Goal: Task Accomplishment & Management: Complete application form

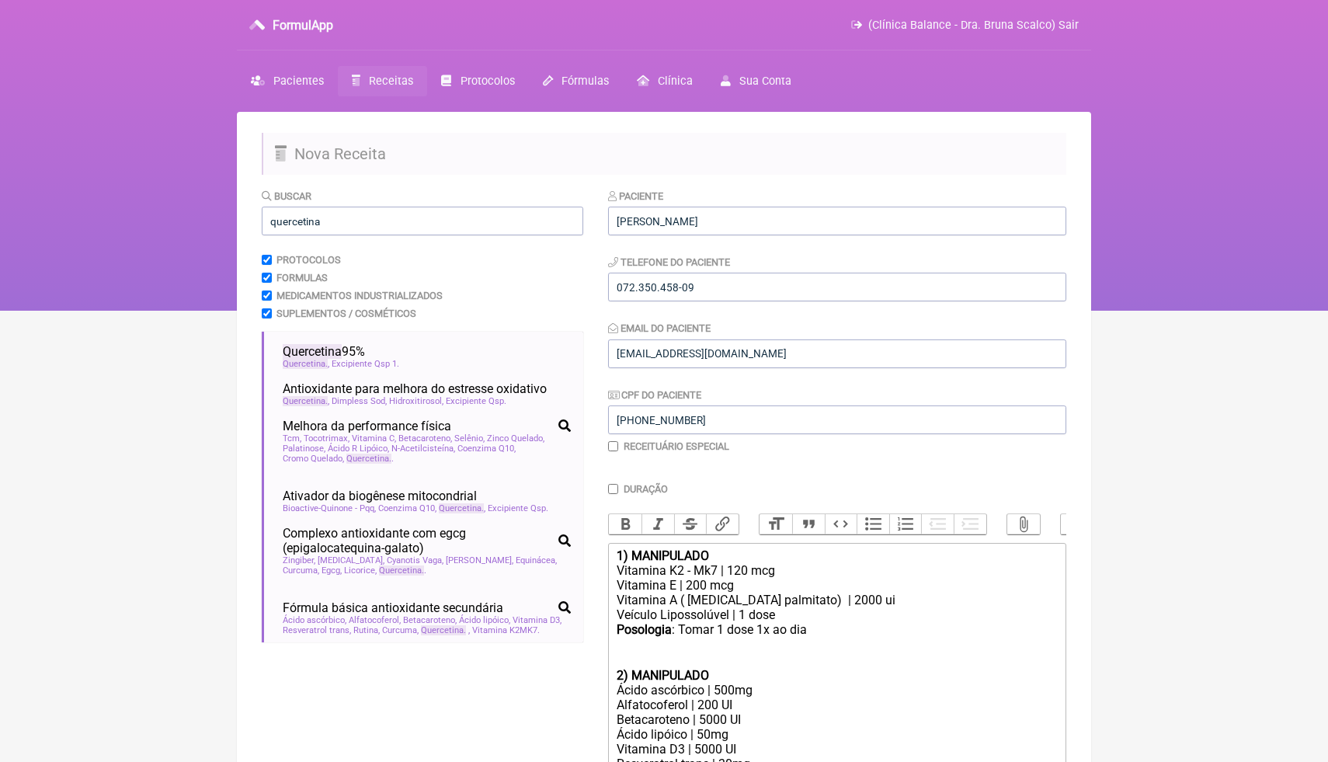
scroll to position [126, 0]
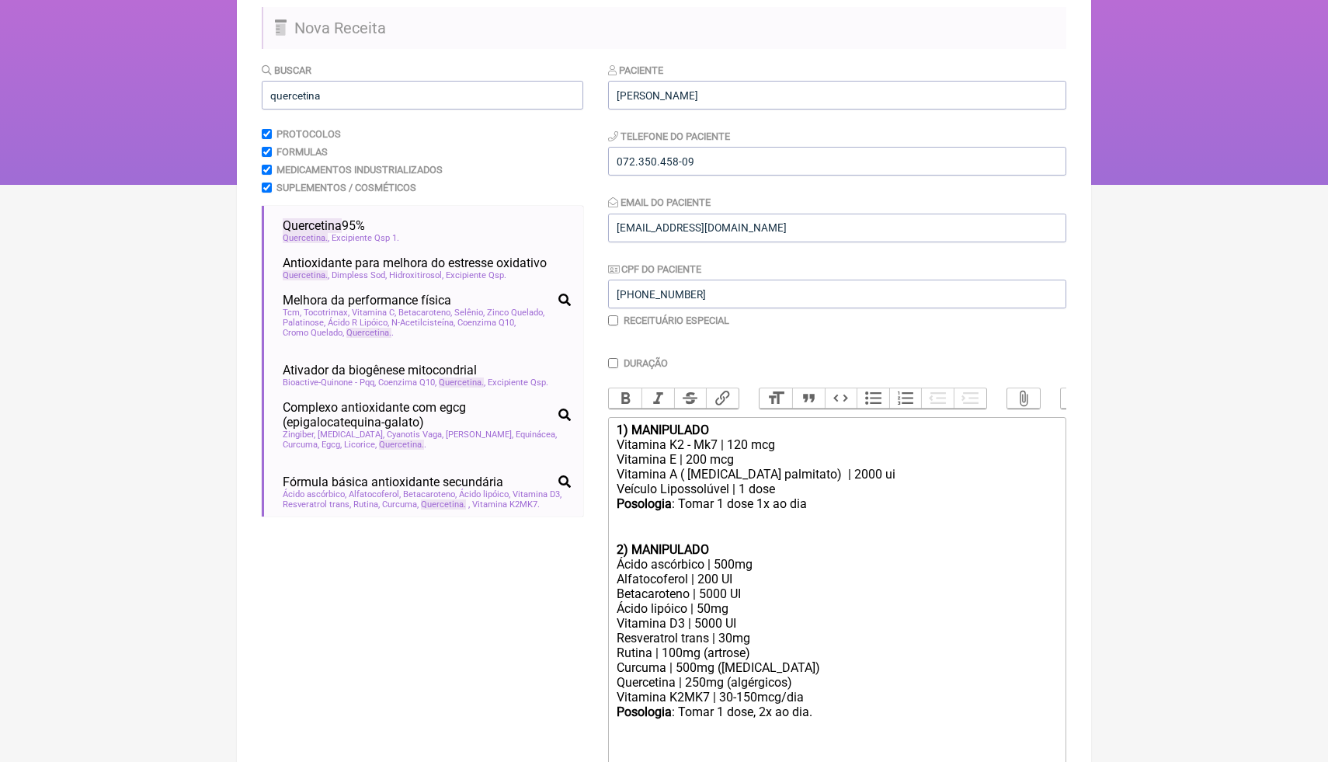
click at [681, 679] on div "Quercetina | 250mg (algérgicos)" at bounding box center [836, 682] width 441 height 15
drag, startPoint x: 765, startPoint y: 682, endPoint x: 751, endPoint y: 682, distance: 14.0
click at [751, 682] on div "Quercetina fitossome| 250mg (algérgicos)" at bounding box center [836, 682] width 441 height 15
drag, startPoint x: 868, startPoint y: 678, endPoint x: 788, endPoint y: 671, distance: 80.3
click at [786, 675] on div "Quercetina fitossome| 200mg (algérgicos)" at bounding box center [836, 682] width 441 height 15
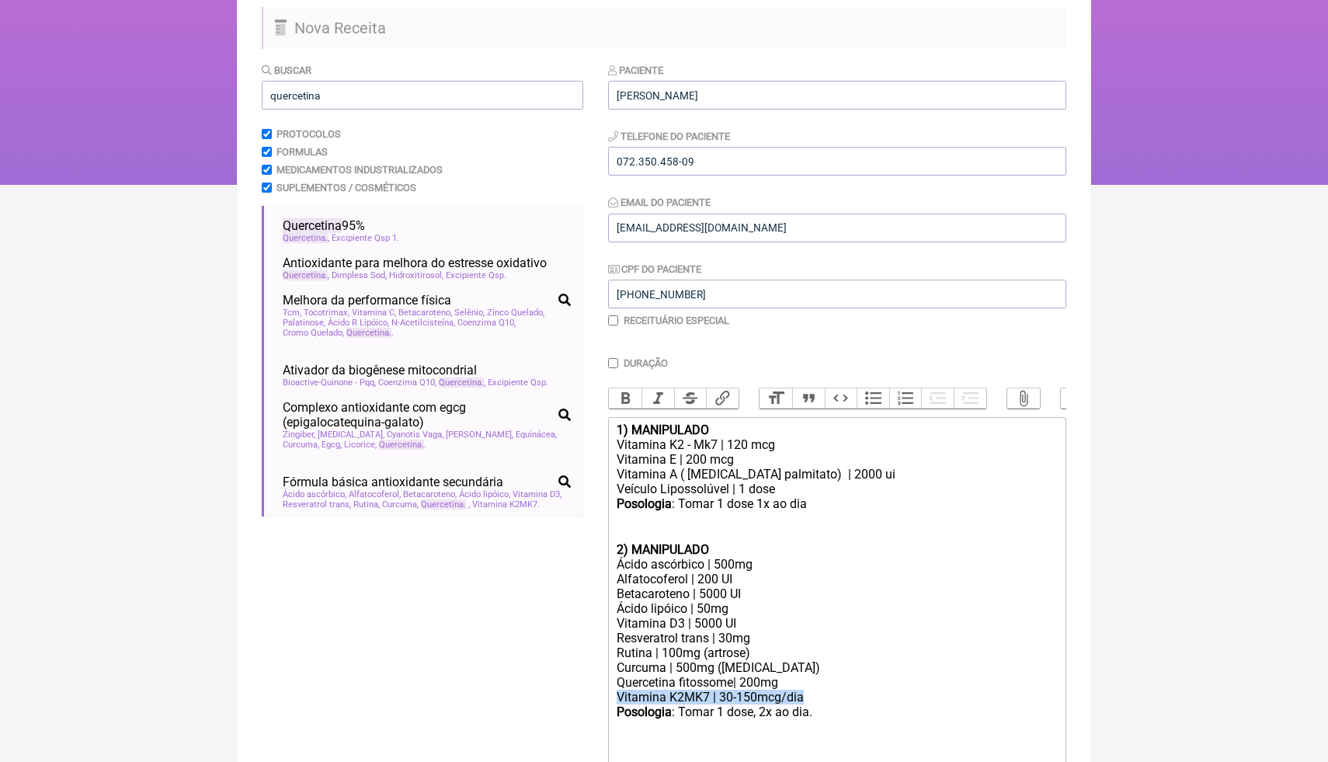
drag, startPoint x: 811, startPoint y: 697, endPoint x: 610, endPoint y: 695, distance: 201.1
click at [610, 695] on trix-editor "1) MANIPULADO Vitamina K2 - Mk7 | 120 mcg Vitamina E | 200 mcg Vitamina A ( [ME…" at bounding box center [837, 594] width 458 height 354
drag, startPoint x: 666, startPoint y: 667, endPoint x: 651, endPoint y: 667, distance: 15.5
click at [651, 667] on div "Curcuma | 500mg ([MEDICAL_DATA])" at bounding box center [836, 667] width 441 height 15
drag, startPoint x: 718, startPoint y: 666, endPoint x: 680, endPoint y: 665, distance: 38.1
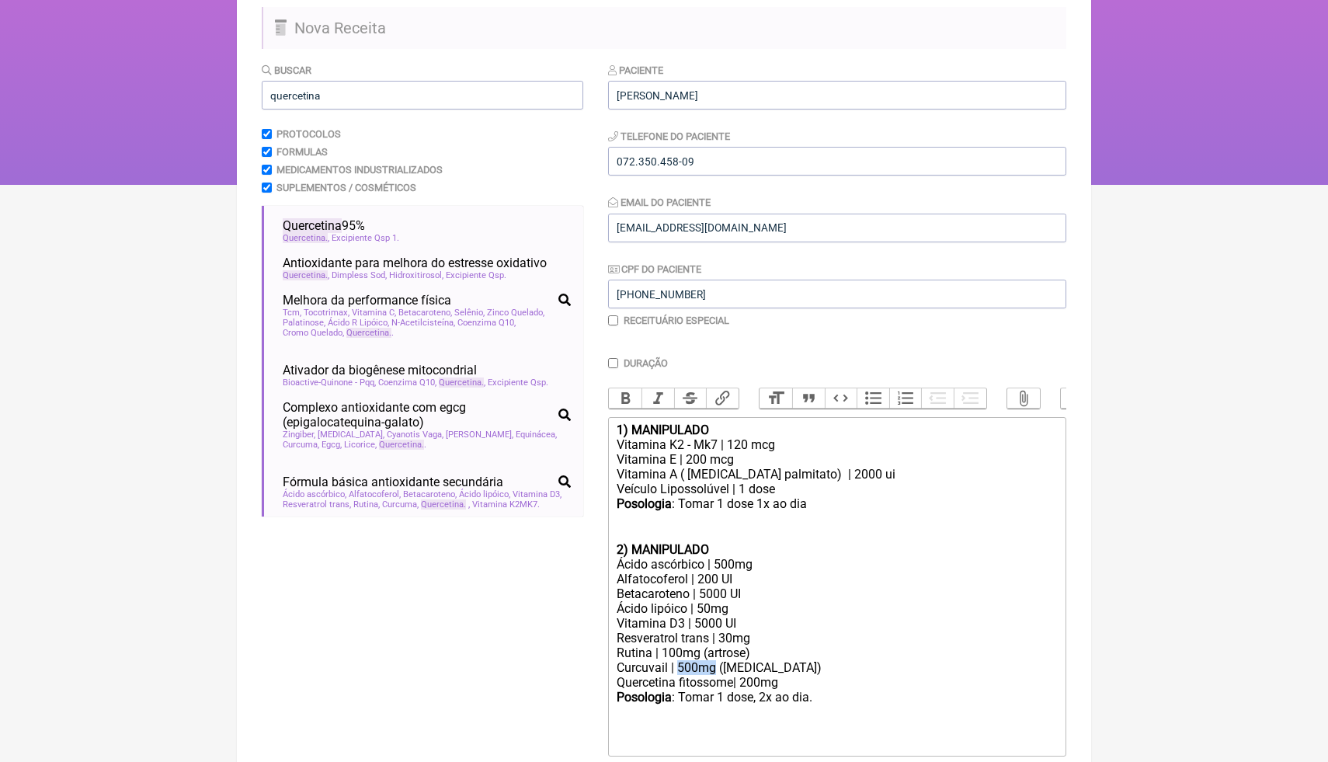
click at [680, 665] on div "Curcuvail | 500mg ([MEDICAL_DATA])" at bounding box center [836, 667] width 441 height 15
drag, startPoint x: 769, startPoint y: 663, endPoint x: 722, endPoint y: 664, distance: 47.4
click at [721, 664] on div "Curcuvail | 125mg ([MEDICAL_DATA])" at bounding box center [836, 667] width 441 height 15
drag, startPoint x: 749, startPoint y: 623, endPoint x: 617, endPoint y: 623, distance: 132.0
click at [617, 624] on div "Vitamina D3 | 5000 UI" at bounding box center [836, 623] width 441 height 15
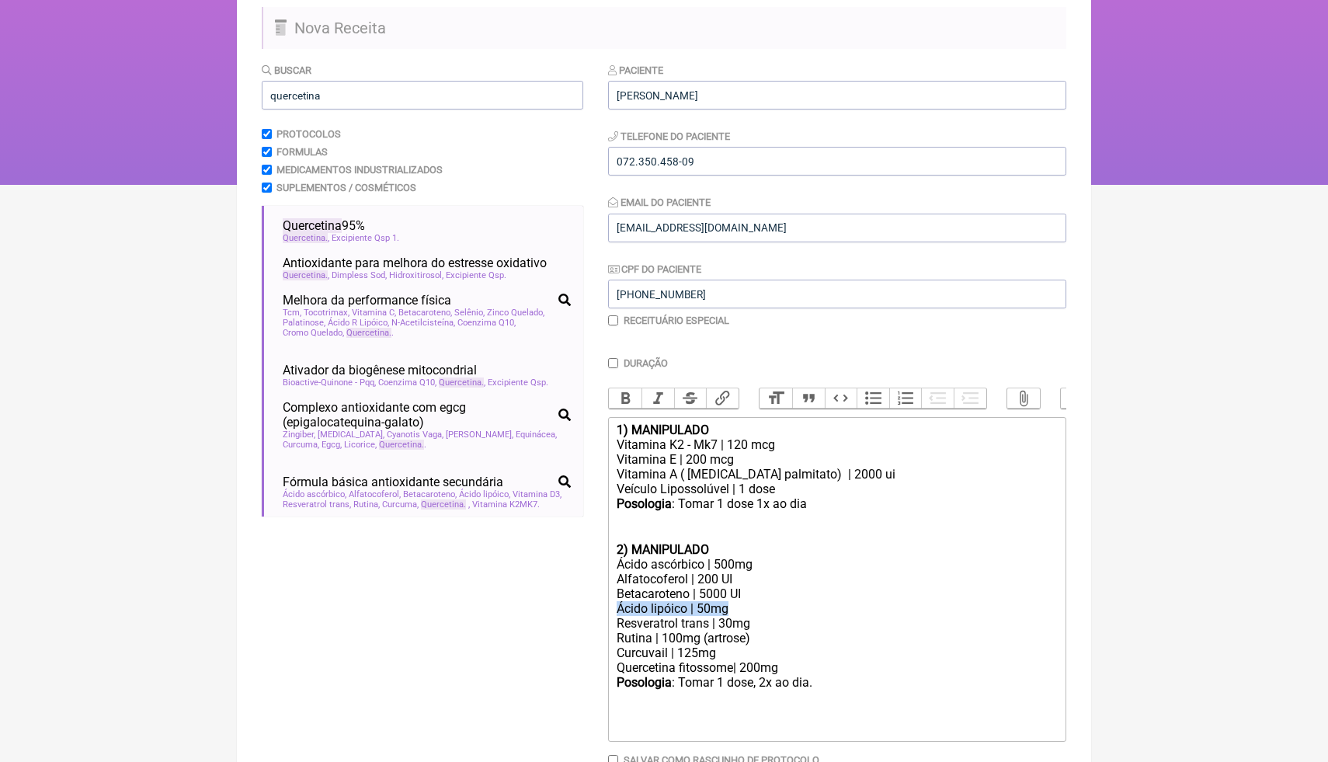
drag, startPoint x: 734, startPoint y: 607, endPoint x: 608, endPoint y: 602, distance: 126.6
click at [607, 602] on form "Buscar quercetina Protocolos Formulas Medicamentos Industrializados Suplementos…" at bounding box center [664, 443] width 804 height 763
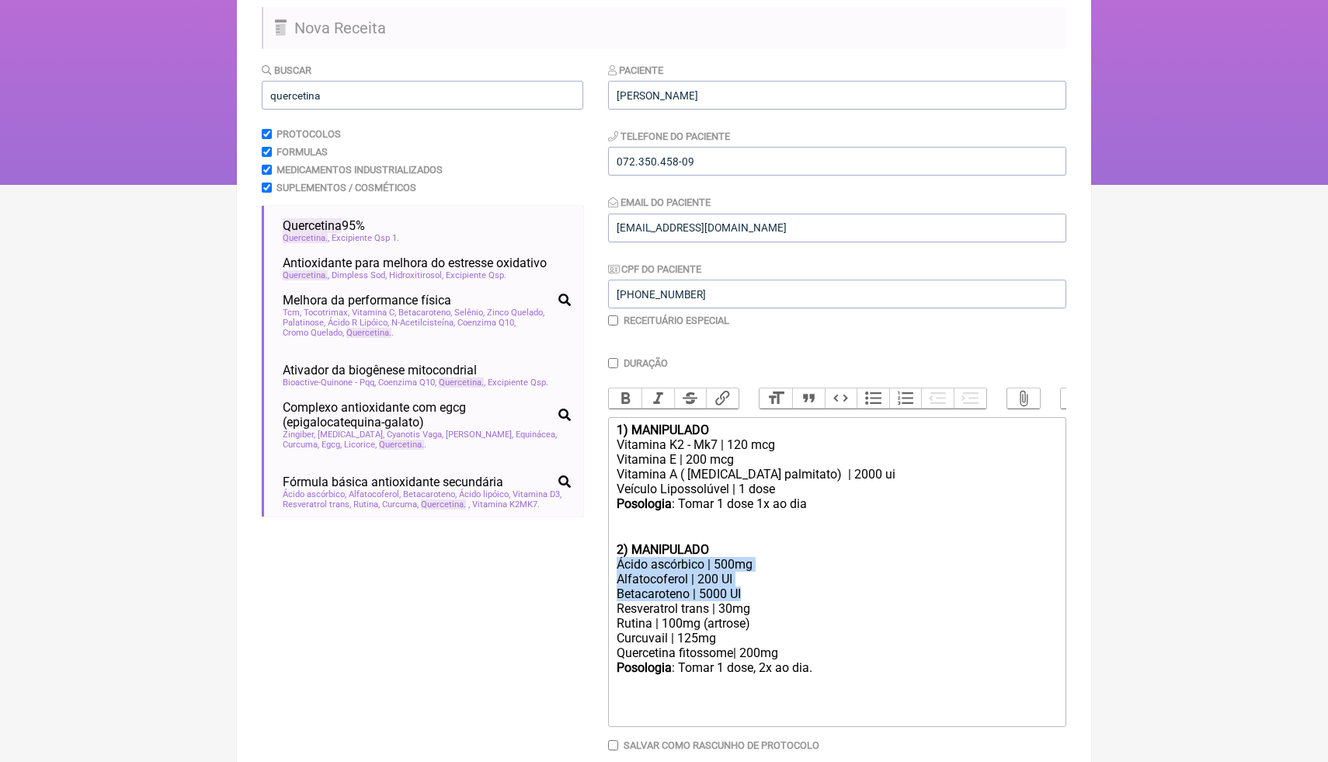
drag, startPoint x: 753, startPoint y: 591, endPoint x: 616, endPoint y: 568, distance: 138.6
click at [616, 568] on trix-editor "1) MANIPULADO Vitamina K2 - Mk7 | 120 mcg Vitamina E | 200 mcg Vitamina A ( [ME…" at bounding box center [837, 572] width 458 height 310
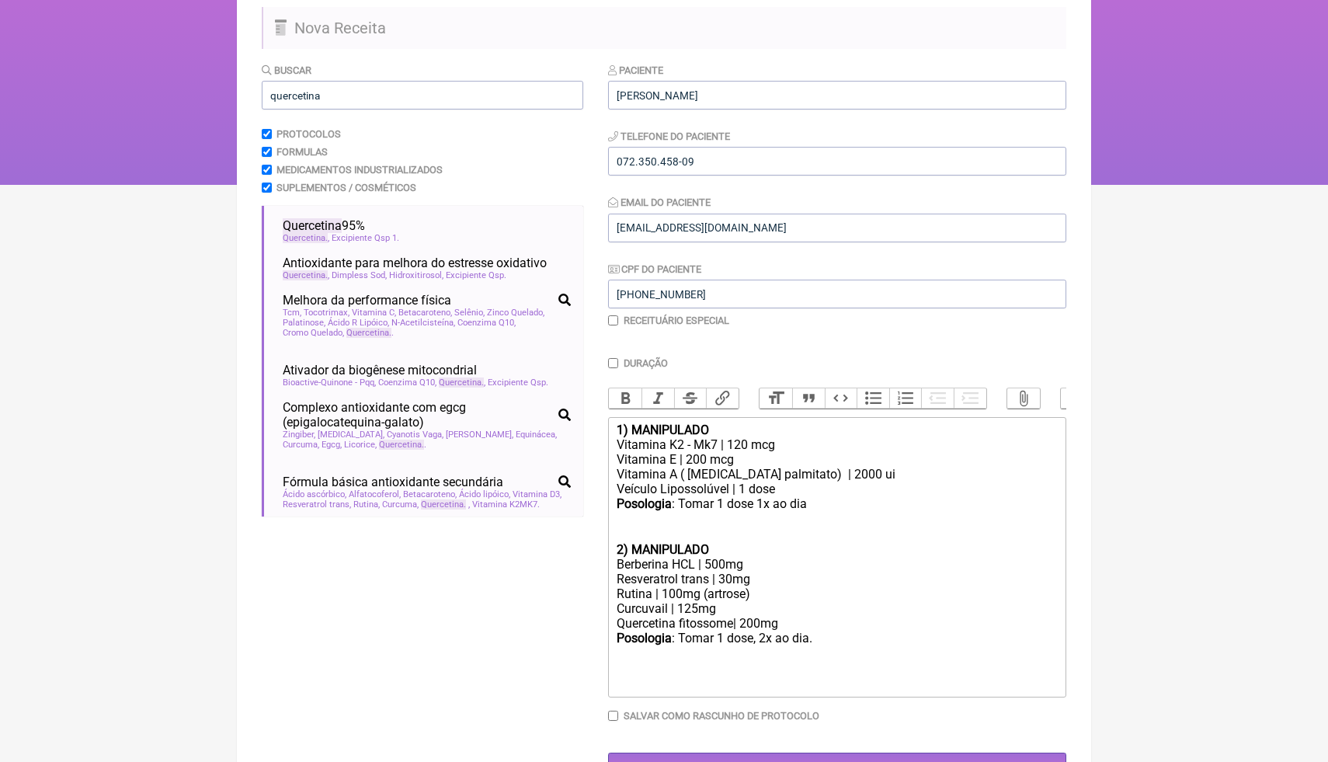
click at [832, 638] on div "Posologia : Tomar 1 dose, 2x ao dia. ㅤ" at bounding box center [836, 660] width 441 height 61
paste trix-editor "<div><strong>1) MANIPULADO</strong></div><div>Vitamina K2 - Mk7 | 120 mcg<br>Vi…"
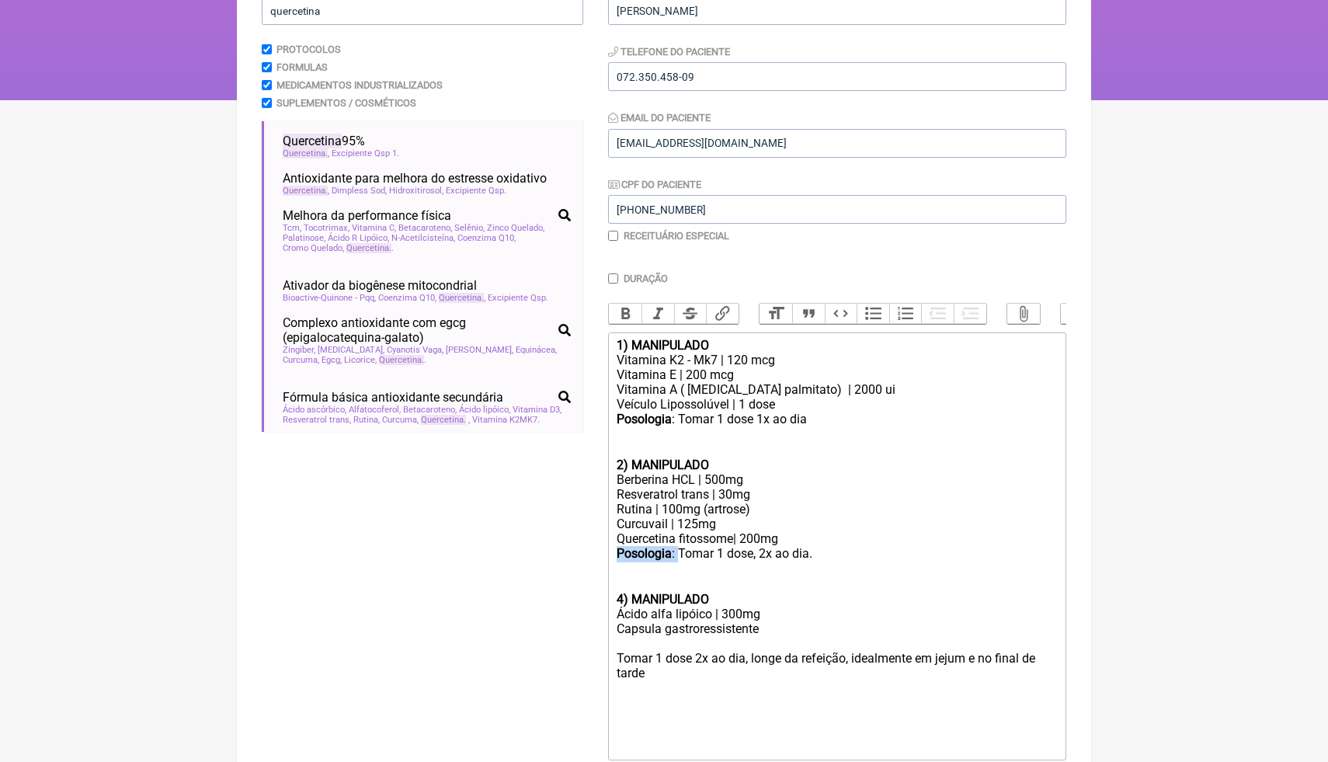
drag, startPoint x: 682, startPoint y: 551, endPoint x: 608, endPoint y: 548, distance: 73.8
click at [608, 552] on trix-editor "1) MANIPULADO Vitamina K2 - Mk7 | 120 mcg Vitamina E | 200 mcg Vitamina A ( [ME…" at bounding box center [837, 546] width 458 height 428
copy div "Posologia :"
click at [616, 651] on div "Tomar 1 dose 2x ao dia, longe da refeição, idealmente em jejum e no final de ta…" at bounding box center [836, 666] width 441 height 30
paste trix-editor "<strong>Posologia</strong>:"
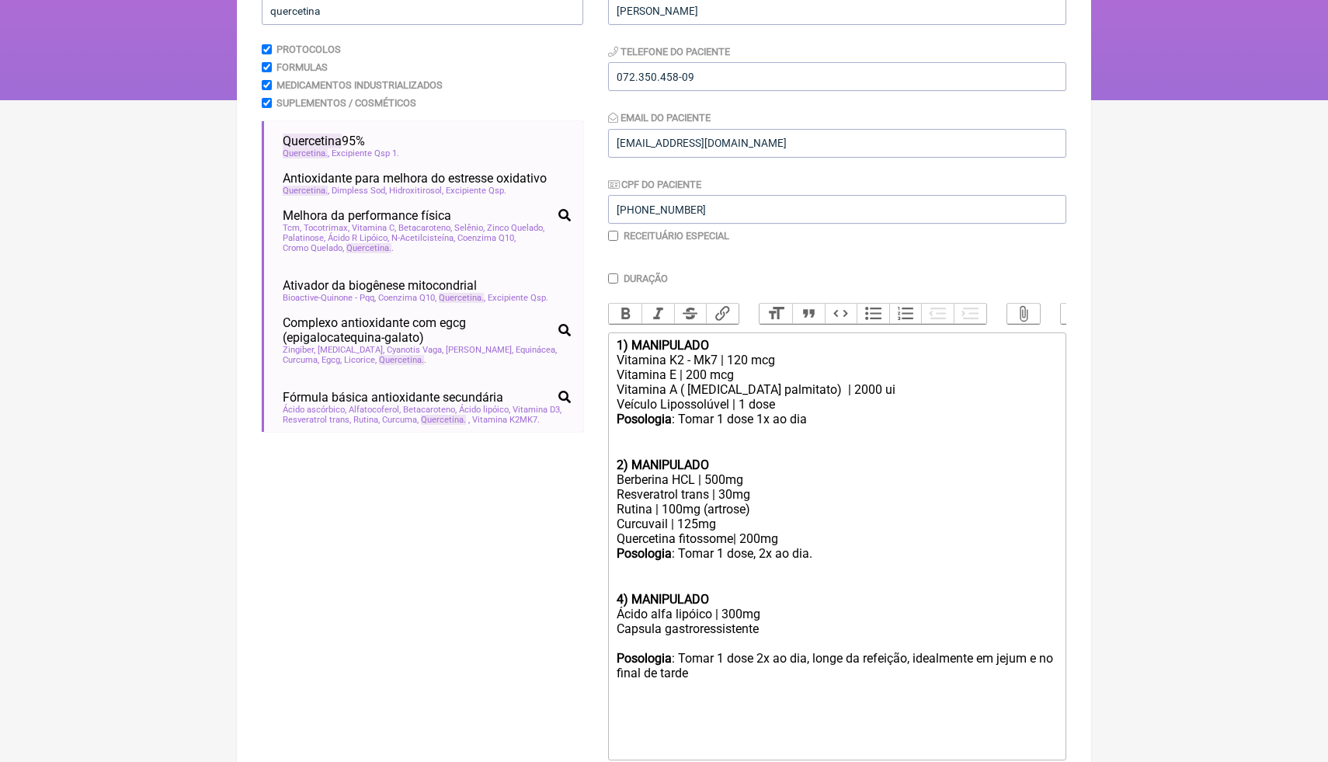
click at [681, 651] on div "Posologia : Tomar 1 dose 2x ao dia, longe da refeição, idealmente em jejum e no…" at bounding box center [836, 666] width 441 height 30
click at [790, 540] on div "Quercetina fitossome| 200mg" at bounding box center [836, 538] width 441 height 15
click at [637, 638] on div at bounding box center [836, 643] width 441 height 15
type trix-editor "<div><strong>1) MANIPULADO</strong></div><div>Vitamina K2 - Mk7 | 120 mcg<br>Vi…"
drag, startPoint x: 394, startPoint y: 23, endPoint x: 254, endPoint y: 16, distance: 140.0
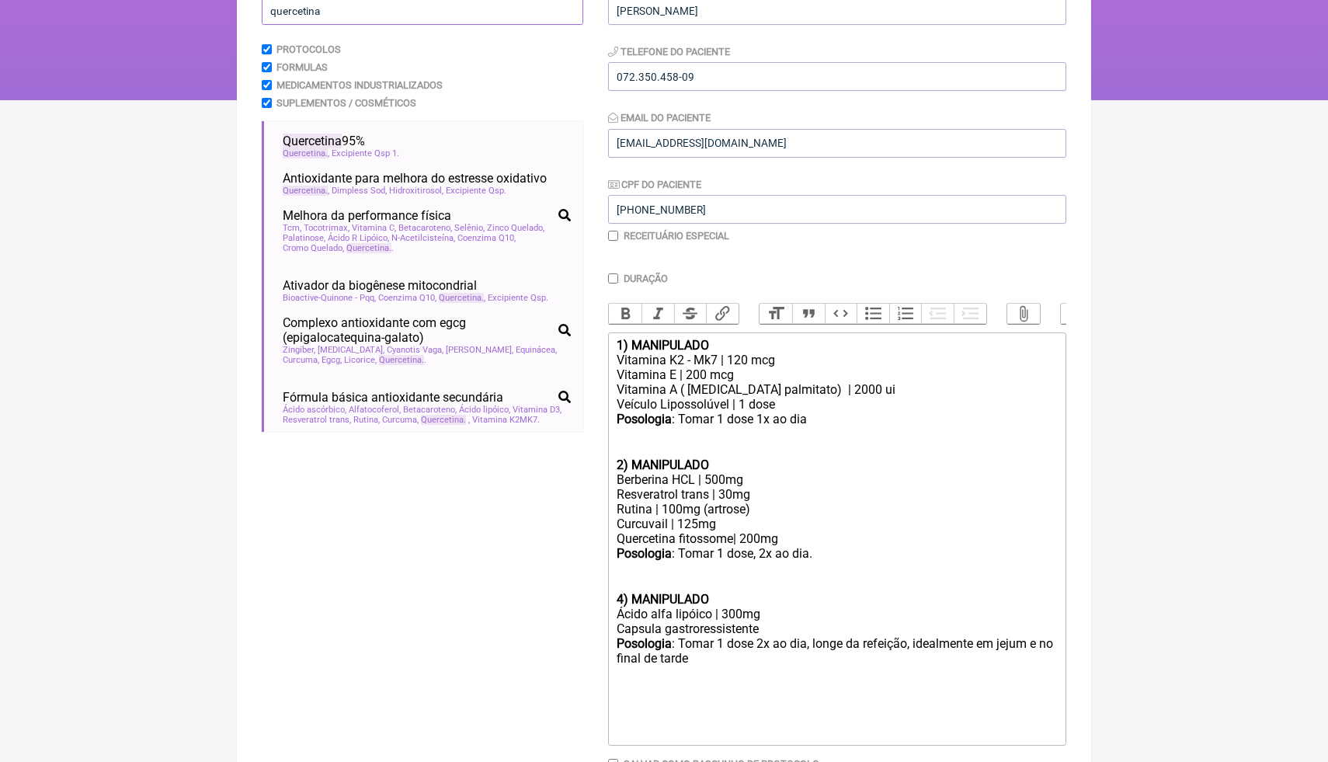
click at [254, 14] on main "Nova Receita Buscar quercetina Protocolos Formulas Medicamentos Industrializado…" at bounding box center [664, 377] width 854 height 953
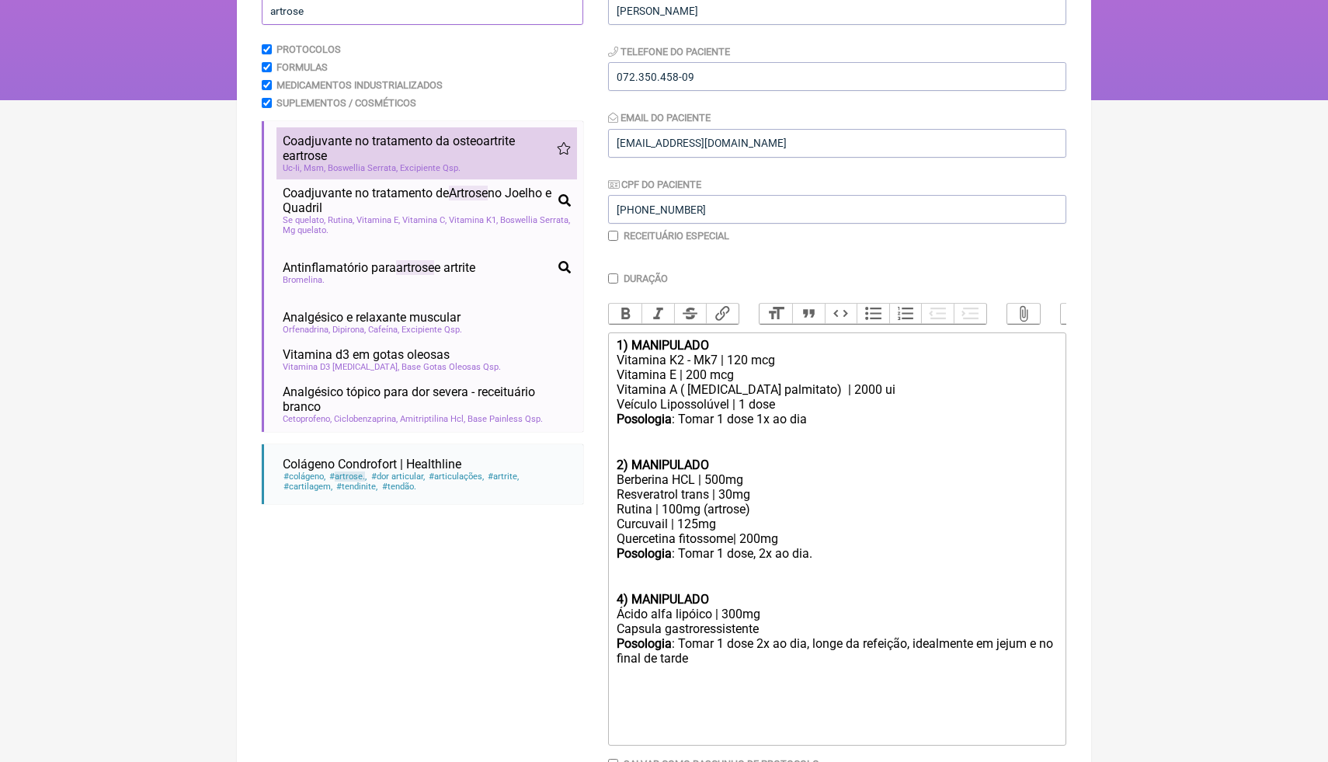
type input "artrose"
click at [341, 167] on span "Boswellia Serrata" at bounding box center [363, 168] width 70 height 10
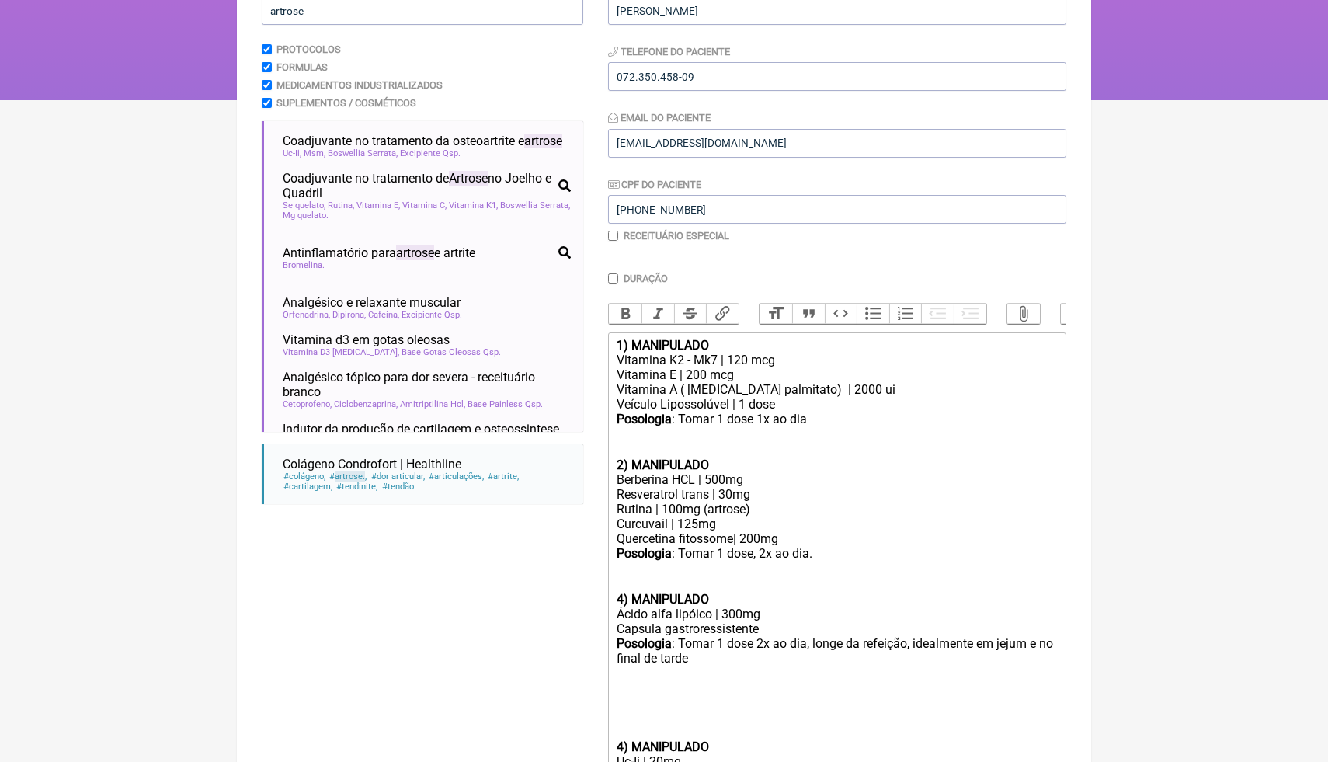
click at [658, 700] on div at bounding box center [836, 709] width 441 height 59
click at [653, 714] on div at bounding box center [836, 709] width 441 height 59
click at [783, 754] on div "Excipiente Qsp | 1 dose" at bounding box center [836, 761] width 441 height 15
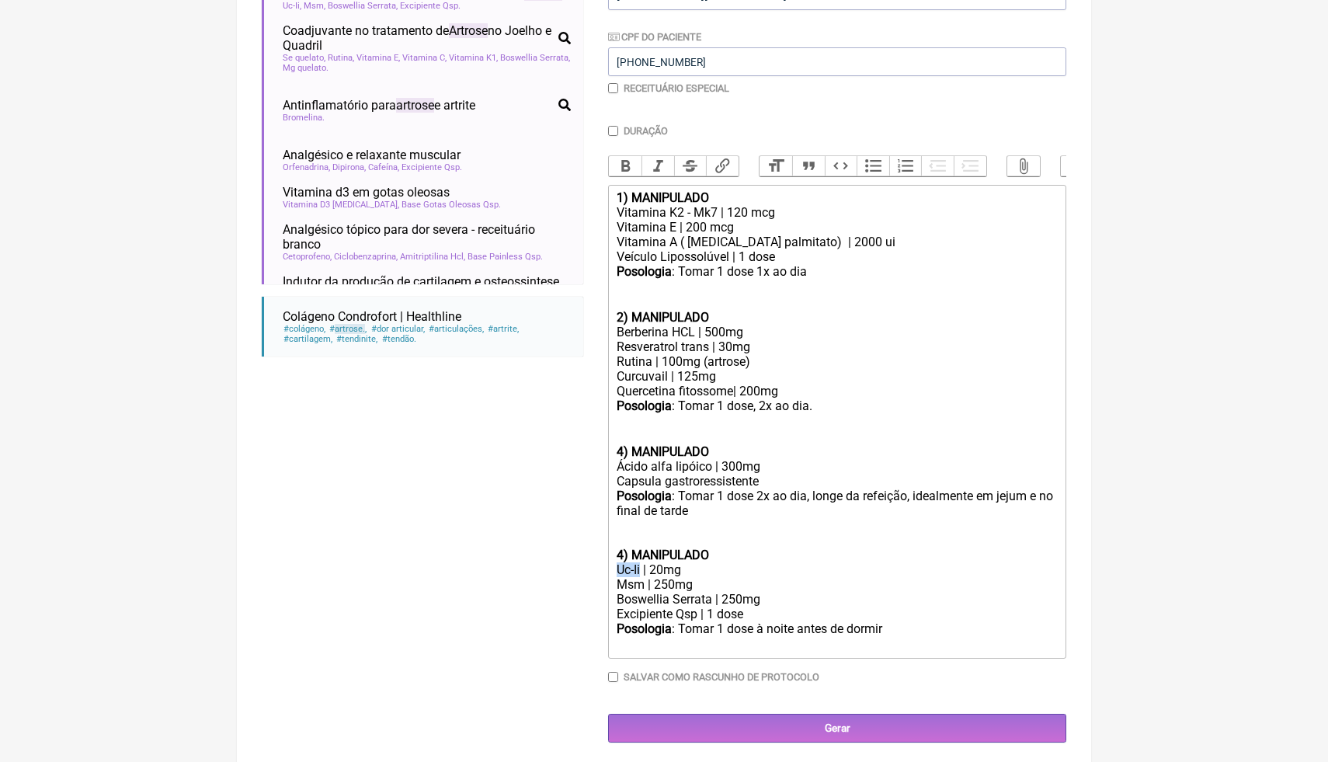
drag, startPoint x: 644, startPoint y: 569, endPoint x: 610, endPoint y: 563, distance: 34.0
click at [609, 564] on trix-editor "1) MANIPULADO Vitamina K2 - Mk7 | 120 mcg Vitamina E | 200 mcg Vitamina A ( [ME…" at bounding box center [837, 422] width 458 height 474
click at [717, 568] on div "Colageno UC II | 20mg" at bounding box center [836, 569] width 441 height 15
click at [693, 586] on div "Msm | 250mg" at bounding box center [836, 584] width 441 height 15
drag, startPoint x: 643, startPoint y: 582, endPoint x: 611, endPoint y: 578, distance: 32.1
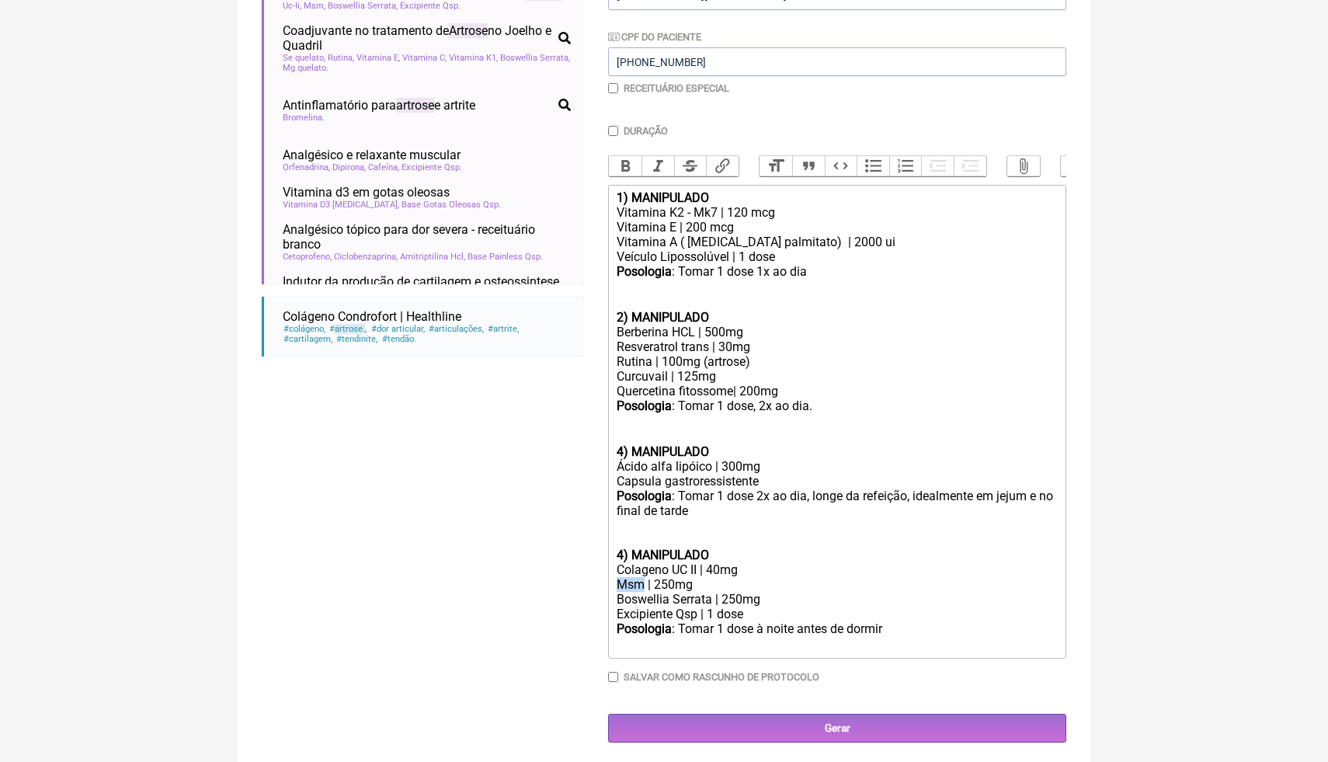
click at [611, 580] on trix-editor "1) MANIPULADO Vitamina K2 - Mk7 | 120 mcg Vitamina E | 200 mcg Vitamina A ( [ME…" at bounding box center [837, 422] width 458 height 474
click at [722, 606] on div "Excipiente Qsp | 1 dose" at bounding box center [836, 613] width 441 height 15
click at [759, 608] on div "Excipiente Qsp | 1 dose" at bounding box center [836, 613] width 441 height 15
click at [782, 616] on div "Excipiente Qsp | 1 dose" at bounding box center [836, 613] width 441 height 15
click at [767, 611] on div "Excipiente Qsp | 1 dose" at bounding box center [836, 613] width 441 height 15
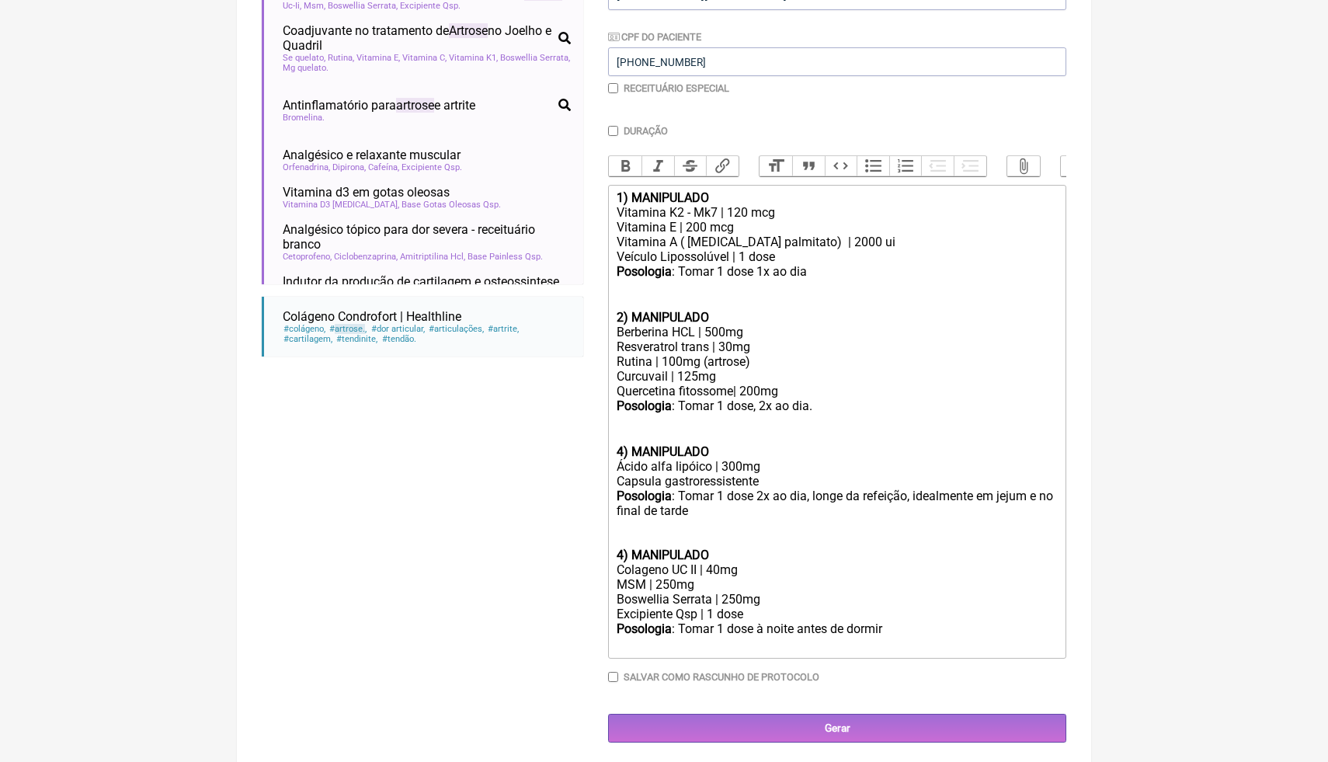
click at [772, 606] on div "Excipiente Qsp | 1 dose" at bounding box center [836, 613] width 441 height 15
click at [772, 601] on div "Boswellia Serrata | 250mg" at bounding box center [836, 599] width 441 height 15
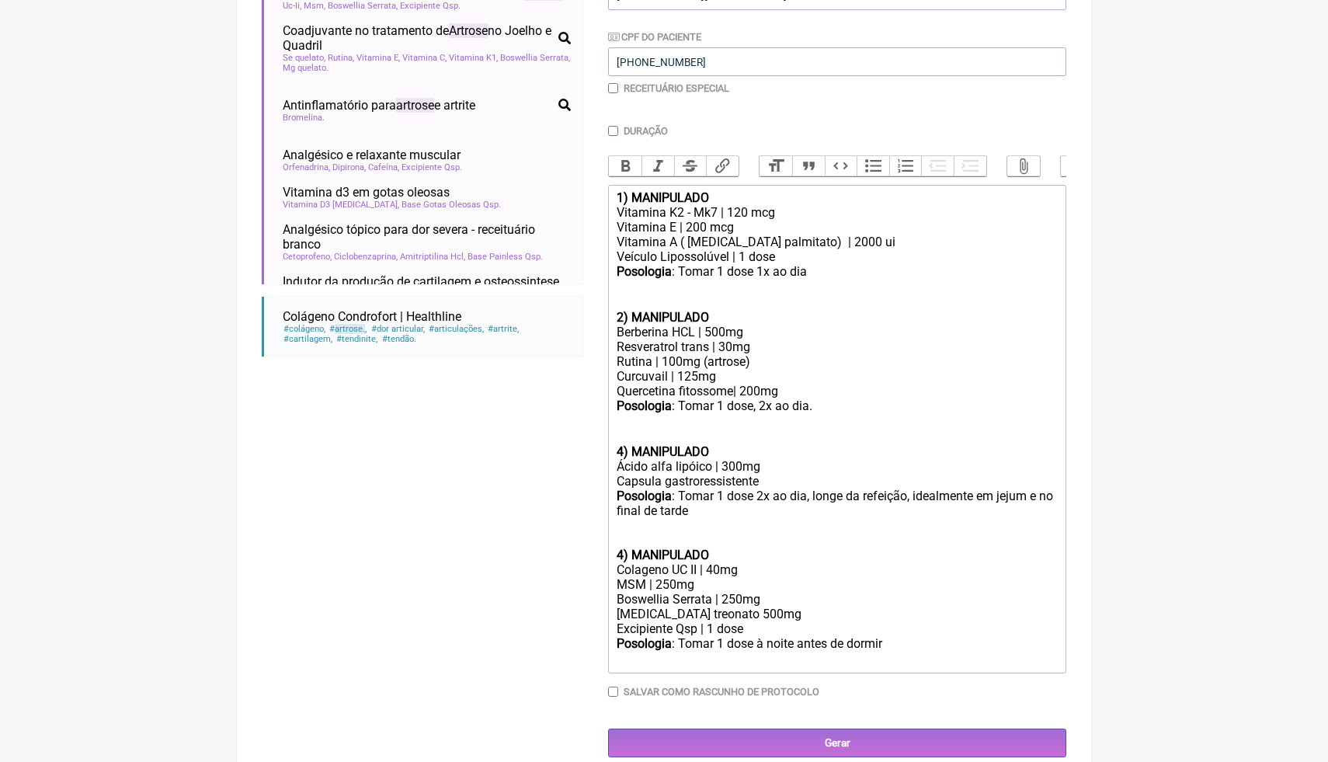
click at [723, 607] on div "Boswellia Serrata | 250mg [MEDICAL_DATA] treonato 500mg" at bounding box center [836, 607] width 441 height 30
click at [794, 609] on div "Boswellia Serrata | 250mg [MEDICAL_DATA] treonato | 500mg" at bounding box center [836, 607] width 441 height 30
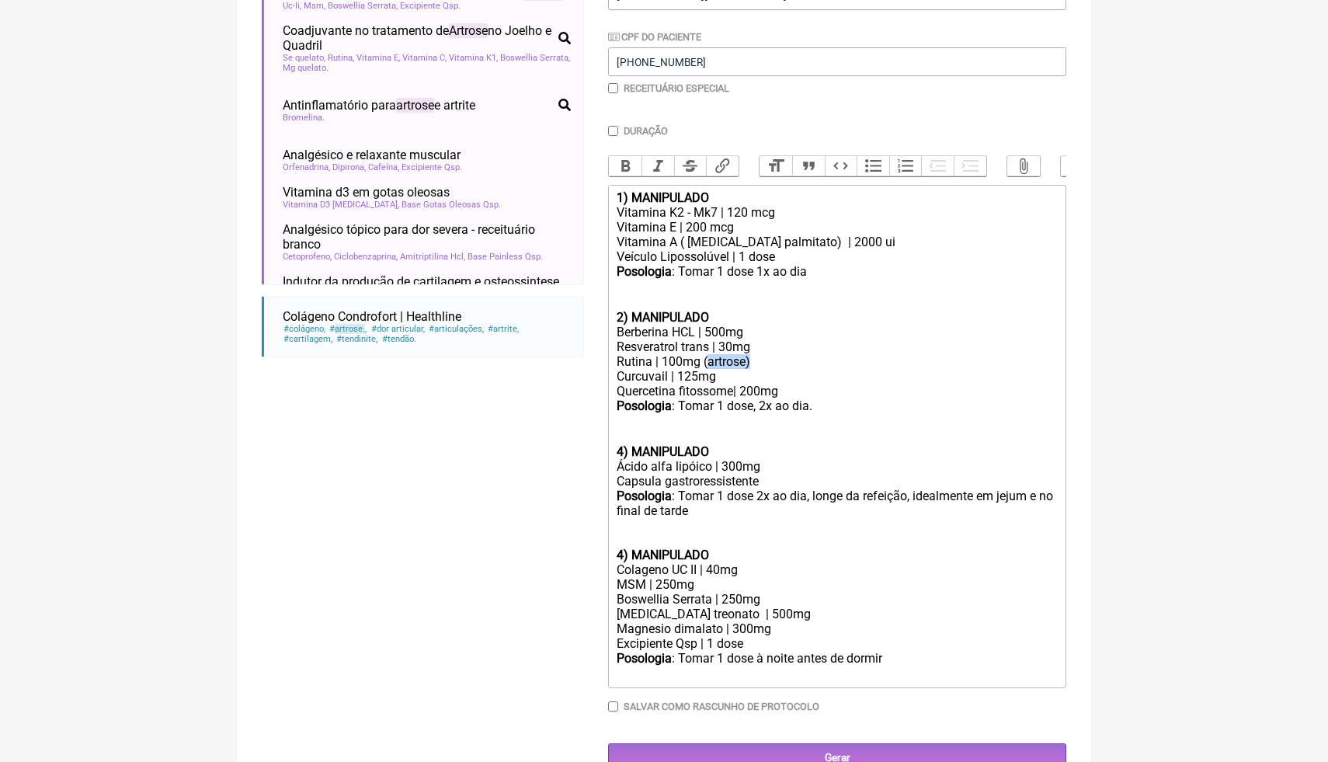
drag, startPoint x: 769, startPoint y: 361, endPoint x: 706, endPoint y: 362, distance: 63.7
click at [706, 362] on div "Rutina | 100mg (artrose)" at bounding box center [836, 361] width 441 height 15
click at [811, 273] on div "Posologia : Tomar 1 dose 1x ao dia ㅤ" at bounding box center [836, 287] width 441 height 46
drag, startPoint x: 920, startPoint y: 274, endPoint x: 820, endPoint y: 267, distance: 100.4
click at [820, 269] on div "Posologia : Tomar 1 dose 1x ao dia . Durante 60 dias.ㅤ" at bounding box center [836, 287] width 441 height 46
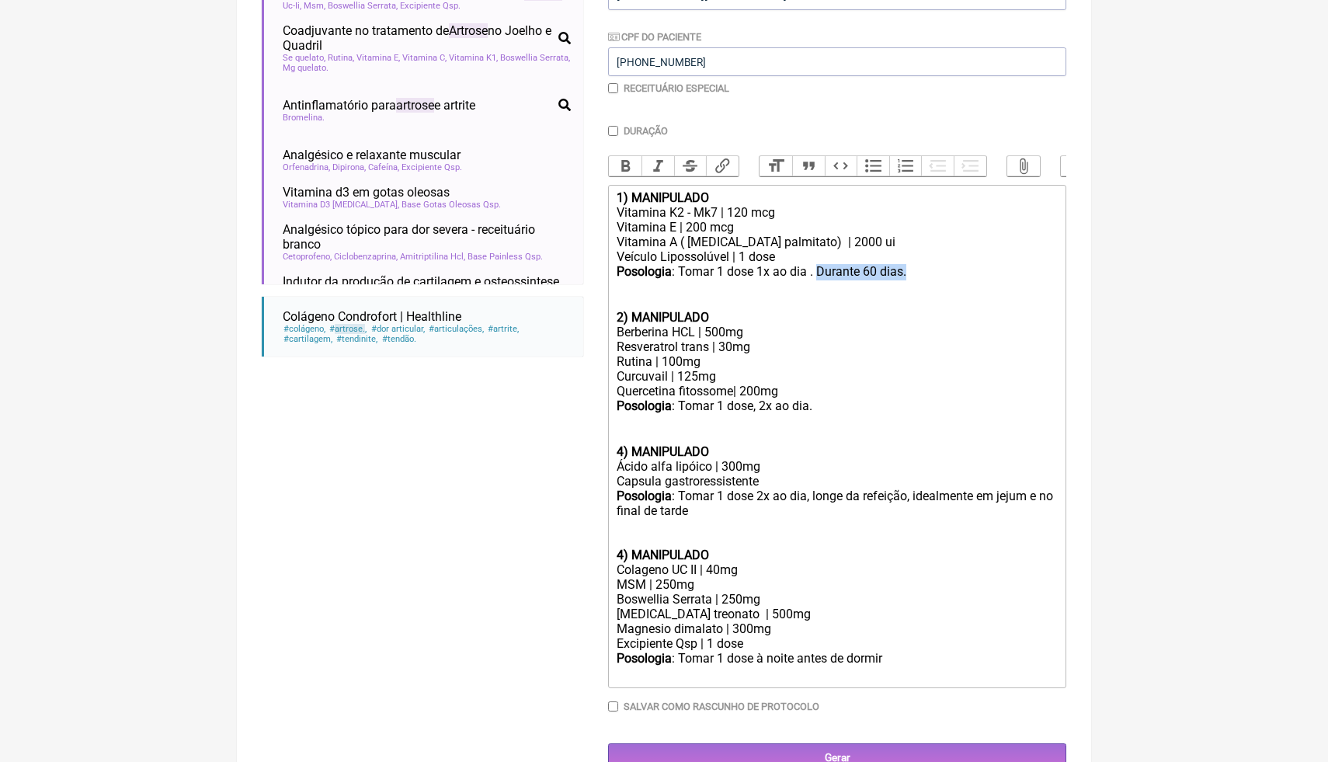
copy div "Durante 60 dias.ㅤ"
click at [840, 408] on div "Posologia : Tomar 1 dose, 2x ao dia. ㅤ 4) MANIPULADO" at bounding box center [836, 428] width 441 height 61
click at [828, 406] on div "Posologia : Tomar 1 dose, 2x ao dia. ㅤ 4) MANIPULADO" at bounding box center [836, 428] width 441 height 61
click at [825, 406] on div "Posologia : Tomar 1 dose, 2x ao dia. ㅤ 4) MANIPULADO" at bounding box center [836, 428] width 441 height 61
click at [822, 406] on div "Posologia : Tomar 1 dose, 2x ao dia. ㅤ 4) MANIPULADO" at bounding box center [836, 428] width 441 height 61
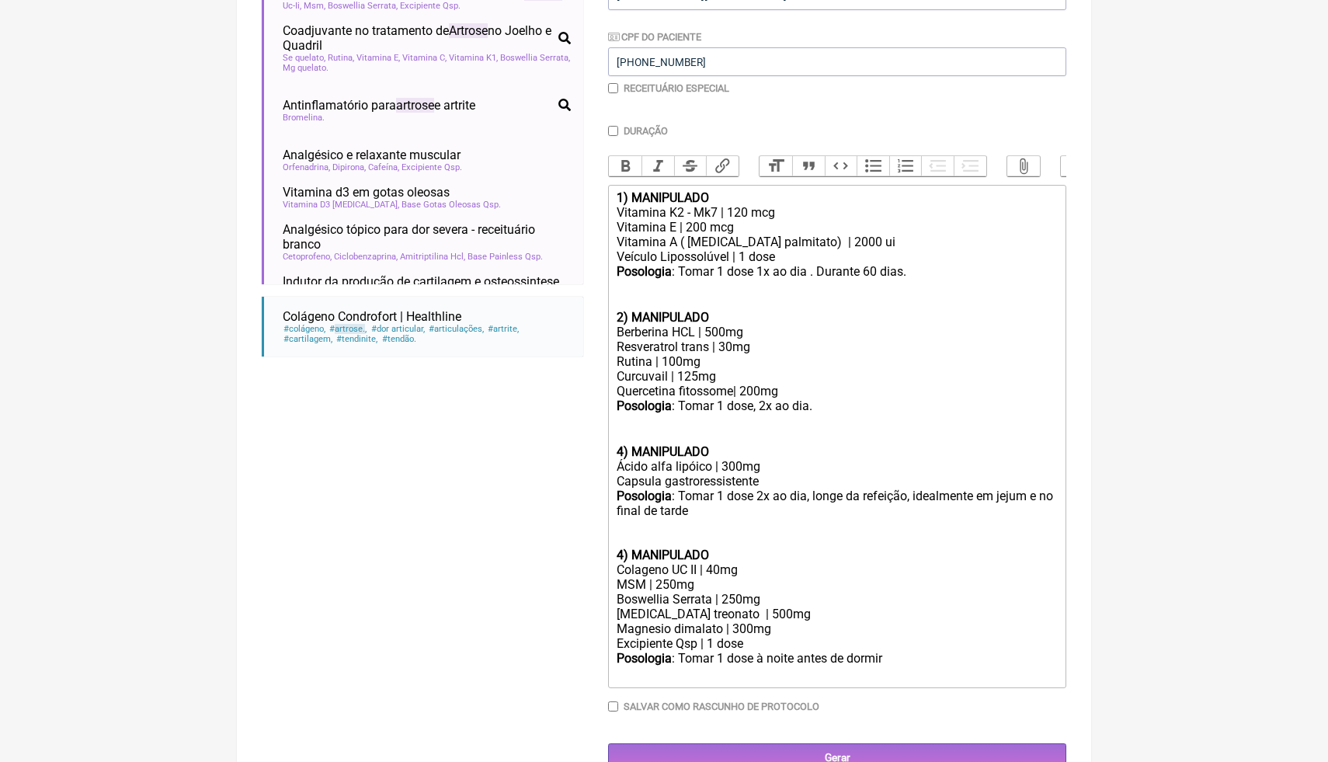
paste trix-editor "Durante 60 dias.ㅤ"
click at [745, 512] on div "Posologia : Tomar 1 dose 2x ao dia, longe da refeição, idealmente em jejum e no…" at bounding box center [836, 503] width 441 height 30
paste trix-editor "Durante 60 dias.ㅤ"
click at [906, 655] on div "Posologia : Tomar 1 dose à noite antes de dormir ㅤ" at bounding box center [836, 667] width 441 height 31
click at [893, 656] on div "Posologia : Tomar 1 dose à noite antes de dormir ㅤ" at bounding box center [836, 667] width 441 height 31
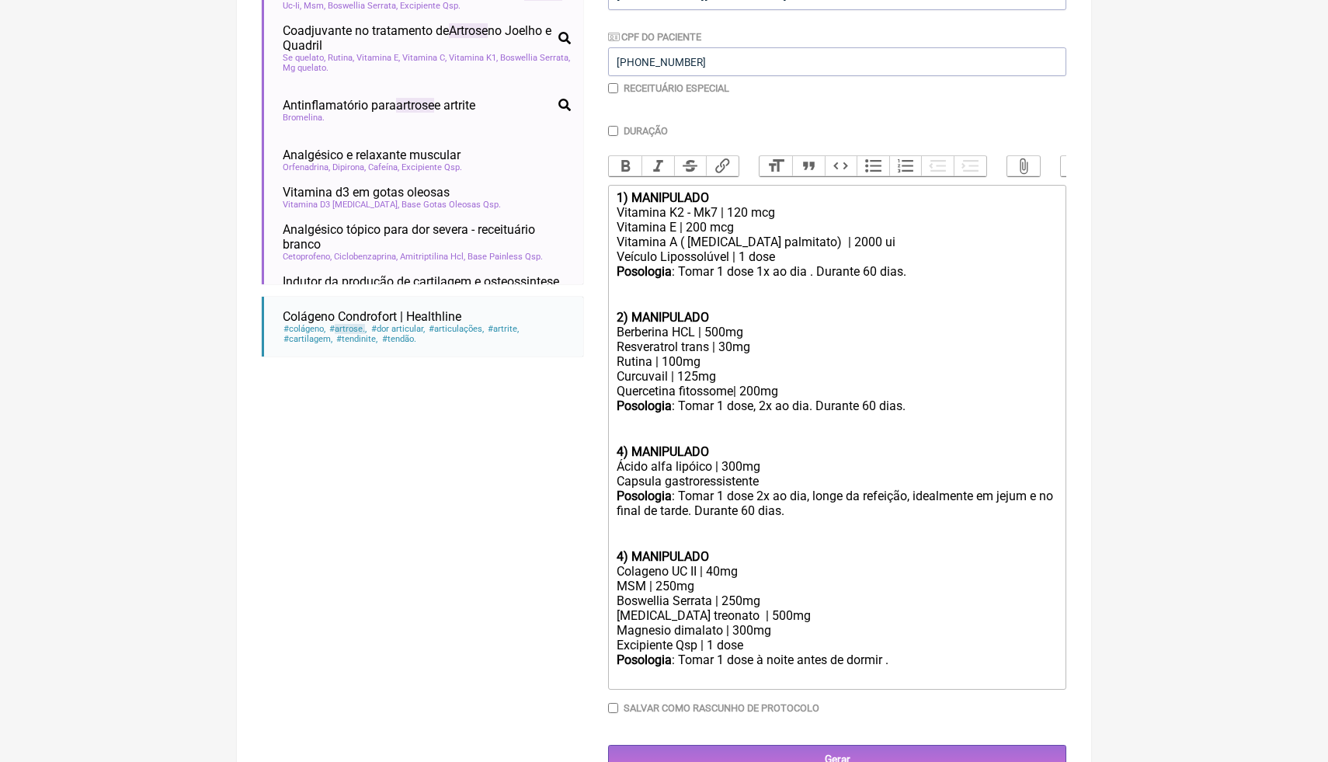
paste trix-editor "Durante 60 dias.ㅤ"
click at [616, 449] on strong "4) MANIPULADO" at bounding box center [662, 451] width 92 height 15
click at [789, 388] on div "Quercetina fitossome| 200mg" at bounding box center [836, 391] width 441 height 15
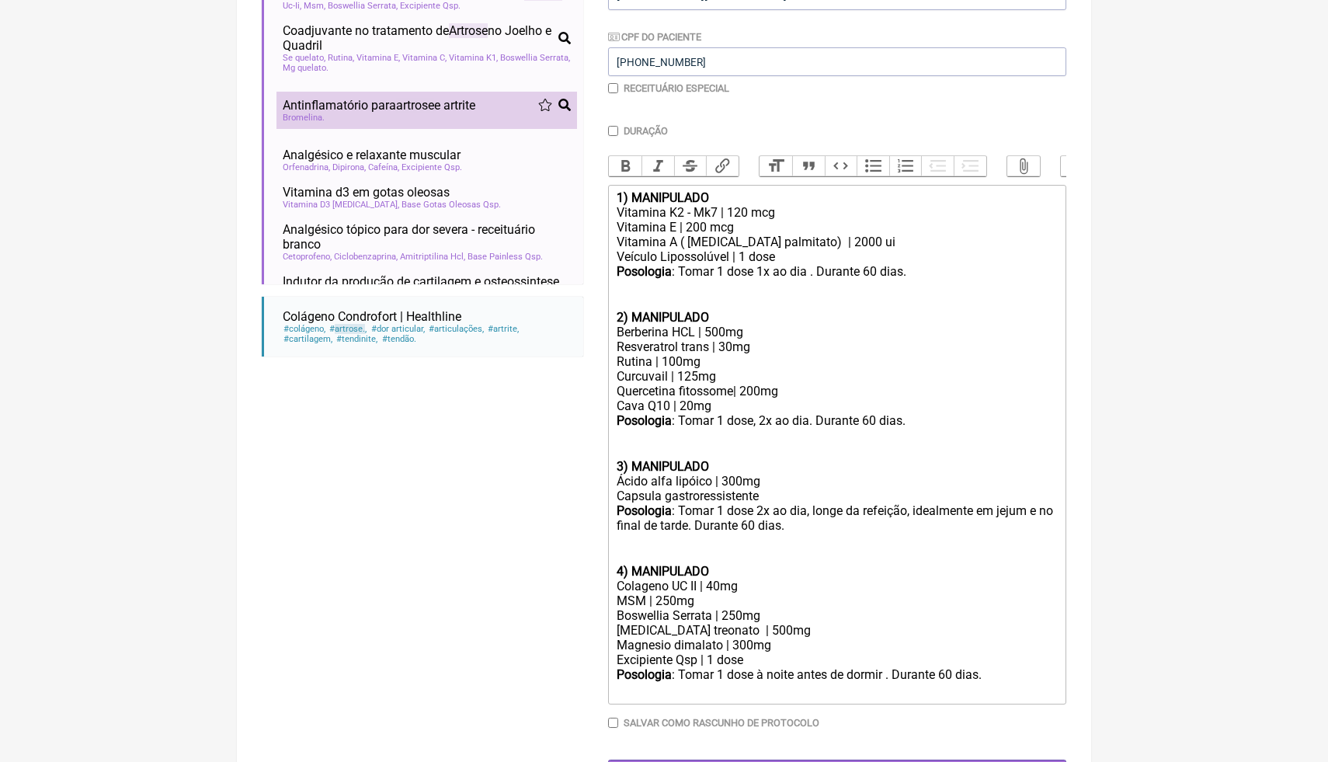
click at [465, 123] on div "Bromelina" at bounding box center [427, 118] width 288 height 10
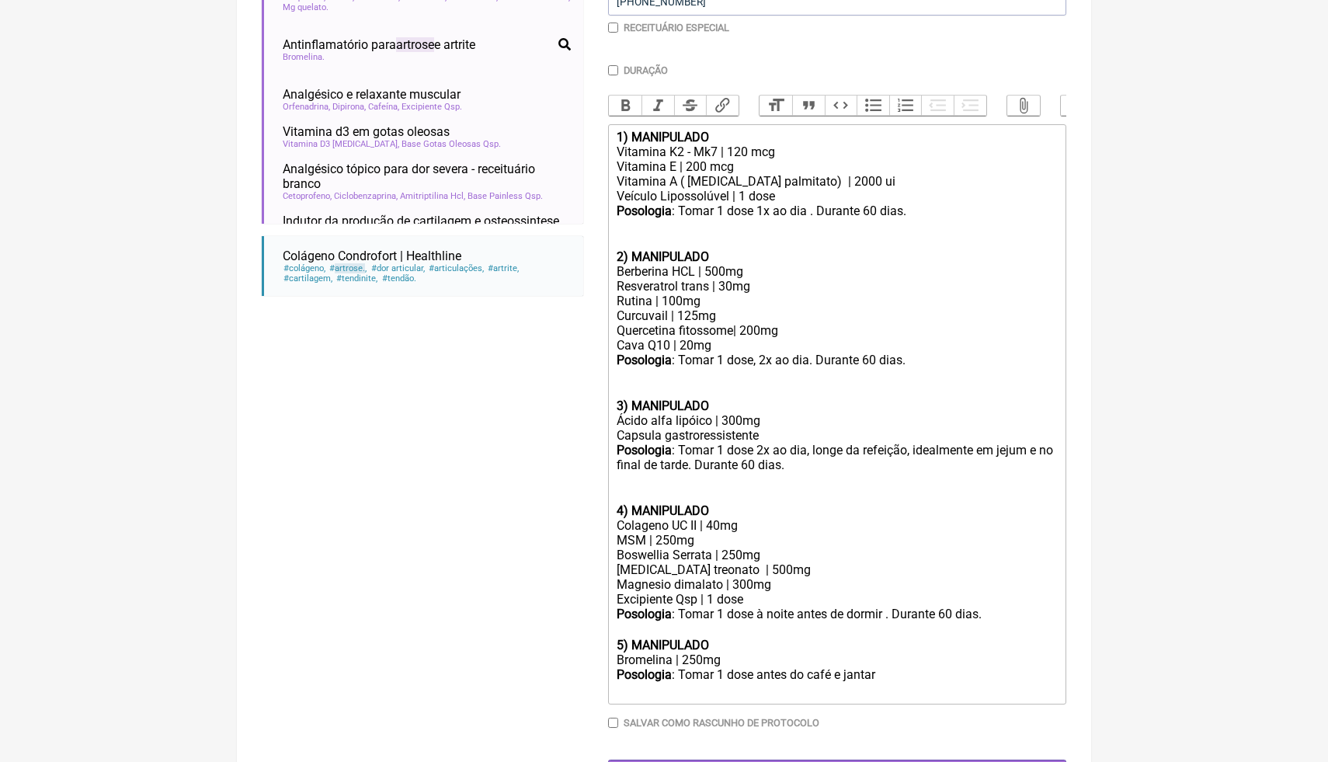
scroll to position [420, 0]
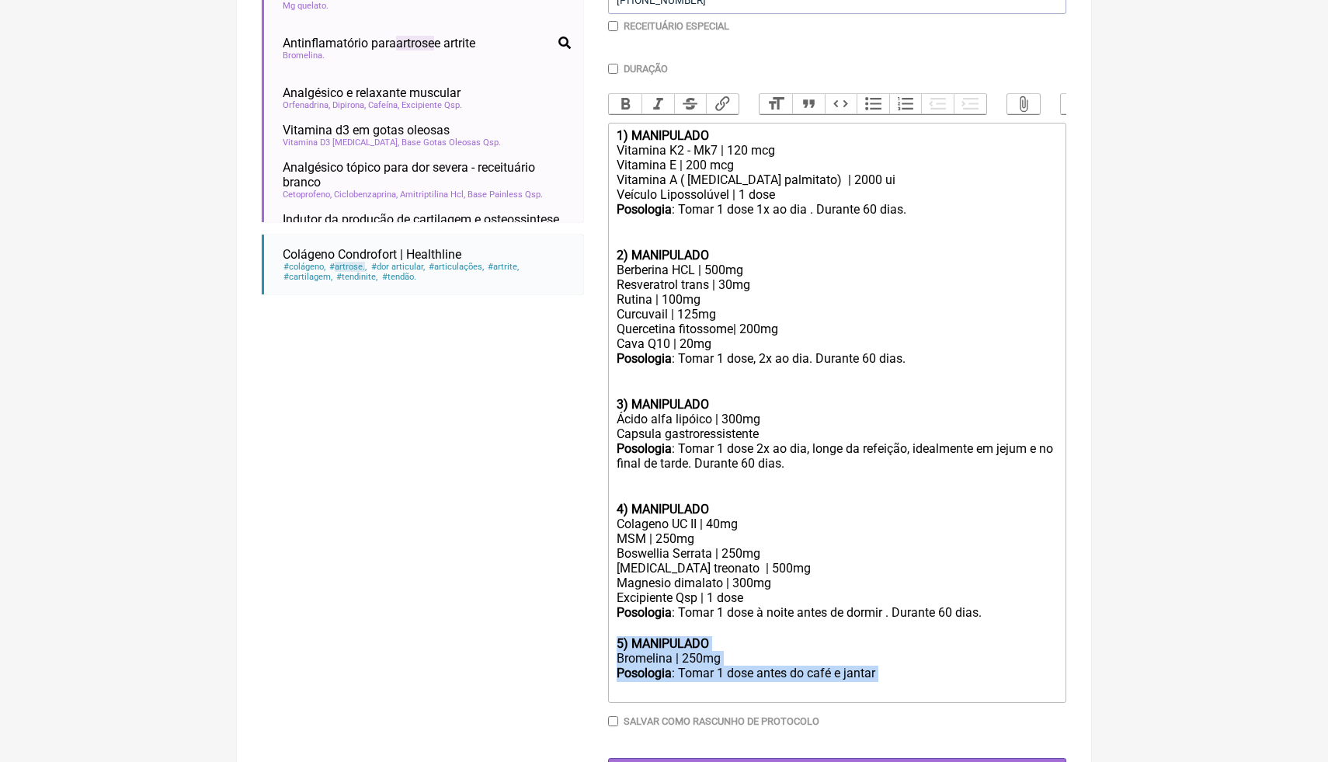
drag, startPoint x: 894, startPoint y: 668, endPoint x: 612, endPoint y: 639, distance: 283.3
click at [611, 639] on trix-editor "1) MANIPULADO Vitamina K2 - Mk7 | 120 mcg Vitamina E | 200 mcg Vitamina A ( [ME…" at bounding box center [837, 413] width 458 height 580
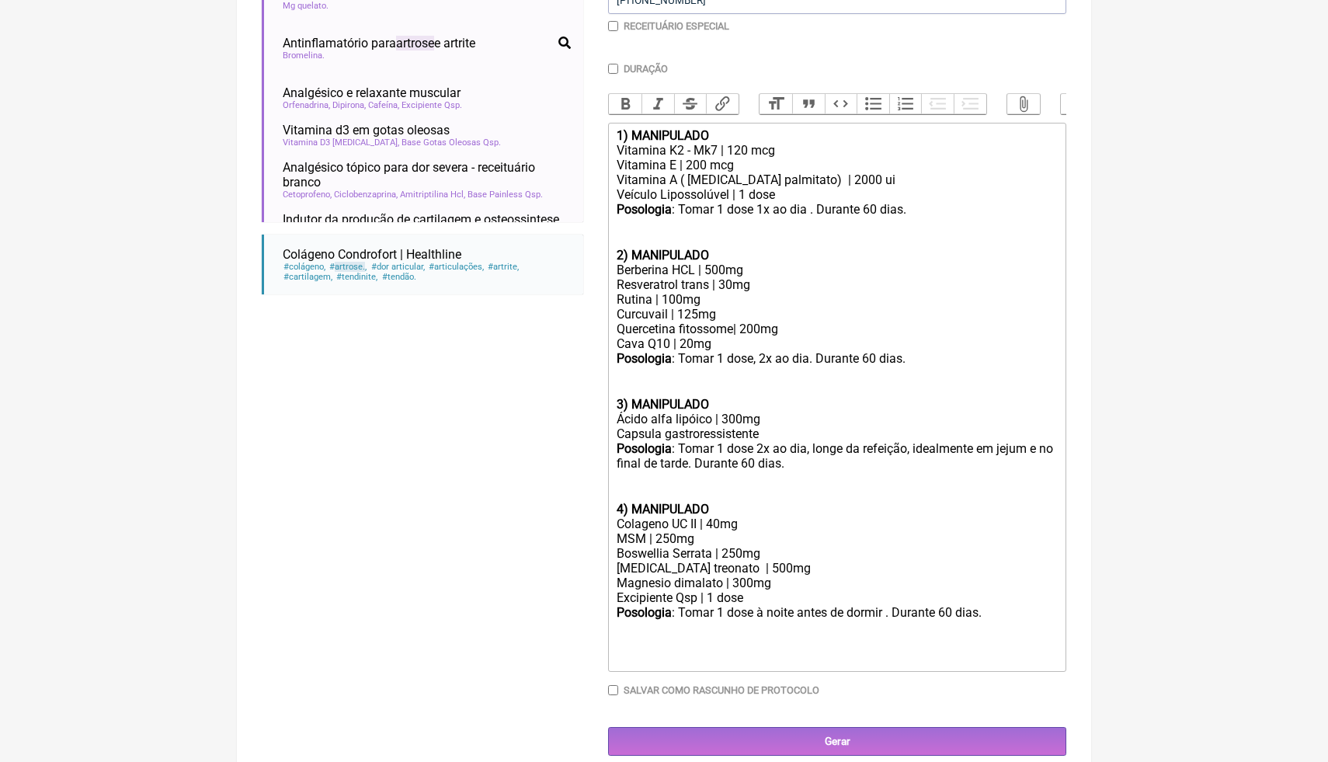
paste trix-editor "<lor><ipsumd>5) SITAMETCON</adipis></eli><sed>Doeiusmo T7 - In6 | 418 utl<et>Do…"
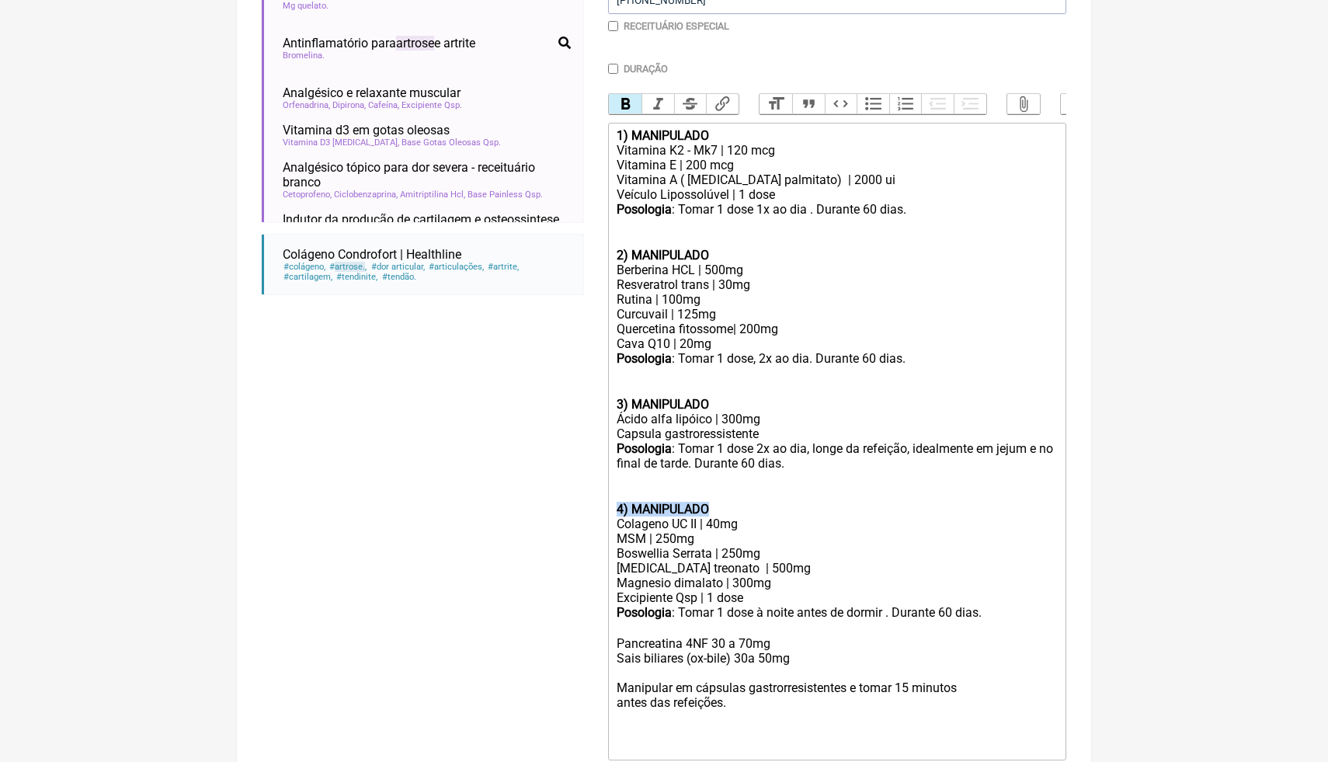
drag, startPoint x: 738, startPoint y: 503, endPoint x: 616, endPoint y: 502, distance: 121.9
click at [615, 504] on trix-editor "1) MANIPULADO Vitamina K2 - Mk7 | 120 mcg Vitamina E | 200 mcg Vitamina A ( [ME…" at bounding box center [837, 441] width 458 height 637
copy strong "4) MANIPULADO"
click at [620, 625] on div "Posologia : Tomar 1 dose à noite antes de dormir . Durante 60 dias.ㅤㅤ" at bounding box center [836, 620] width 441 height 31
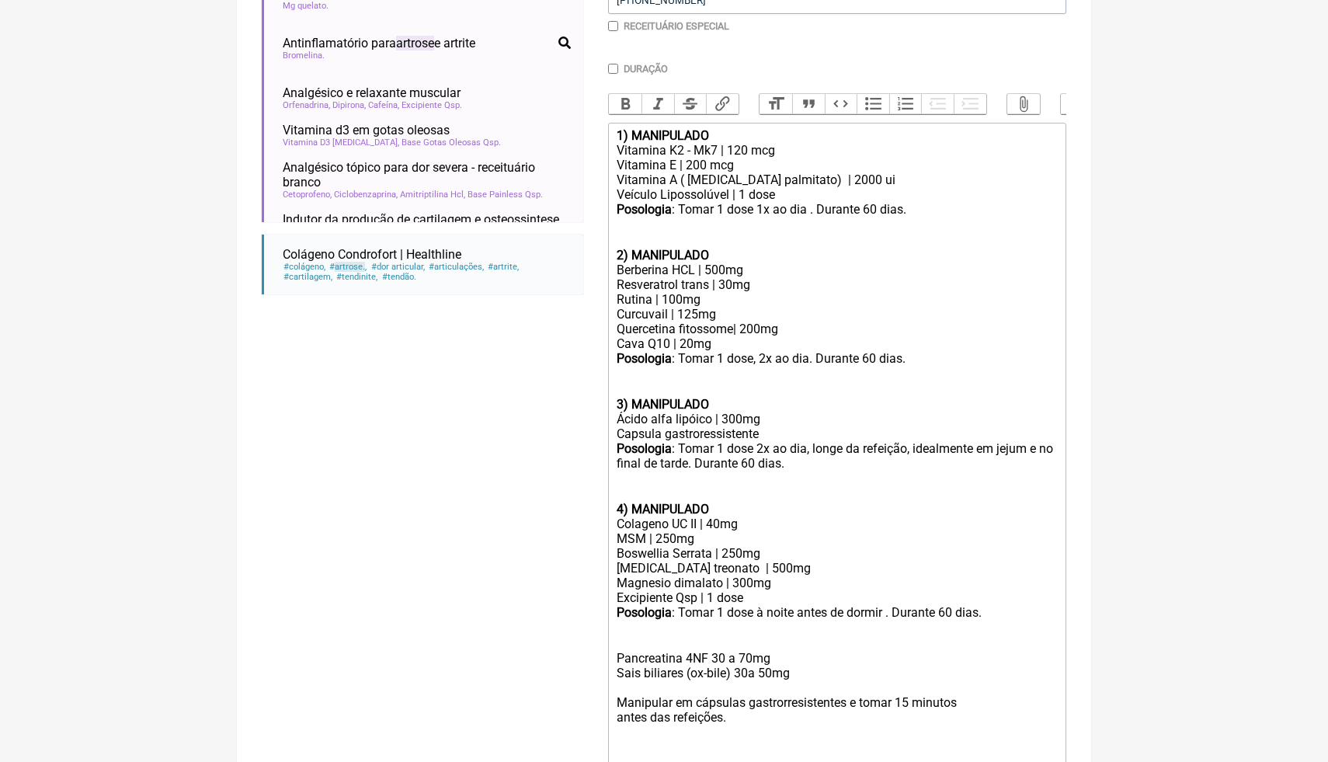
paste trix-editor "strong>4) MANIPULADO</strong"
click at [624, 637] on strong "4) MANIPULADO" at bounding box center [662, 643] width 92 height 15
click at [616, 635] on div "Posologia : Tomar 1 dose à noite antes de dormir . Durante 60 dias.ㅤㅤ 5 ) MANIP…" at bounding box center [836, 628] width 441 height 46
click at [625, 111] on button "Bold" at bounding box center [625, 104] width 33 height 20
click at [640, 684] on div at bounding box center [836, 687] width 441 height 15
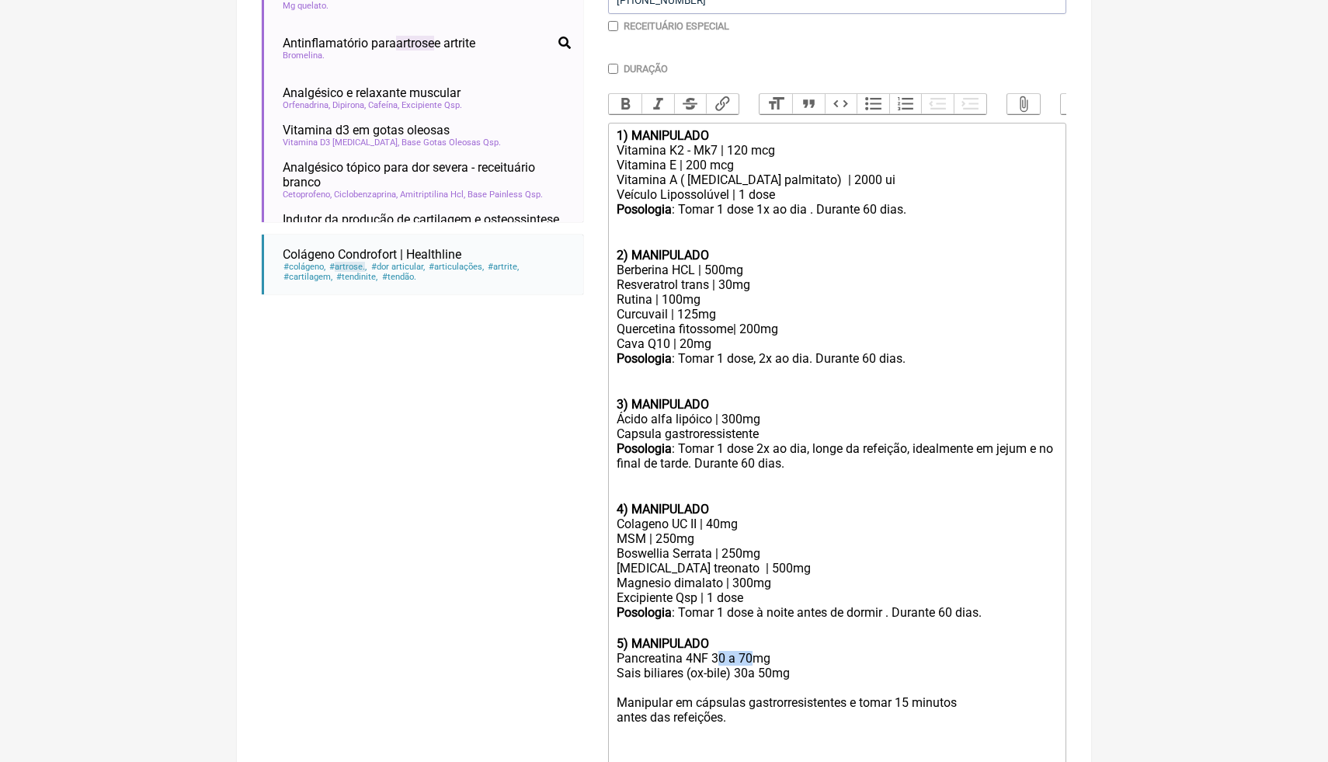
drag, startPoint x: 755, startPoint y: 651, endPoint x: 717, endPoint y: 649, distance: 38.8
click at [717, 651] on div "Pancreatina 4NF 30 a 70mg" at bounding box center [836, 658] width 441 height 15
drag, startPoint x: 777, startPoint y: 665, endPoint x: 752, endPoint y: 667, distance: 25.0
click at [752, 667] on div "Sais biliares (ox-bile) 30a 50mg" at bounding box center [836, 672] width 441 height 15
drag, startPoint x: 724, startPoint y: 654, endPoint x: 714, endPoint y: 651, distance: 9.6
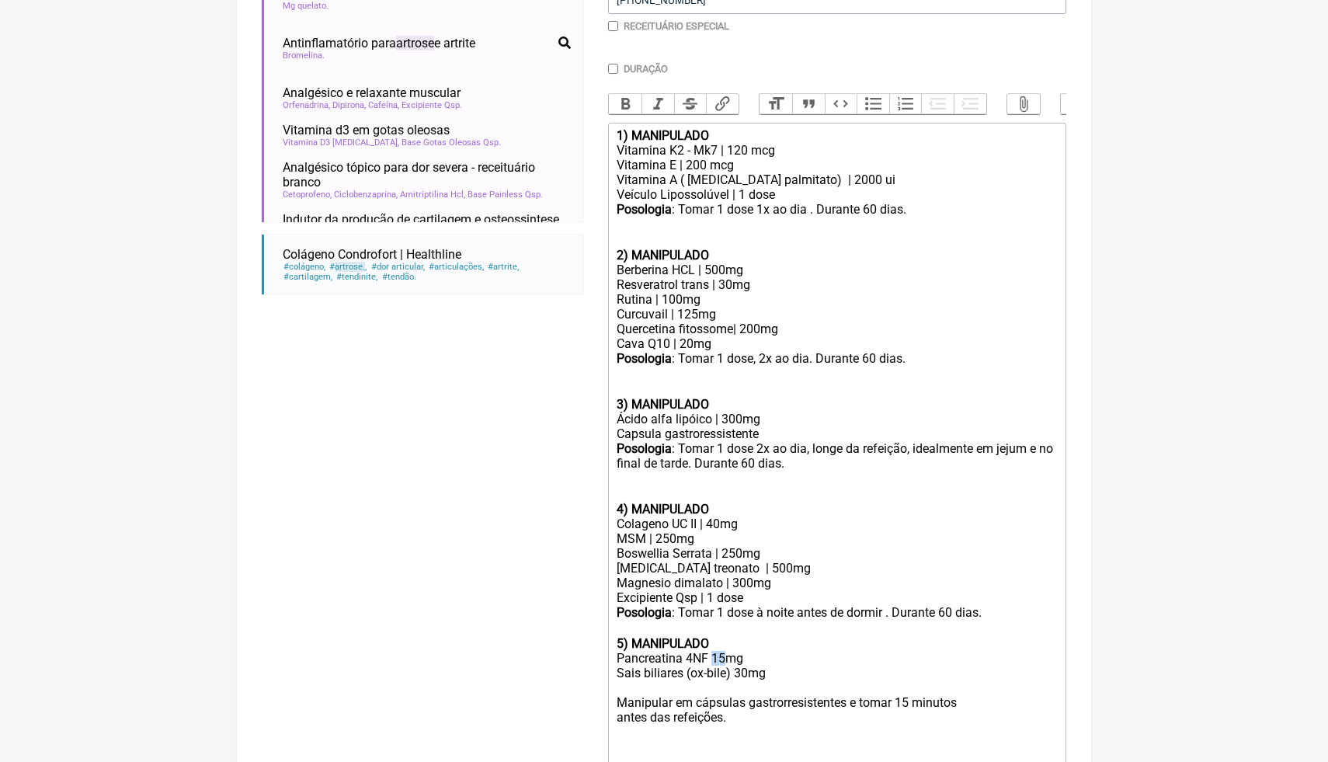
click at [714, 652] on div "Pancreatina 4NF 15mg" at bounding box center [836, 658] width 441 height 15
click at [648, 683] on div at bounding box center [836, 687] width 441 height 15
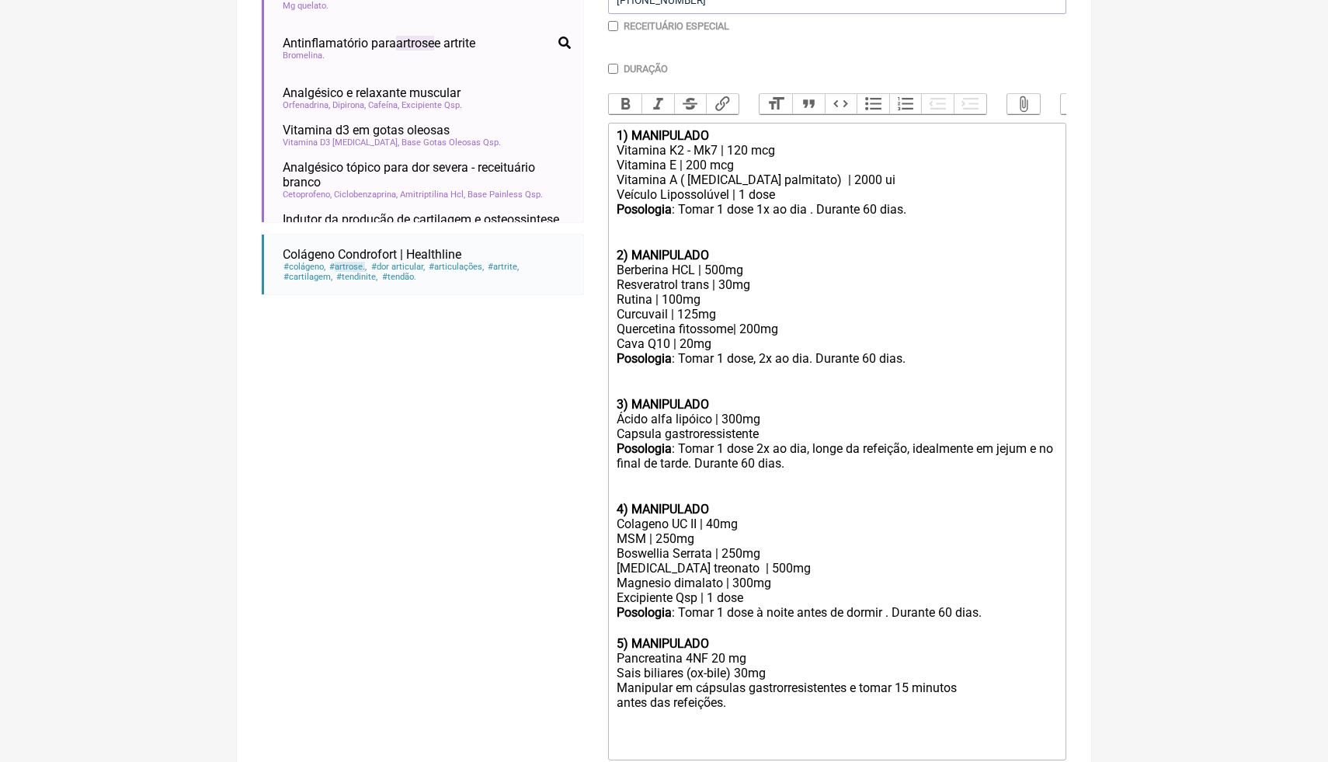
click at [732, 695] on div "antes das refeições." at bounding box center [836, 702] width 441 height 15
type trix-editor "<lor><ipsumd>5) SITAMETCON</adipis></eli><sed>Doeiusmo T7 - In6 | 418 utl<et>Do…"
click at [1040, 551] on div "Boswellia Serrata | 250mg [MEDICAL_DATA] treonato | 500mg [MEDICAL_DATA] dimala…" at bounding box center [836, 568] width 441 height 44
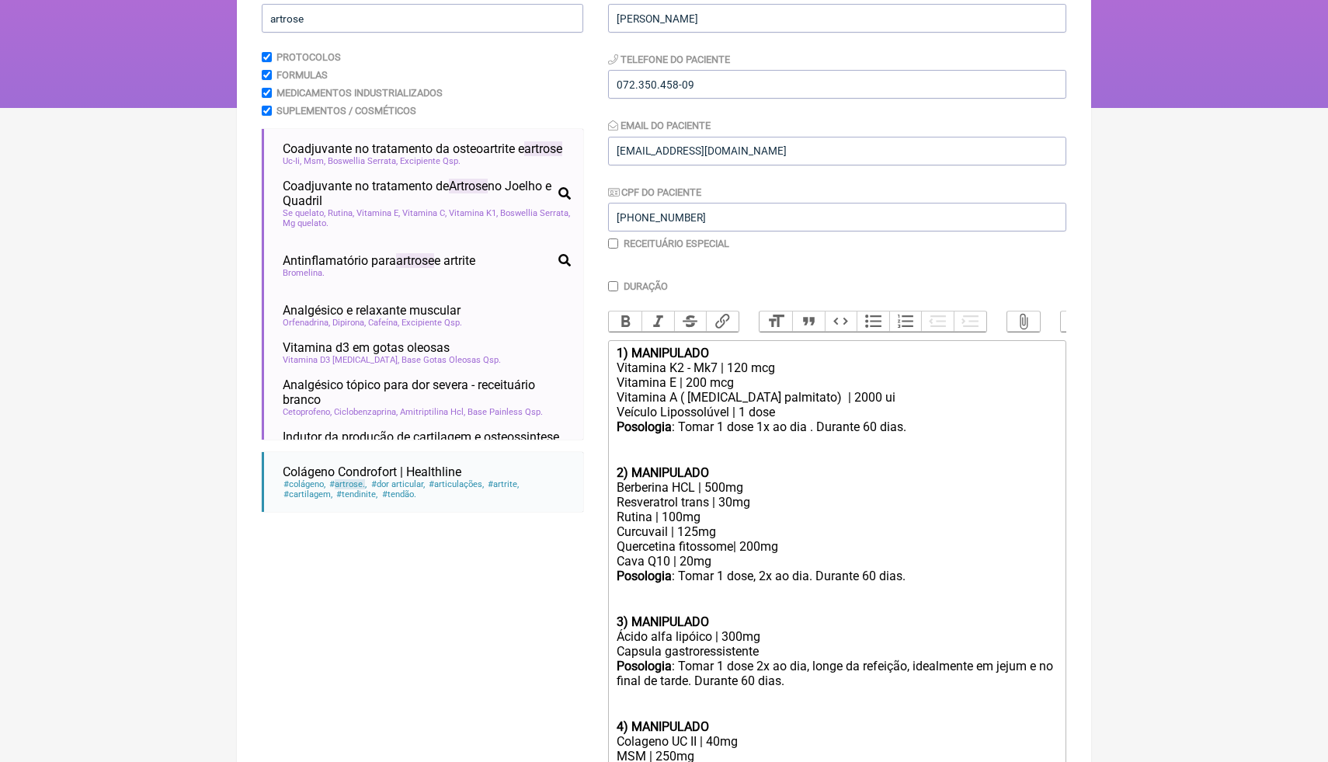
scroll to position [172, 0]
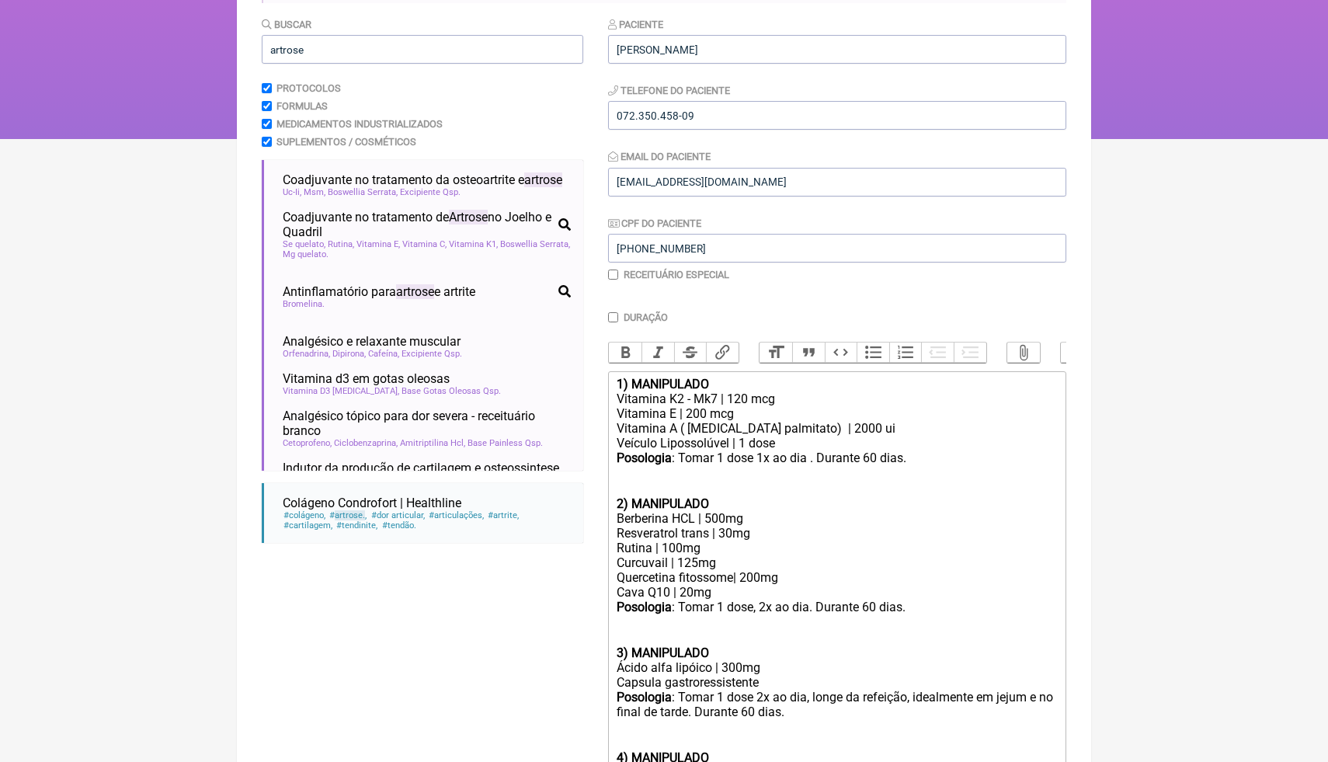
click at [613, 274] on input "checkbox" at bounding box center [613, 274] width 10 height 10
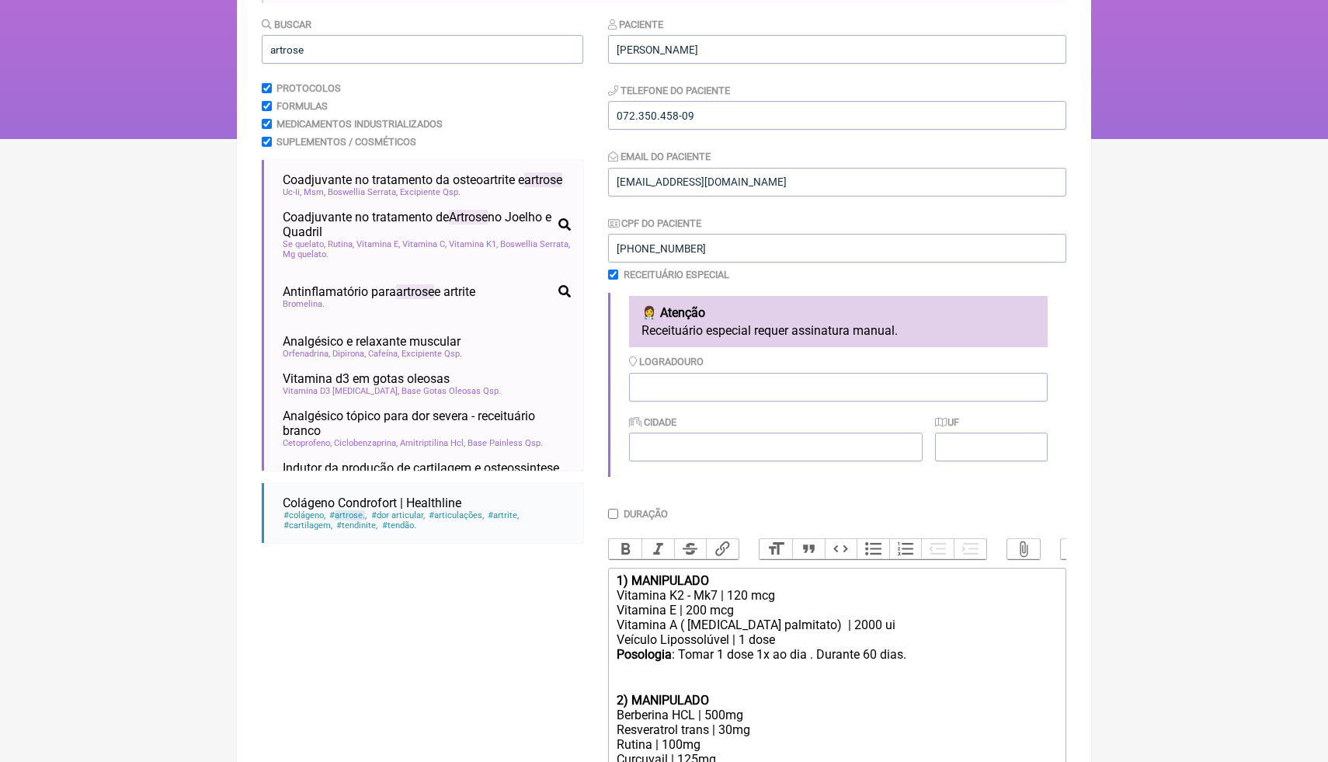
click at [797, 434] on div "Cidade" at bounding box center [775, 437] width 293 height 47
click at [797, 446] on input "Cidade" at bounding box center [775, 446] width 293 height 29
click at [613, 276] on input "checkbox" at bounding box center [613, 274] width 10 height 10
checkbox input "false"
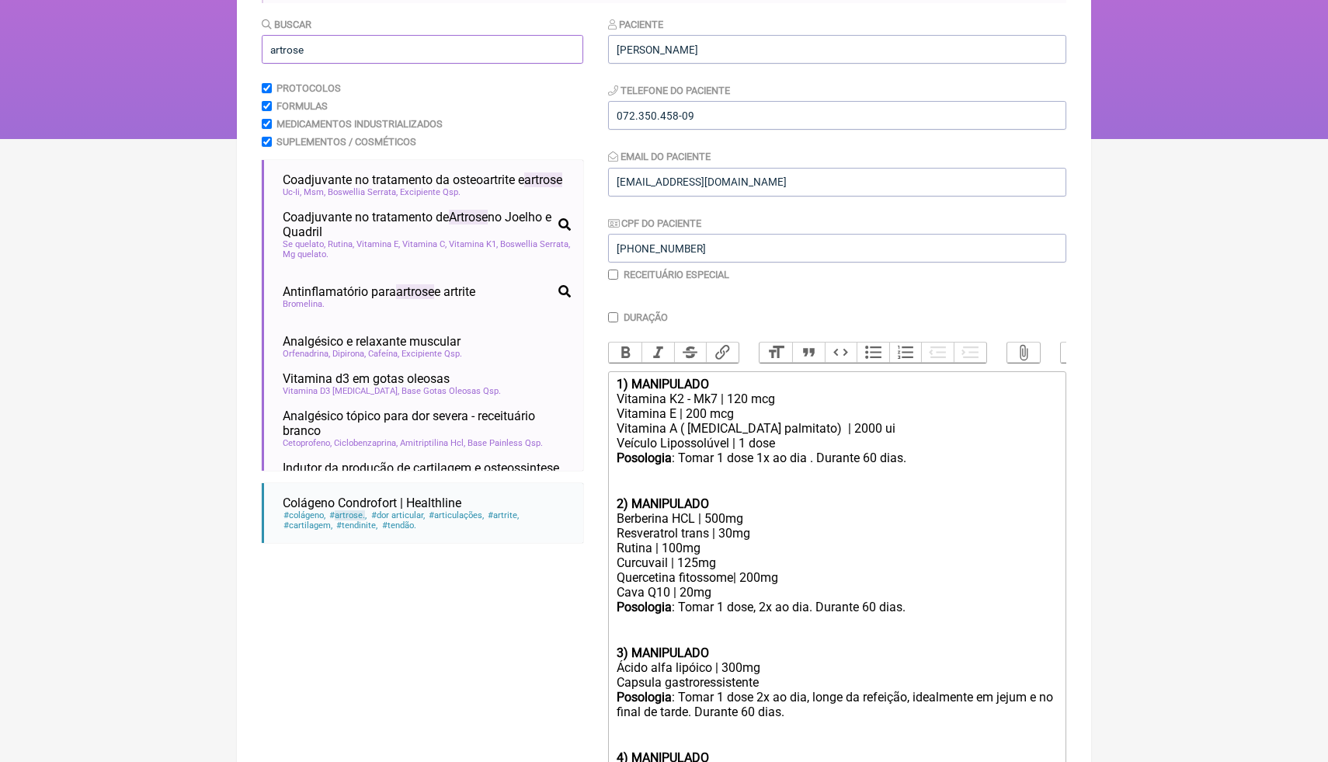
click at [454, 54] on input "artrose" at bounding box center [422, 49] width 321 height 29
drag, startPoint x: 455, startPoint y: 54, endPoint x: 255, endPoint y: 48, distance: 200.4
click at [254, 50] on main "Nova Receita Buscar artrose Protocolos Formulas Medicamentos Industrializados S…" at bounding box center [664, 528] width 854 height 1177
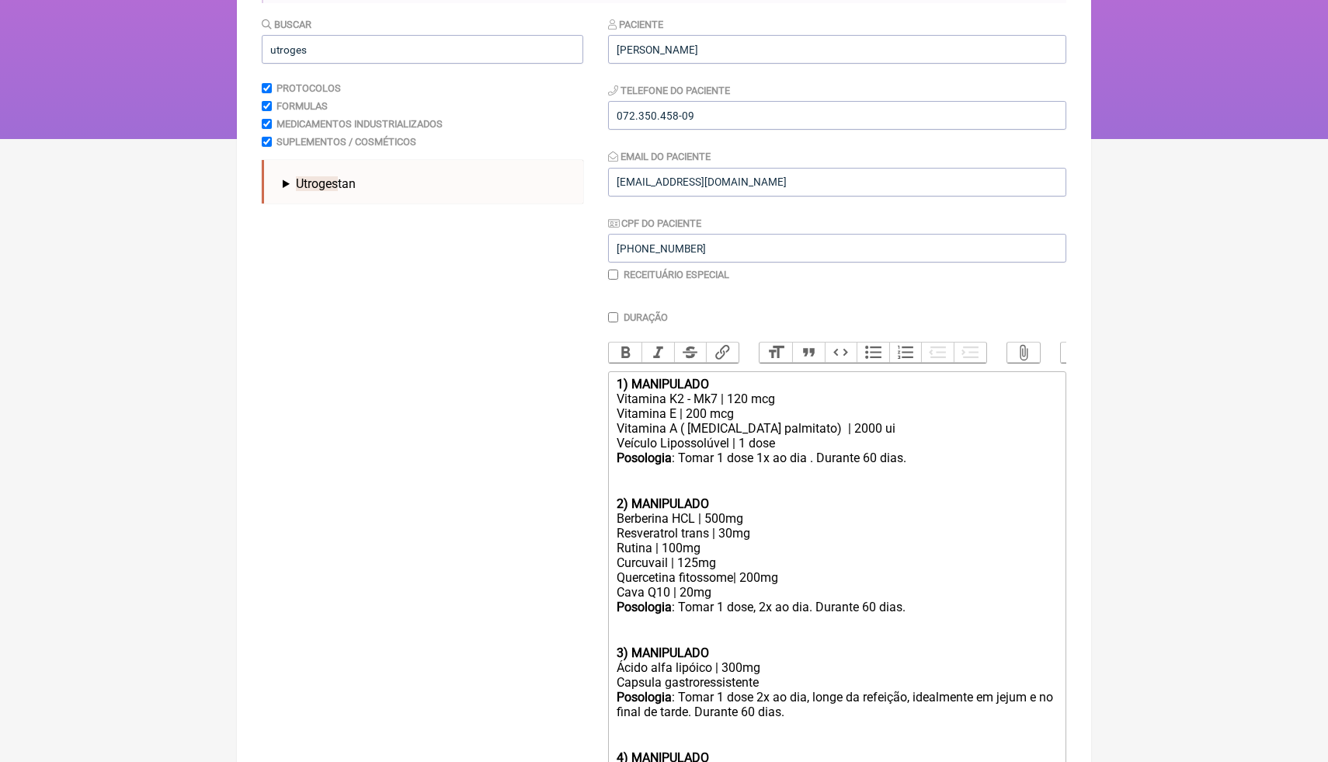
click at [322, 193] on div "Utroges tan Capsula Gelatinosa Mole | 100 MG Capsula Gelatinosa Mole | 200 MG" at bounding box center [426, 181] width 300 height 31
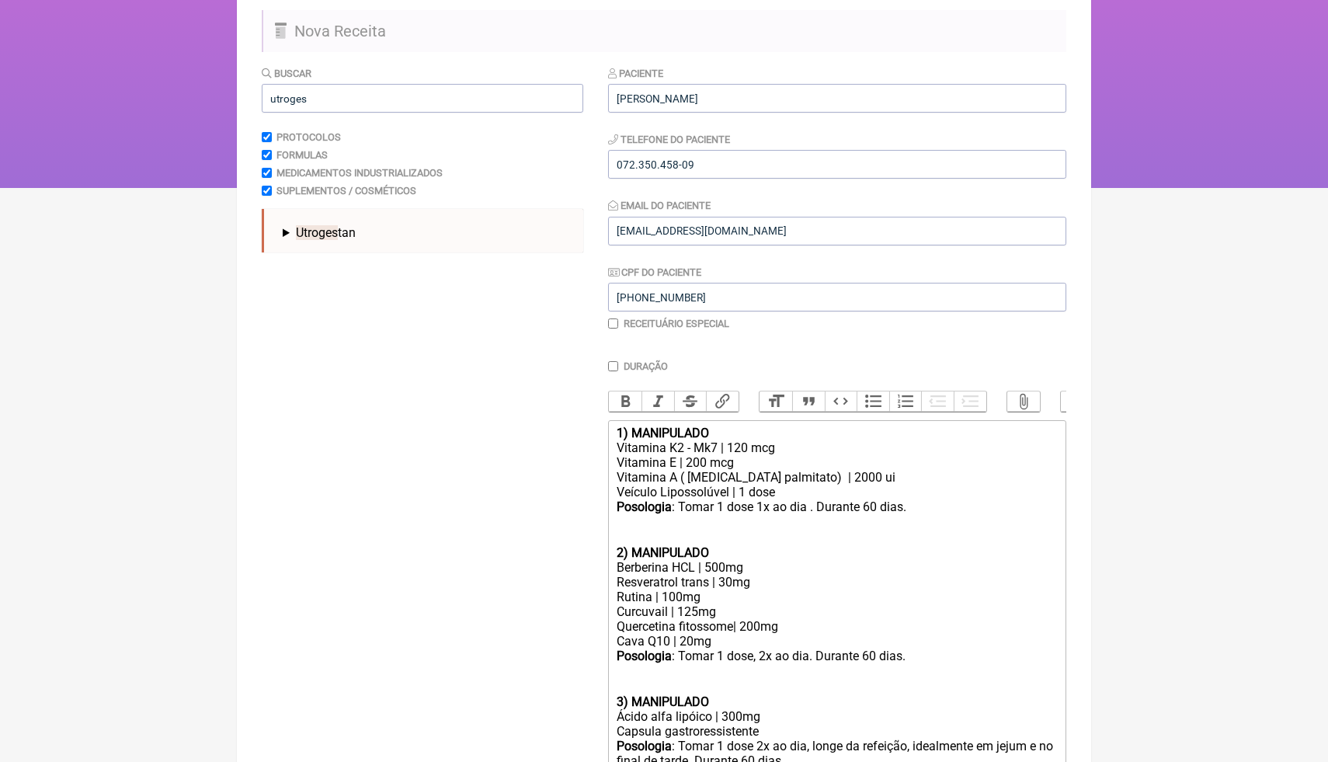
scroll to position [116, 0]
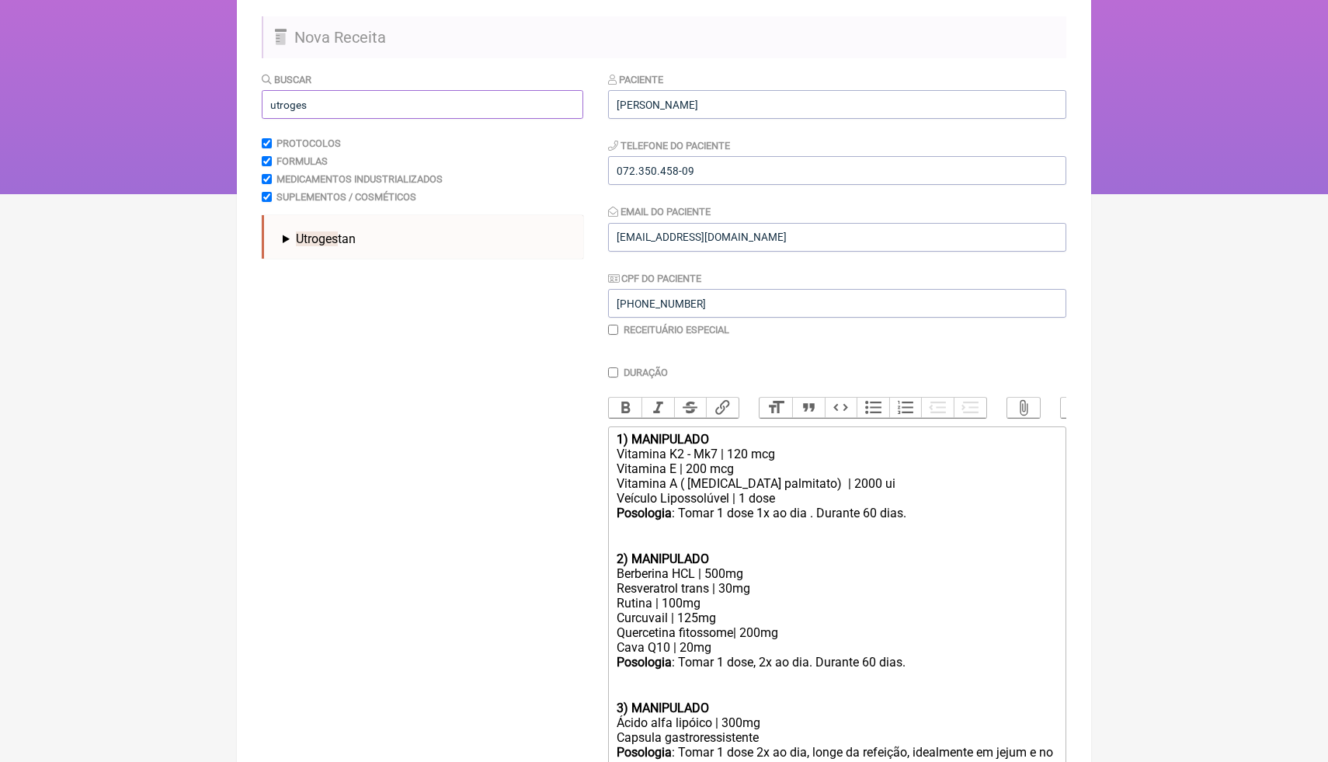
drag, startPoint x: 328, startPoint y: 101, endPoint x: 239, endPoint y: 95, distance: 89.5
click at [239, 97] on main "Nova Receita Buscar utroges Protocolos Formulas Medicamentos Industrializados S…" at bounding box center [664, 583] width 854 height 1177
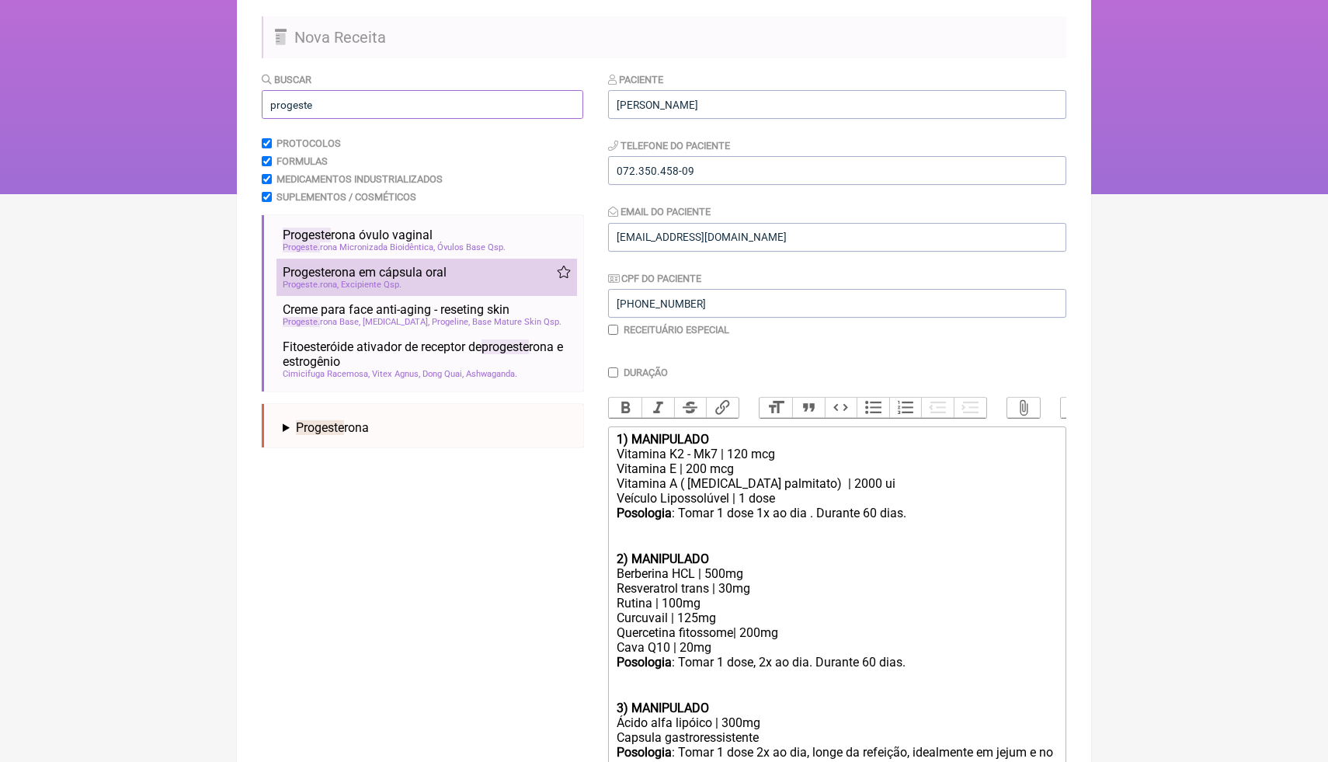
type input "progeste"
click at [346, 281] on span "Excipiente Qsp" at bounding box center [371, 284] width 61 height 10
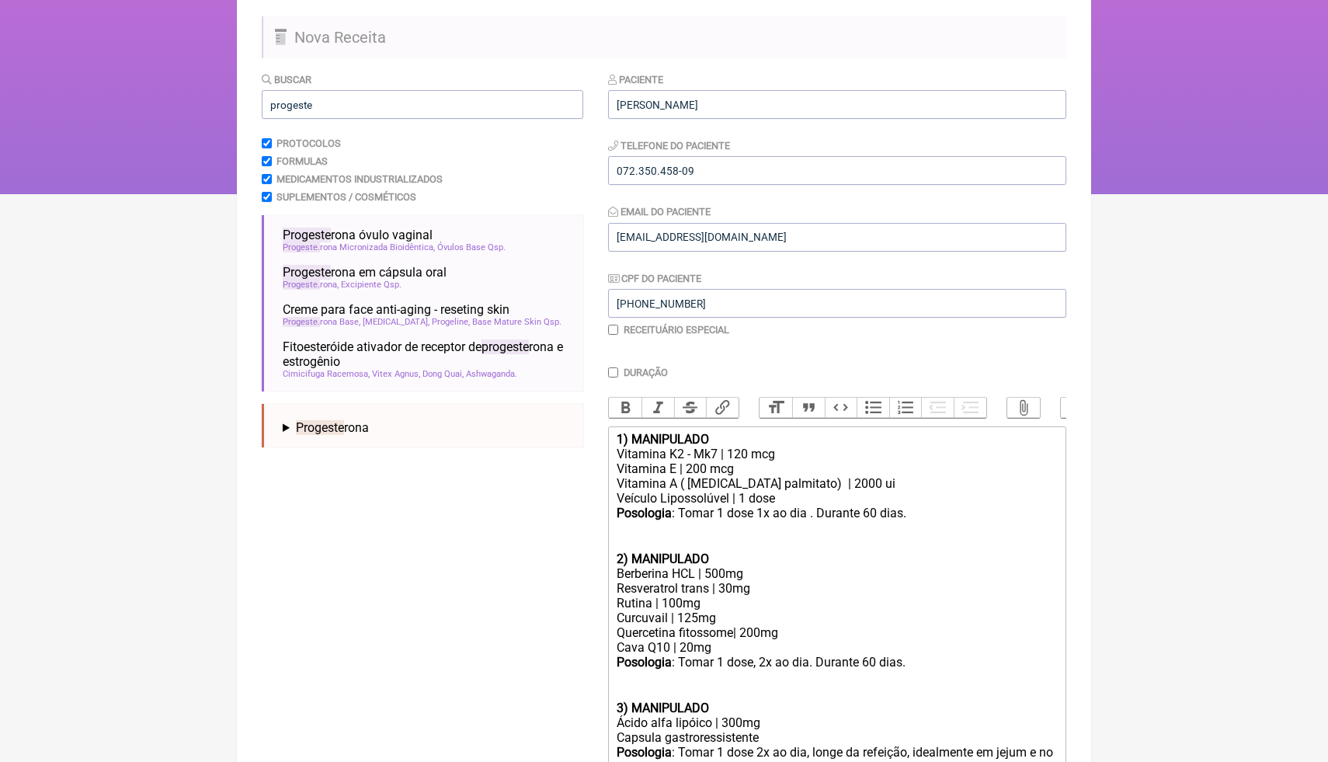
click at [1213, 194] on html "FormulApp (Clínica Balance - Dra. Bruna Scalco) Sair [GEOGRAPHIC_DATA] Receitas…" at bounding box center [664, 39] width 1328 height 311
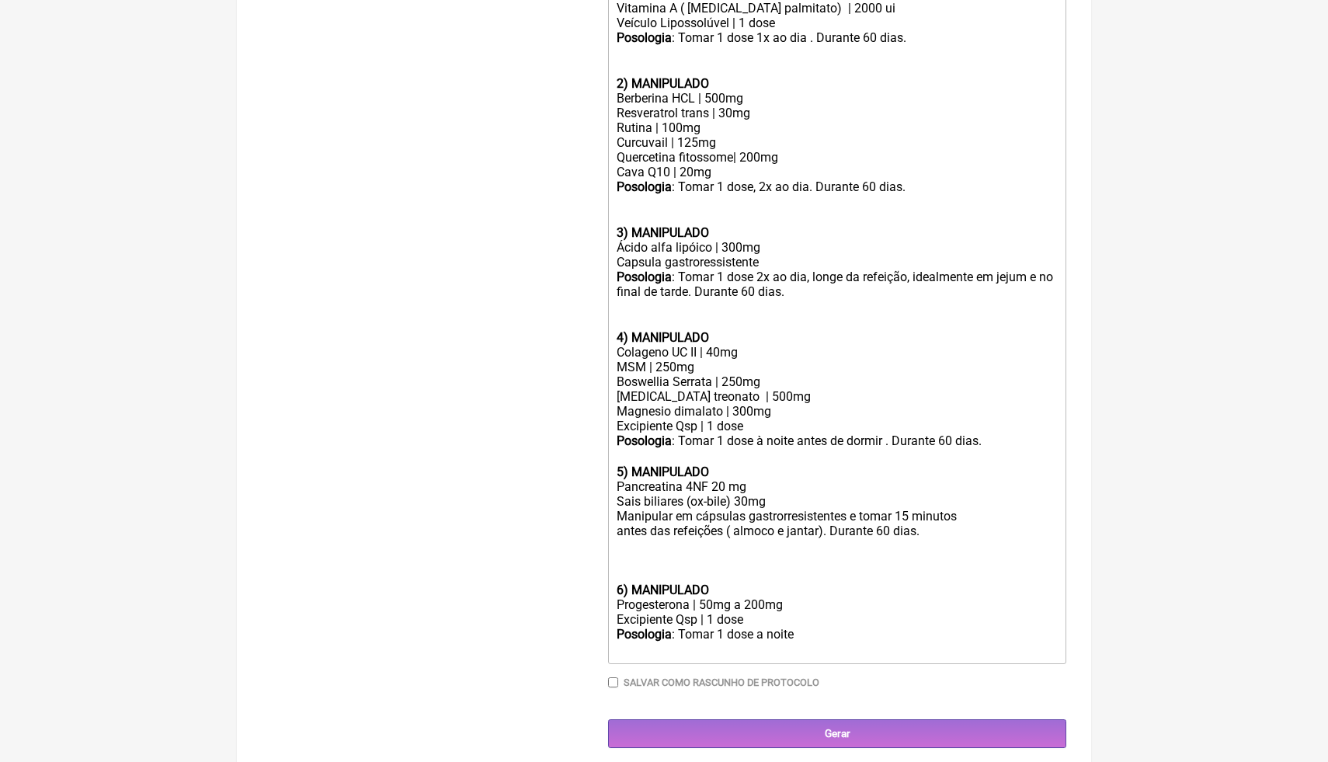
scroll to position [594, 0]
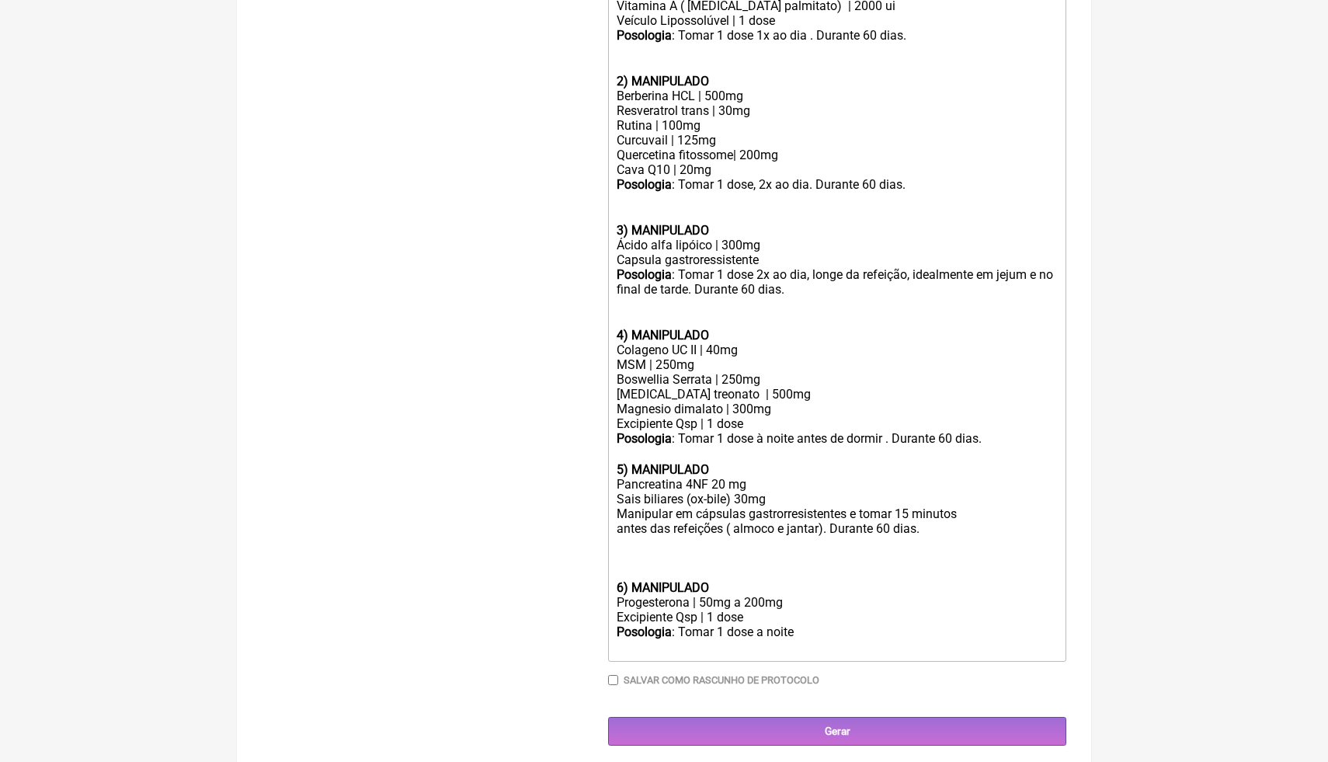
click at [691, 601] on div "Progesterona | 50mg a 200mg" at bounding box center [836, 602] width 441 height 15
drag, startPoint x: 841, startPoint y: 597, endPoint x: 774, endPoint y: 594, distance: 66.8
click at [774, 595] on div "Progesterona micronizada | 50mg a 200mg" at bounding box center [836, 602] width 441 height 15
click at [792, 630] on div "Posologia : Tomar 1 dose a noite ㅤ" at bounding box center [836, 639] width 441 height 31
click at [798, 629] on div "Posologia : Tomar 1 dose a noite ㅤ" at bounding box center [836, 639] width 441 height 31
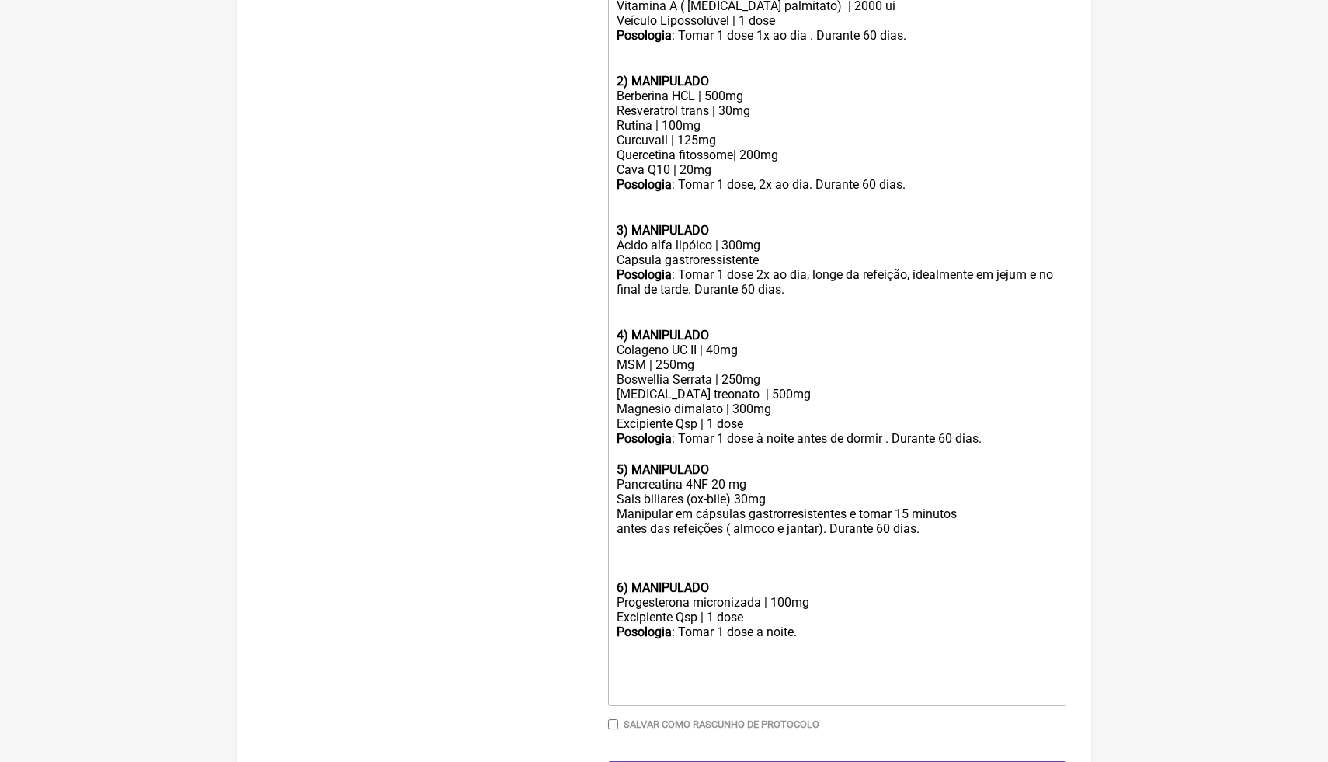
click at [626, 560] on div at bounding box center [836, 565] width 441 height 30
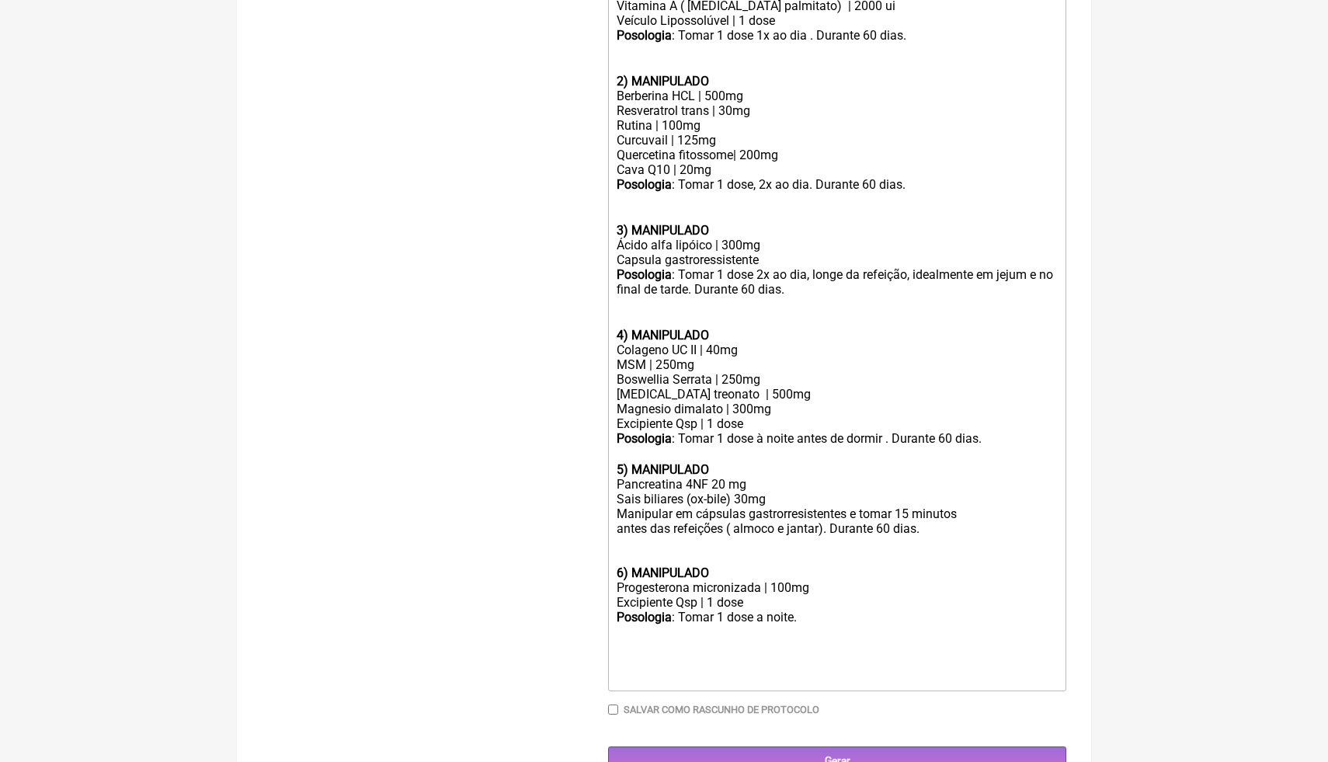
type trix-editor "<lor><ipsumd>5) SITAMETCON</adipis></eli><sed>Doeiusmo T7 - In6 | 418 utl<et>Do…"
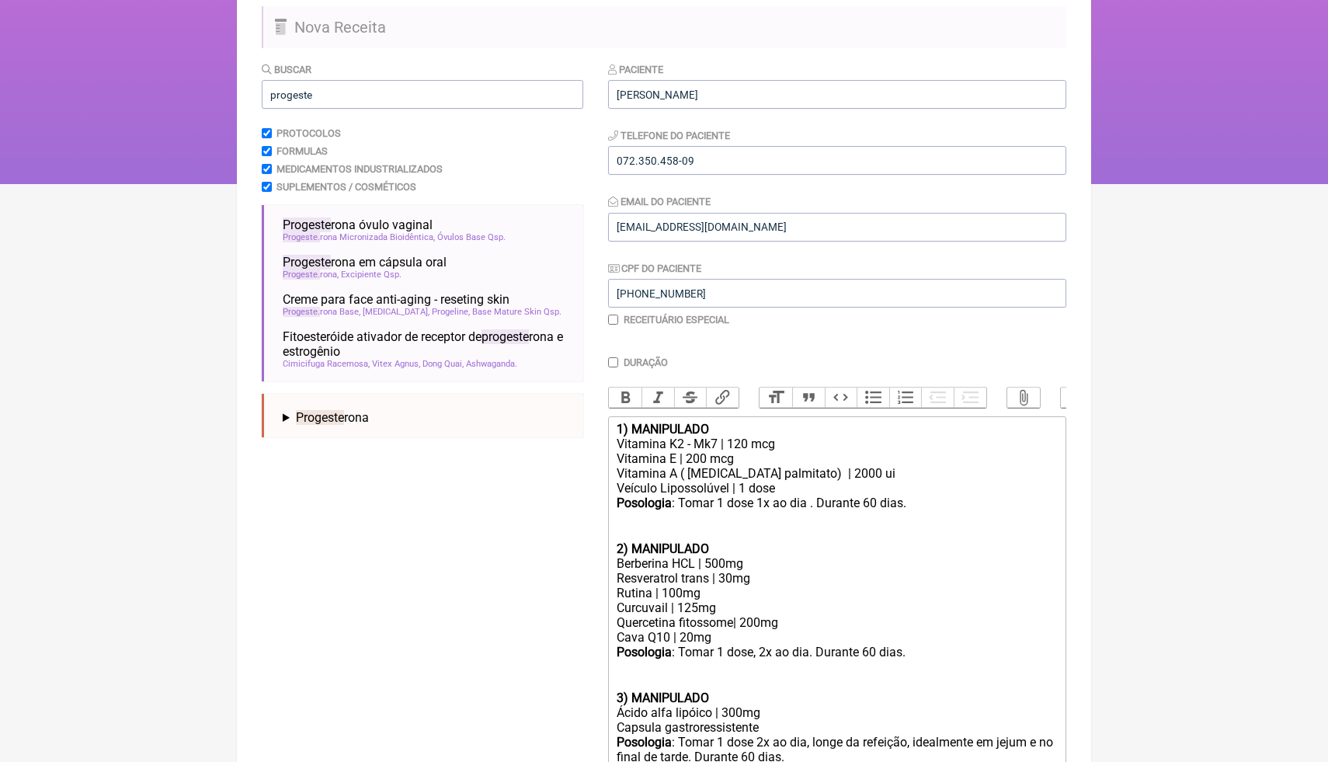
scroll to position [97, 0]
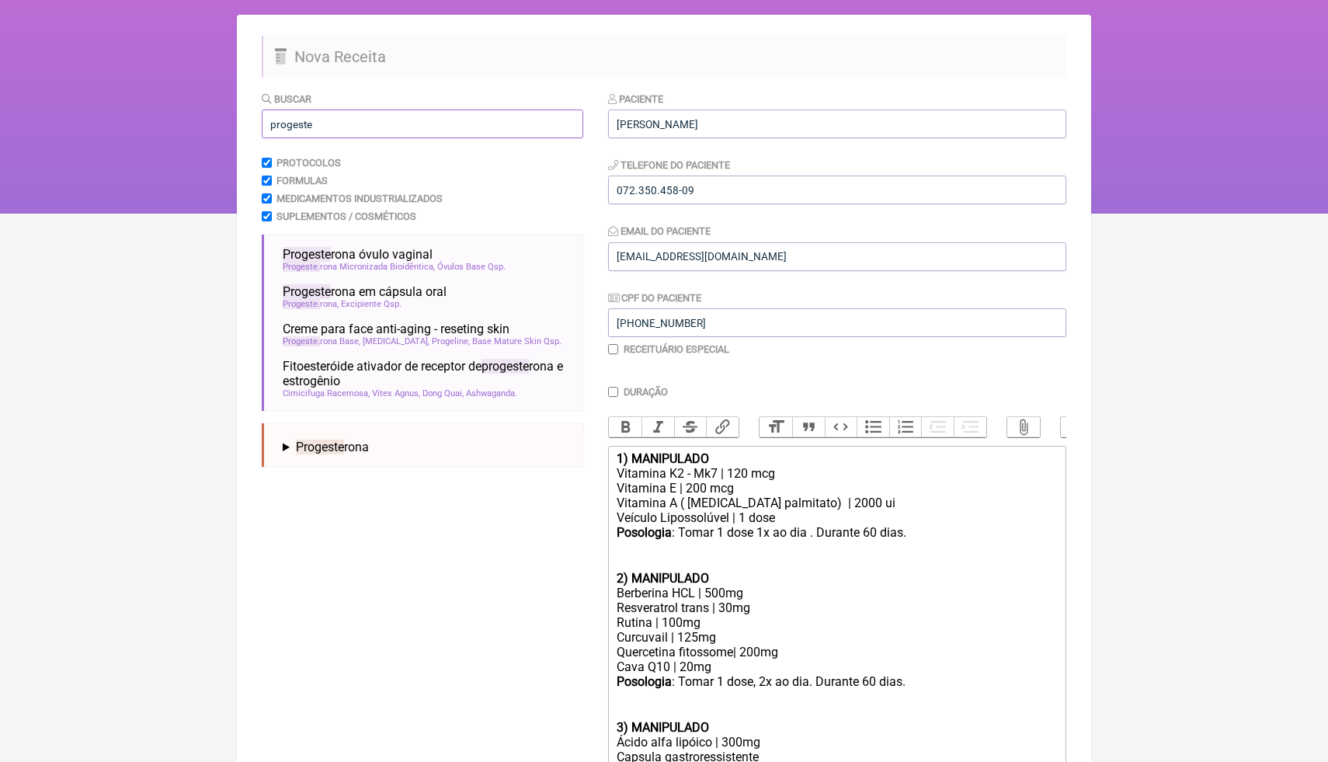
drag, startPoint x: 334, startPoint y: 123, endPoint x: 245, endPoint y: 116, distance: 89.6
click at [245, 120] on main "Nova Receita Buscar progeste Protocolos Formulas Medicamentos Industrializados …" at bounding box center [664, 656] width 854 height 1282
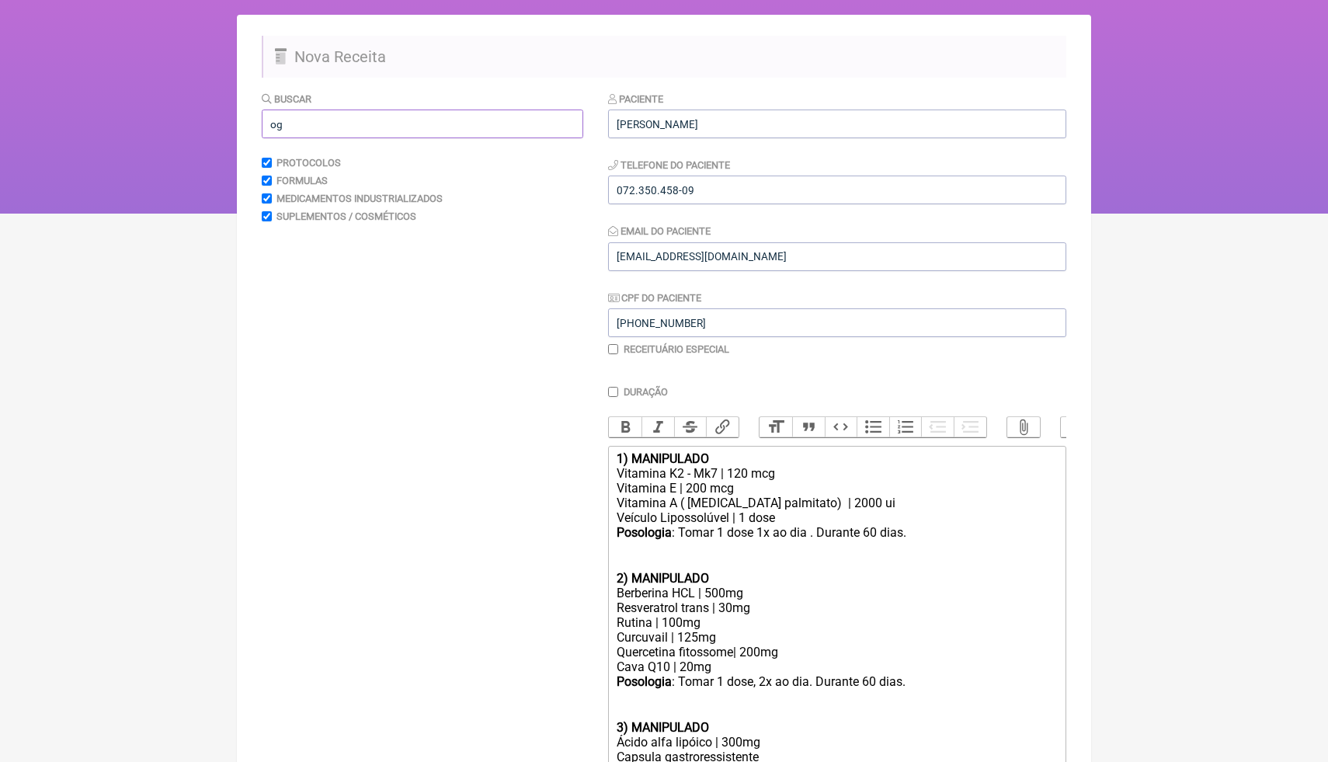
type input "o"
type input "s"
type input "o"
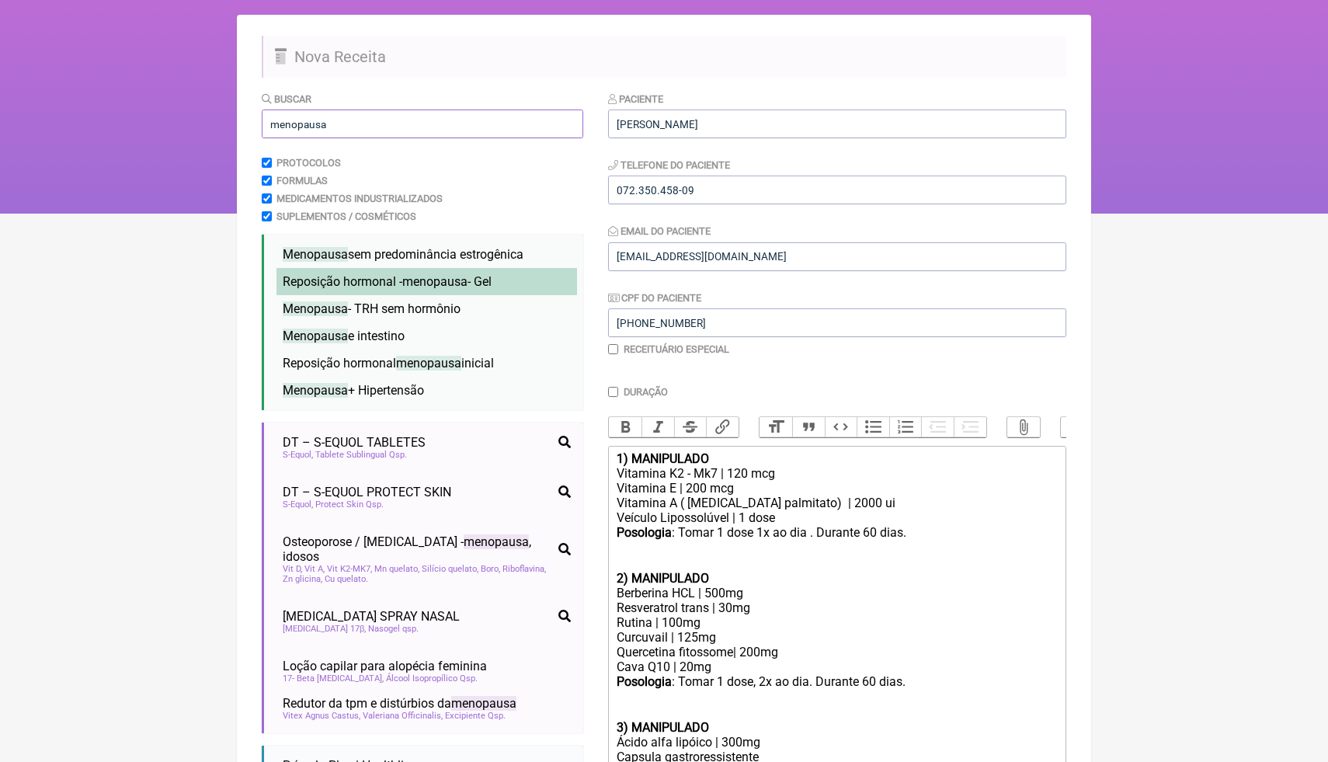
type input "menopausa"
click at [411, 287] on span "menopausa" at bounding box center [434, 281] width 65 height 15
click at [1171, 214] on html "FormulApp (Clínica Balance - Dra. Bruna Scalco) Sair [GEOGRAPHIC_DATA] Receitas…" at bounding box center [664, 58] width 1328 height 311
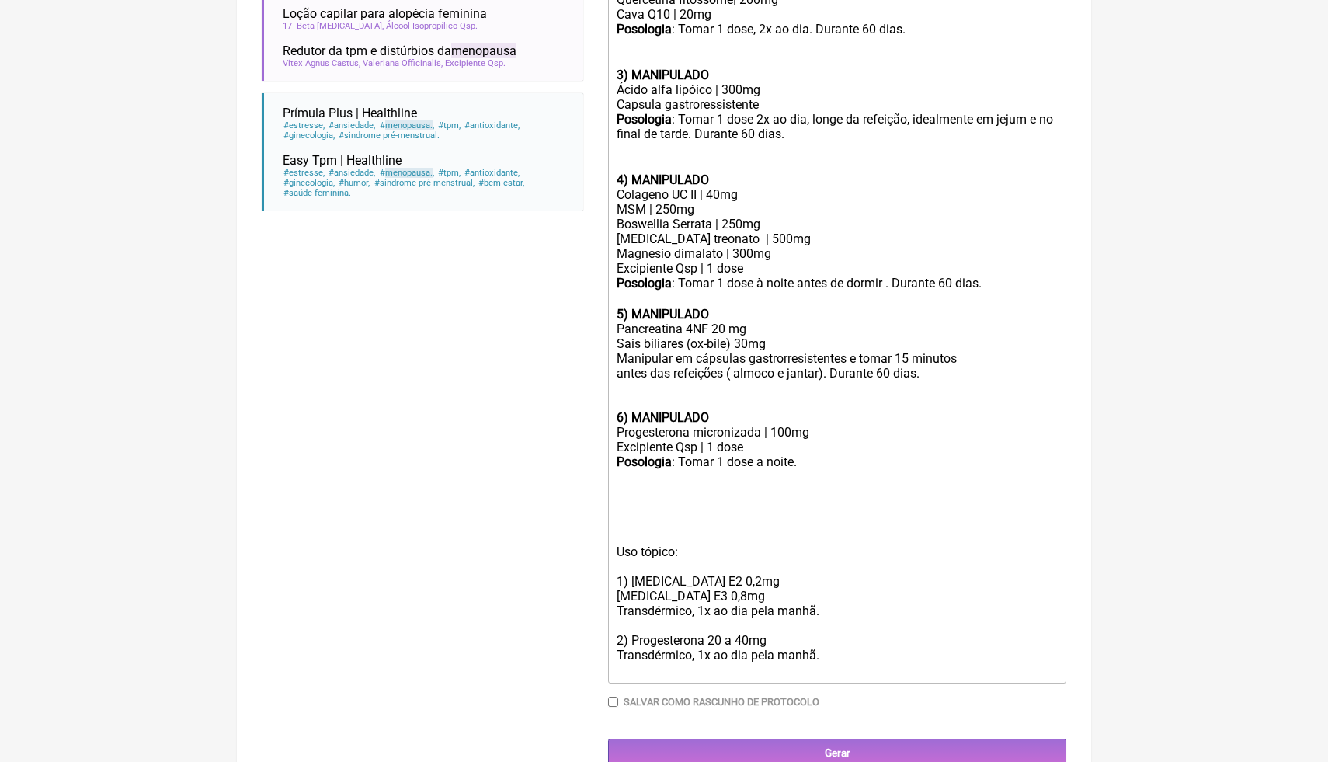
scroll to position [771, 0]
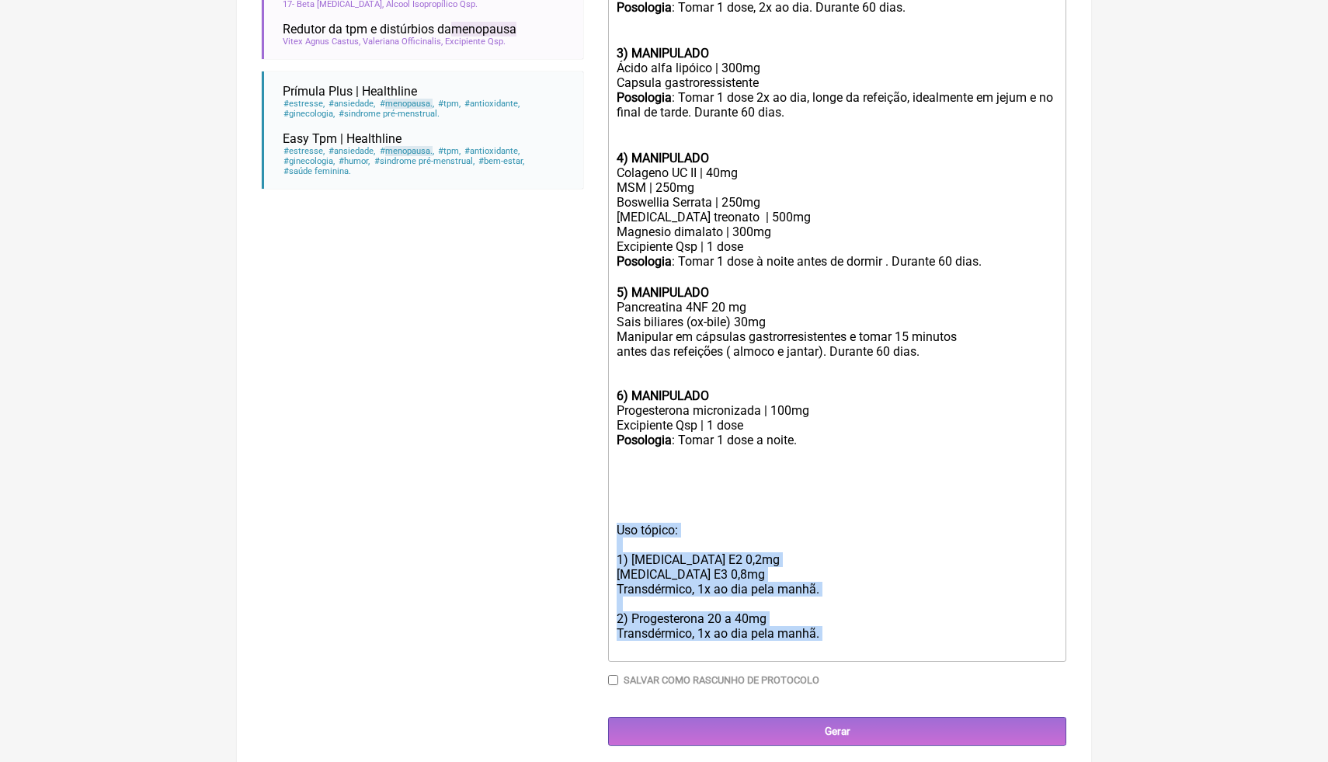
drag, startPoint x: 828, startPoint y: 635, endPoint x: 599, endPoint y: 519, distance: 256.9
click at [599, 517] on form "Buscar menopausa Protocolos Formulas Medicamentos Industrializados Suplementos …" at bounding box center [664, 81] width 804 height 1328
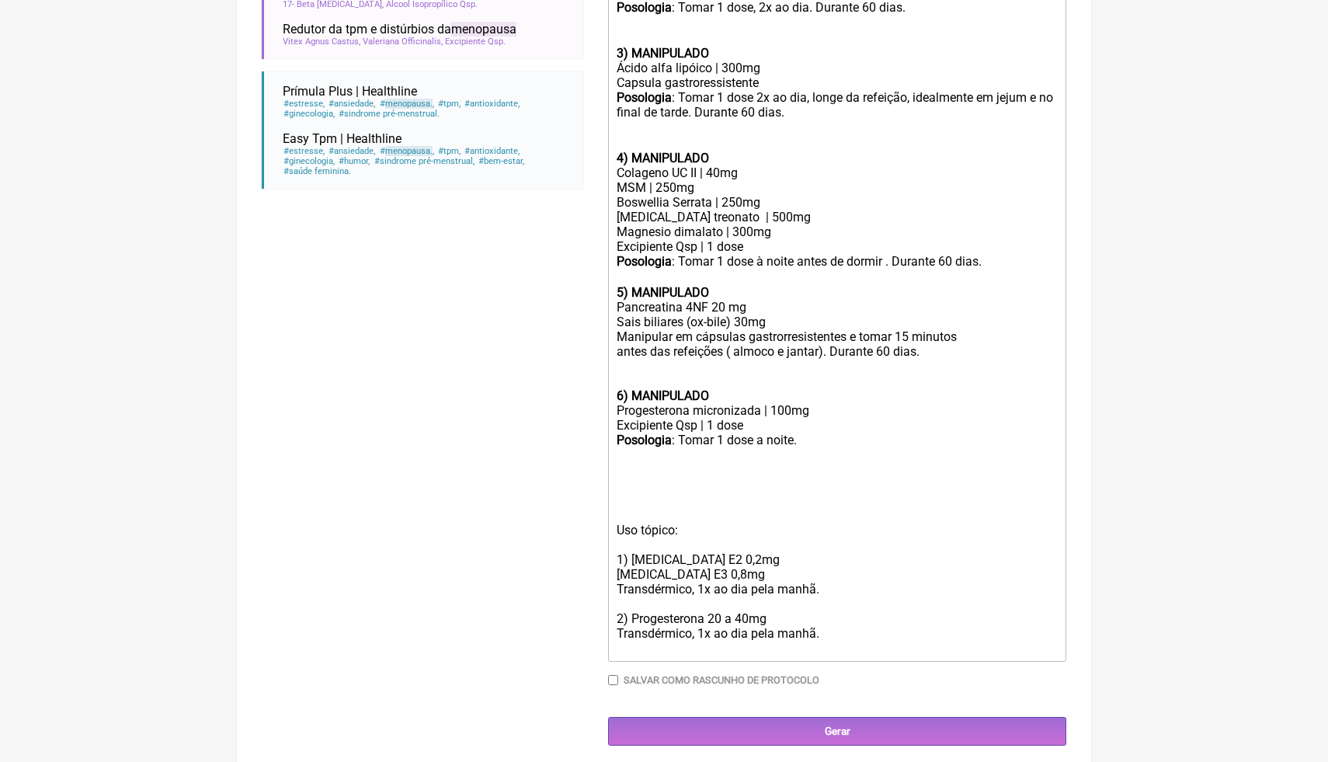
scroll to position [653, 0]
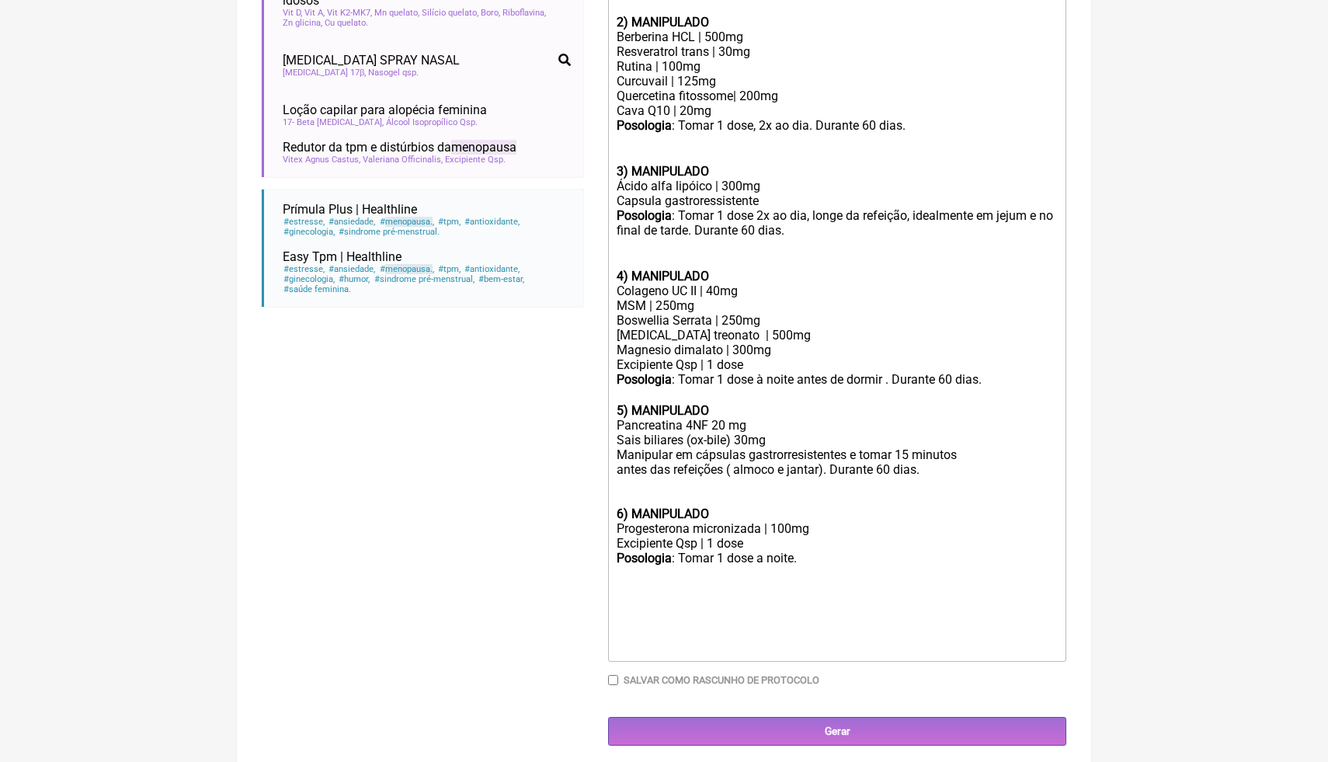
click at [399, 433] on div "Buscar menopausa Protocolos Formulas Medicamentos Industrializados Suplementos …" at bounding box center [422, 140] width 321 height 1210
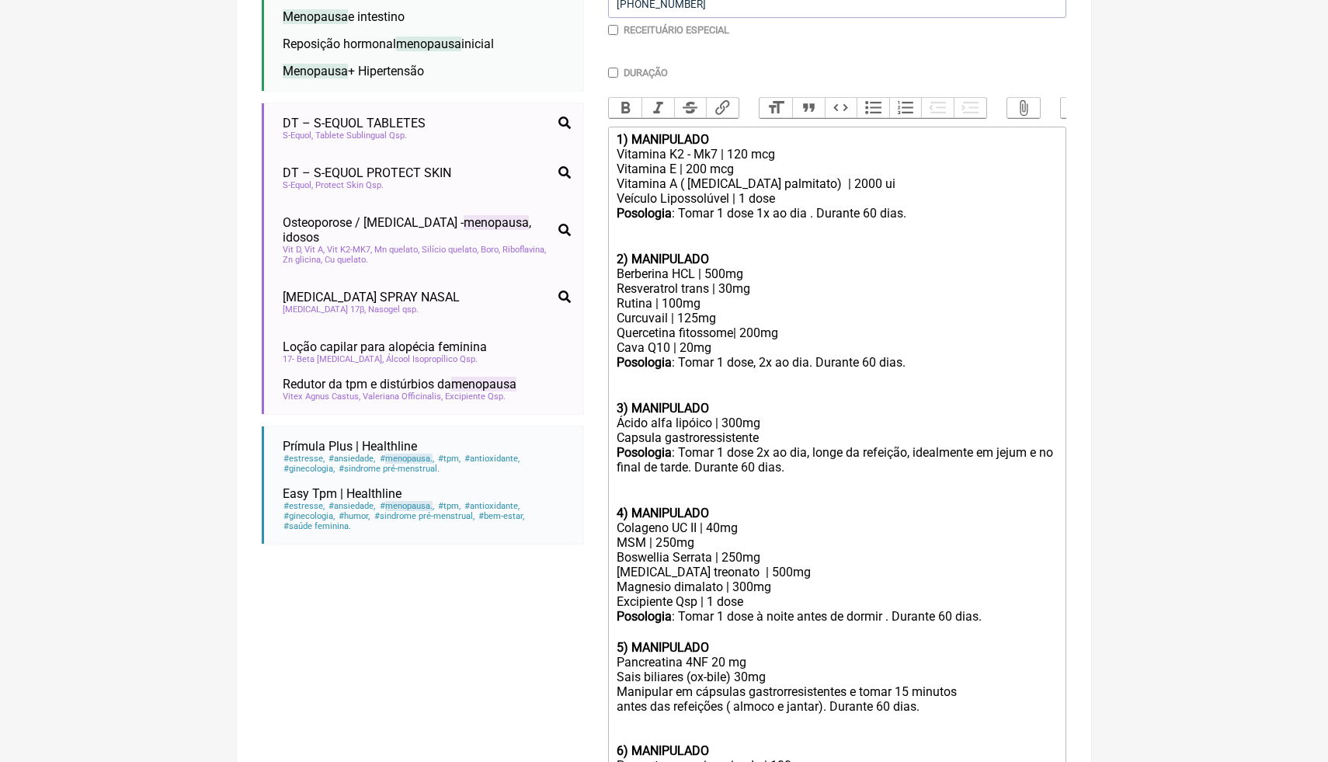
scroll to position [404, 0]
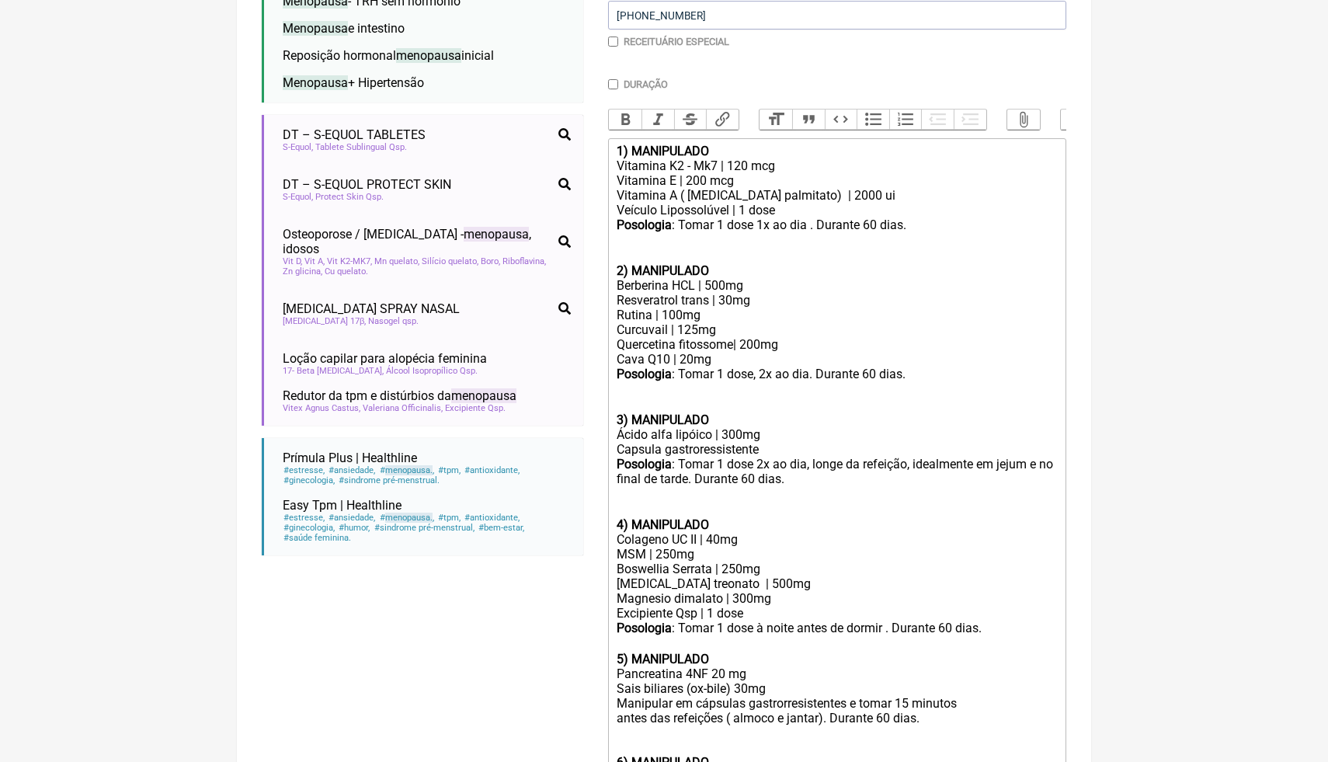
click at [775, 592] on div "Boswellia Serrata | 250mg [MEDICAL_DATA] treonato | 500mg [MEDICAL_DATA] dimala…" at bounding box center [836, 583] width 441 height 44
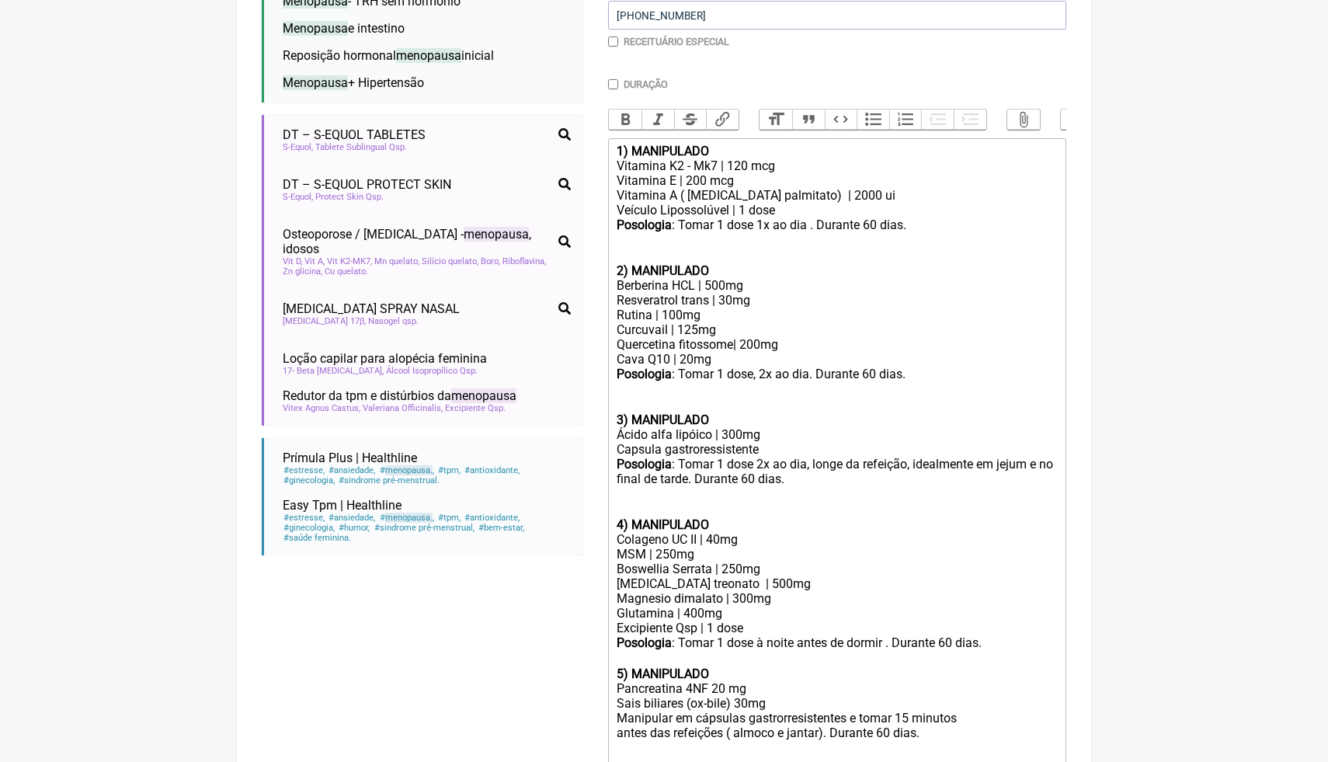
click at [402, 724] on div "Buscar menopausa Protocolos Formulas Medicamentos Industrializados Suplementos …" at bounding box center [422, 395] width 321 height 1225
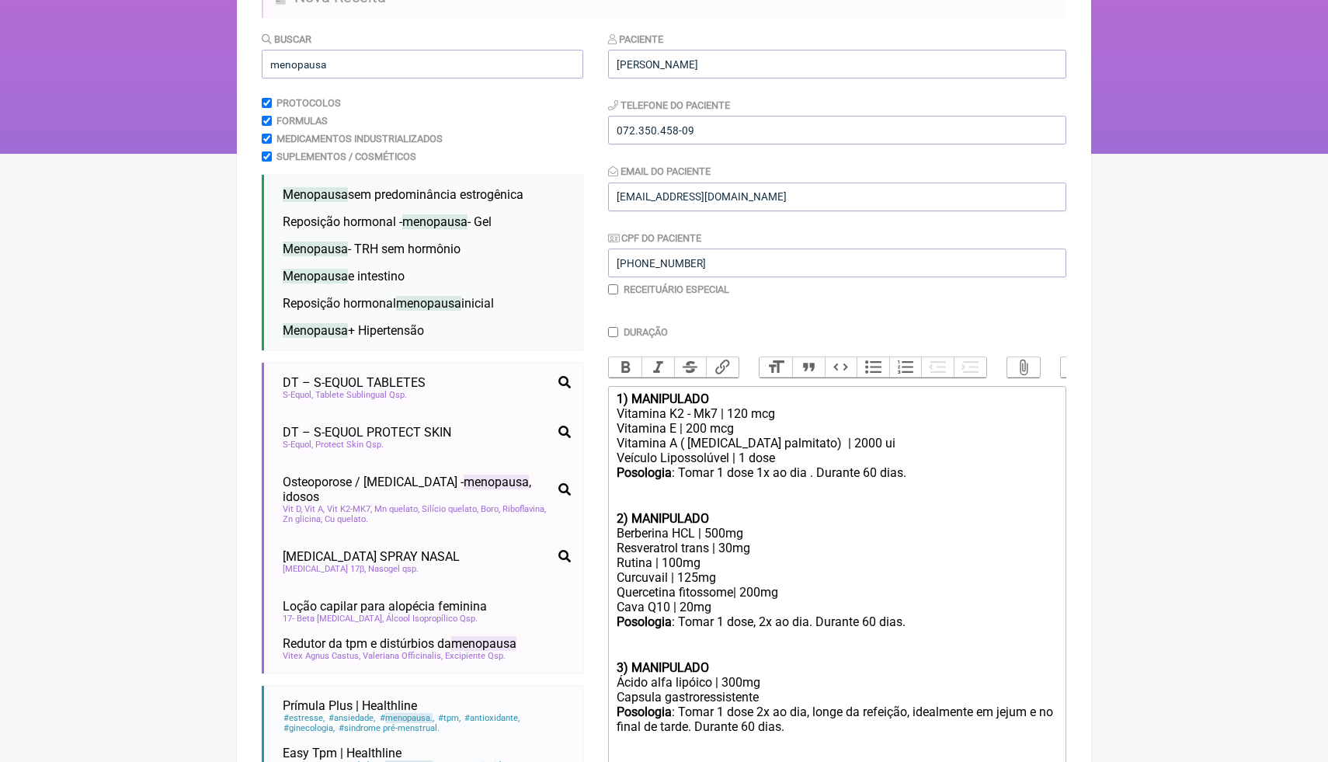
scroll to position [156, 0]
click at [422, 307] on span "menopausa" at bounding box center [428, 304] width 65 height 15
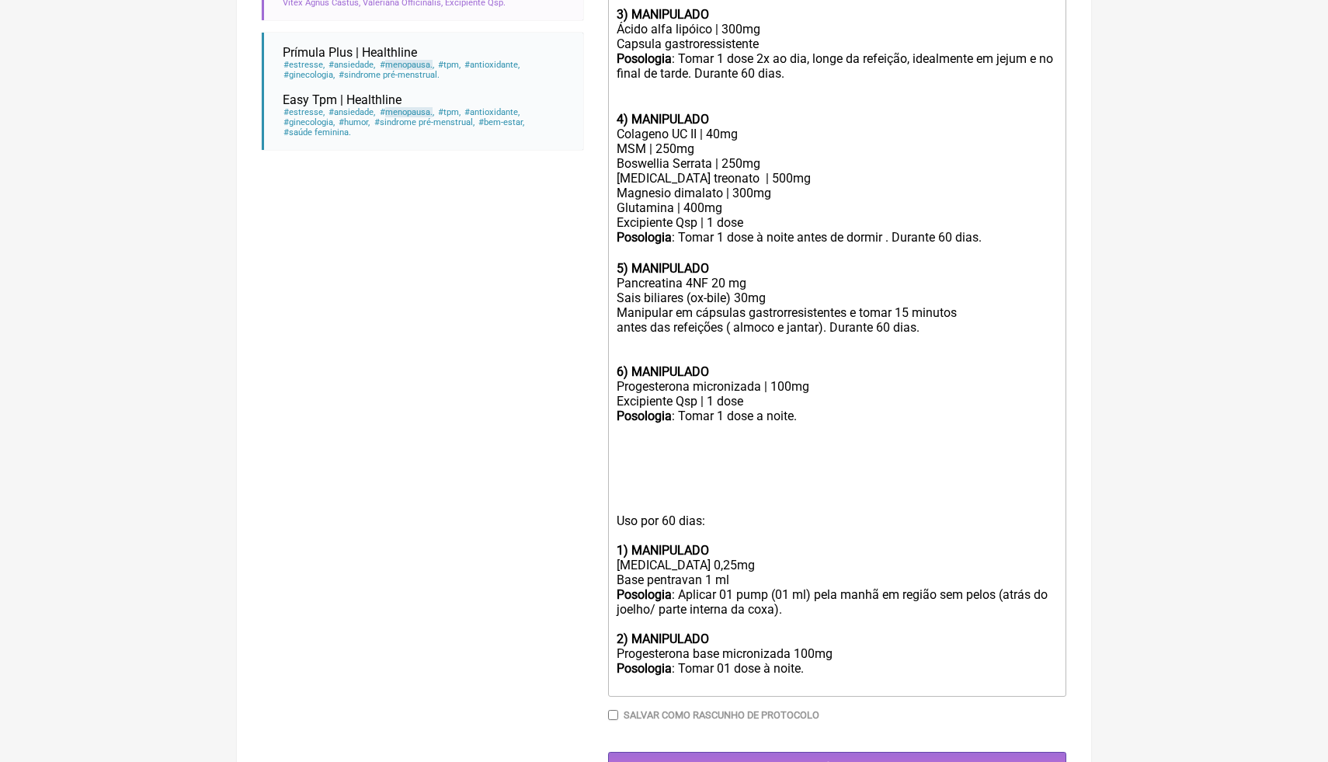
scroll to position [845, 0]
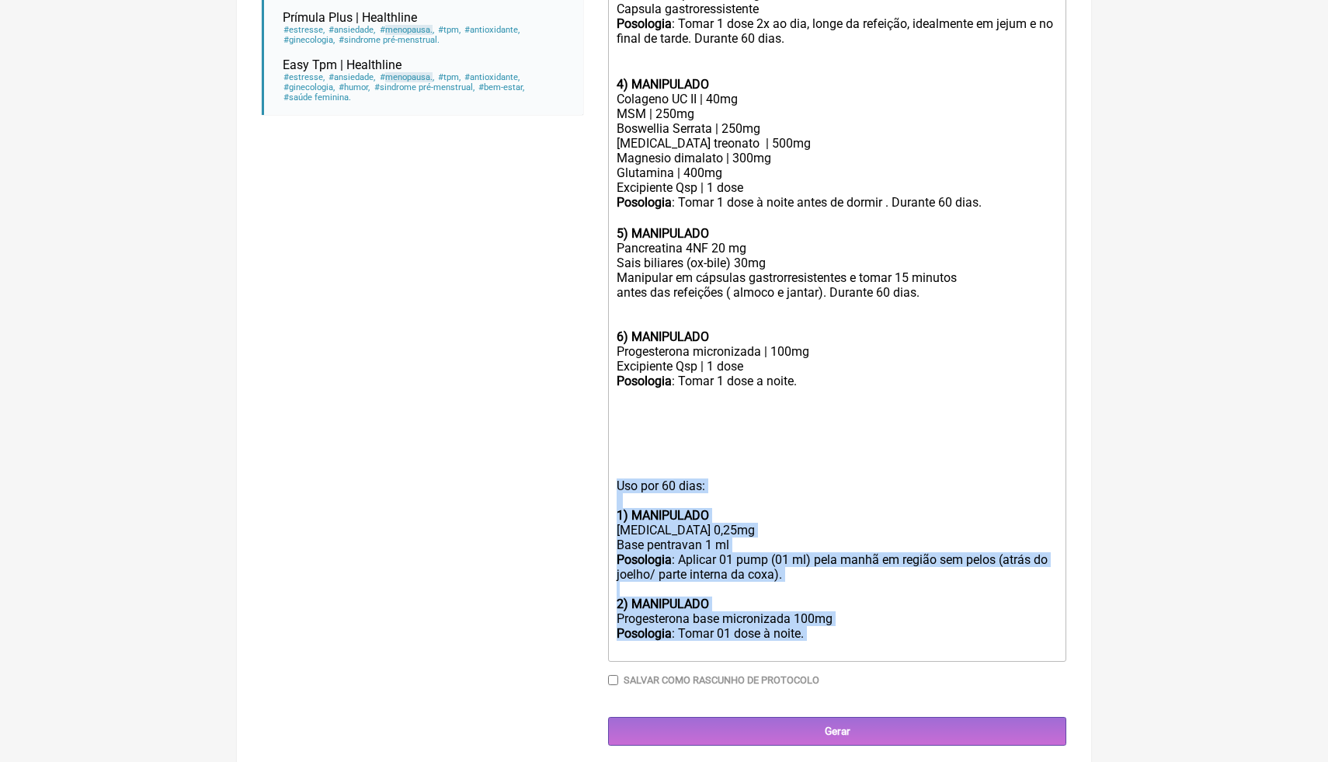
drag, startPoint x: 842, startPoint y: 634, endPoint x: 608, endPoint y: 480, distance: 280.8
click at [606, 478] on form "Buscar menopausa Protocolos Formulas Medicamentos Industrializados Suplementos …" at bounding box center [664, 44] width 804 height 1402
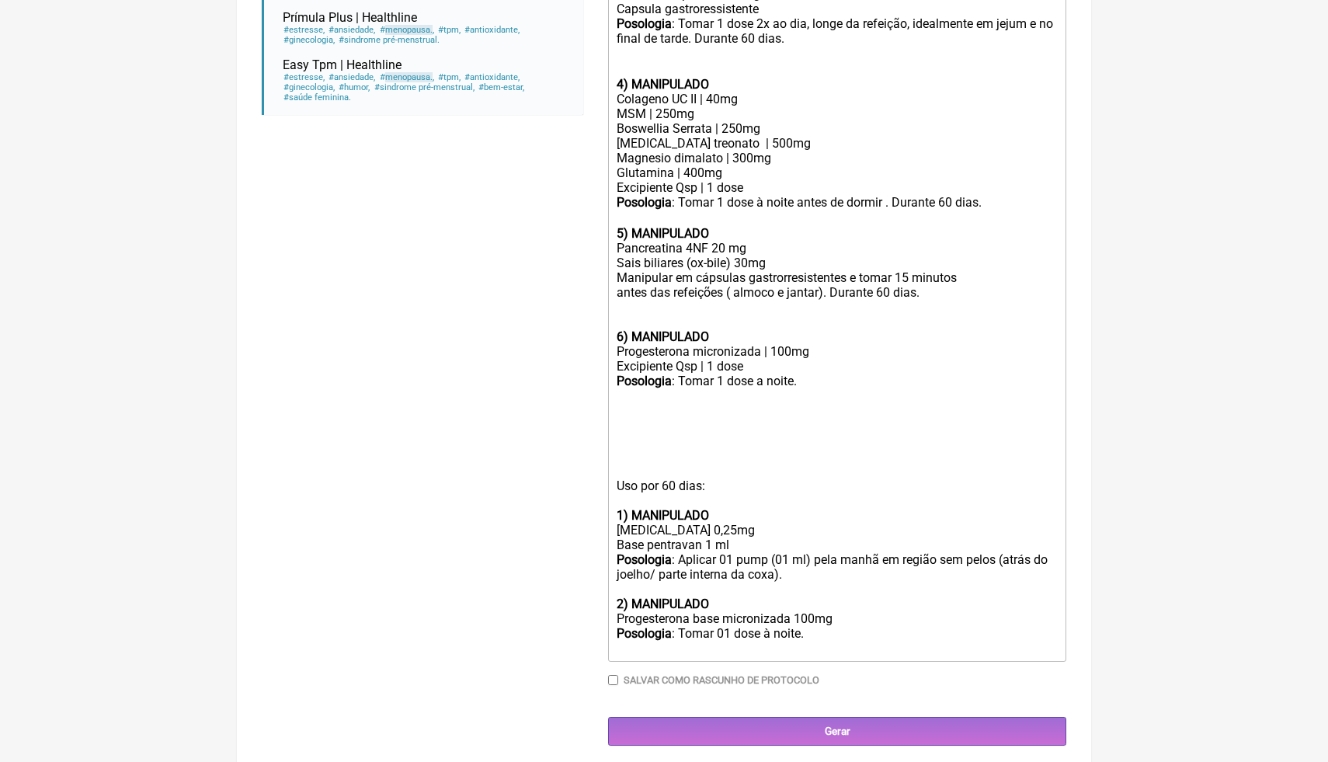
scroll to position [682, 0]
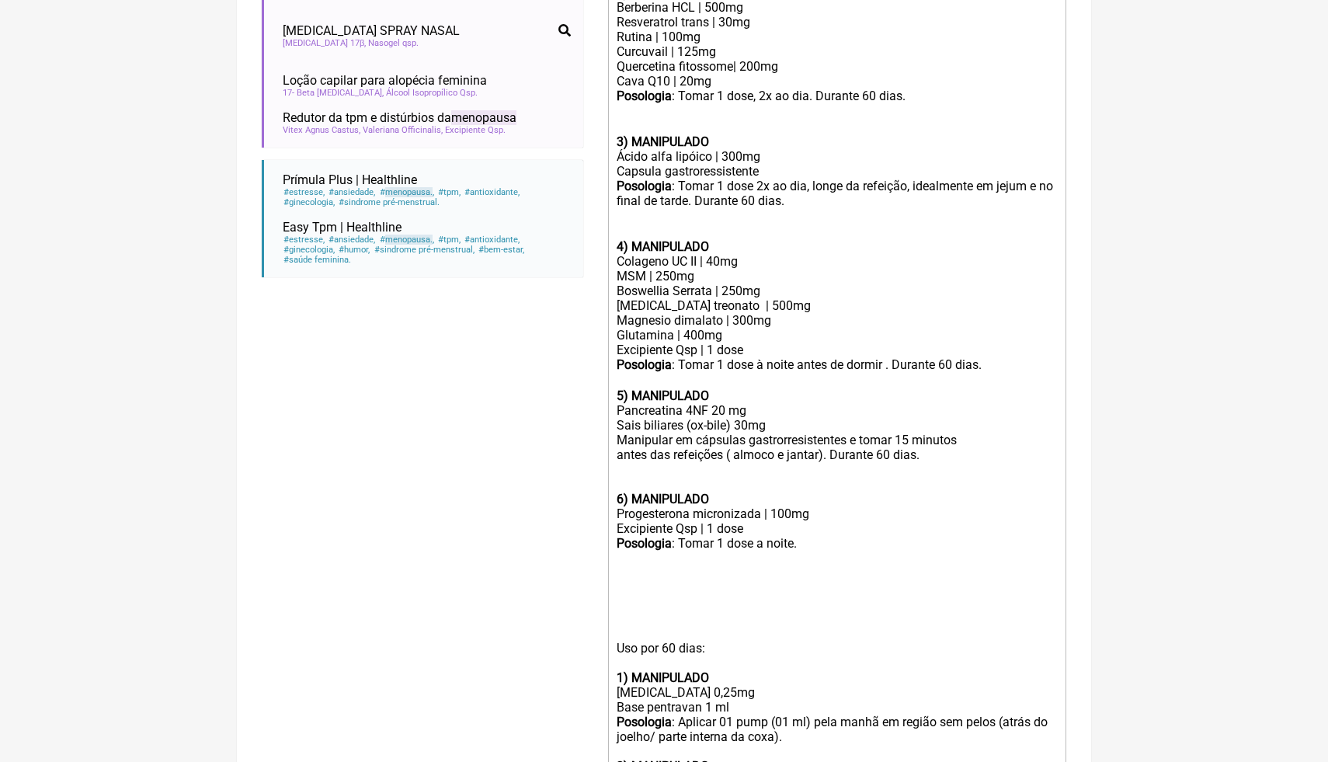
type trix-editor "<lor><ipsumd>5) SITAMETCON</adipis></eli><sed>Doeiusmo T7 - In6 | 418 utl<et>Do…"
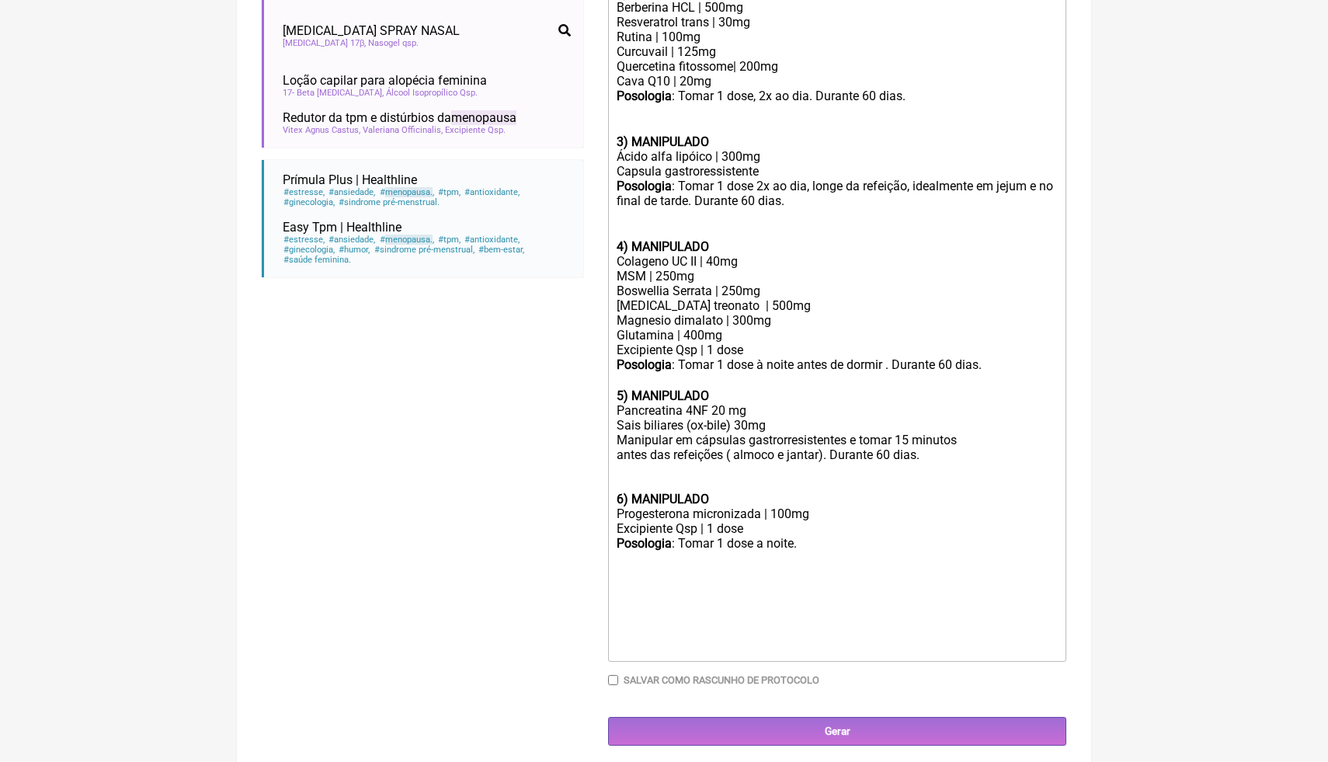
click at [616, 583] on div "Posologia : Tomar 1 dose a noite. ㅤ" at bounding box center [836, 573] width 441 height 75
click at [447, 377] on div "Buscar menopausa Protocolos Formulas Medicamentos Industrializados Suplementos …" at bounding box center [422, 125] width 321 height 1240
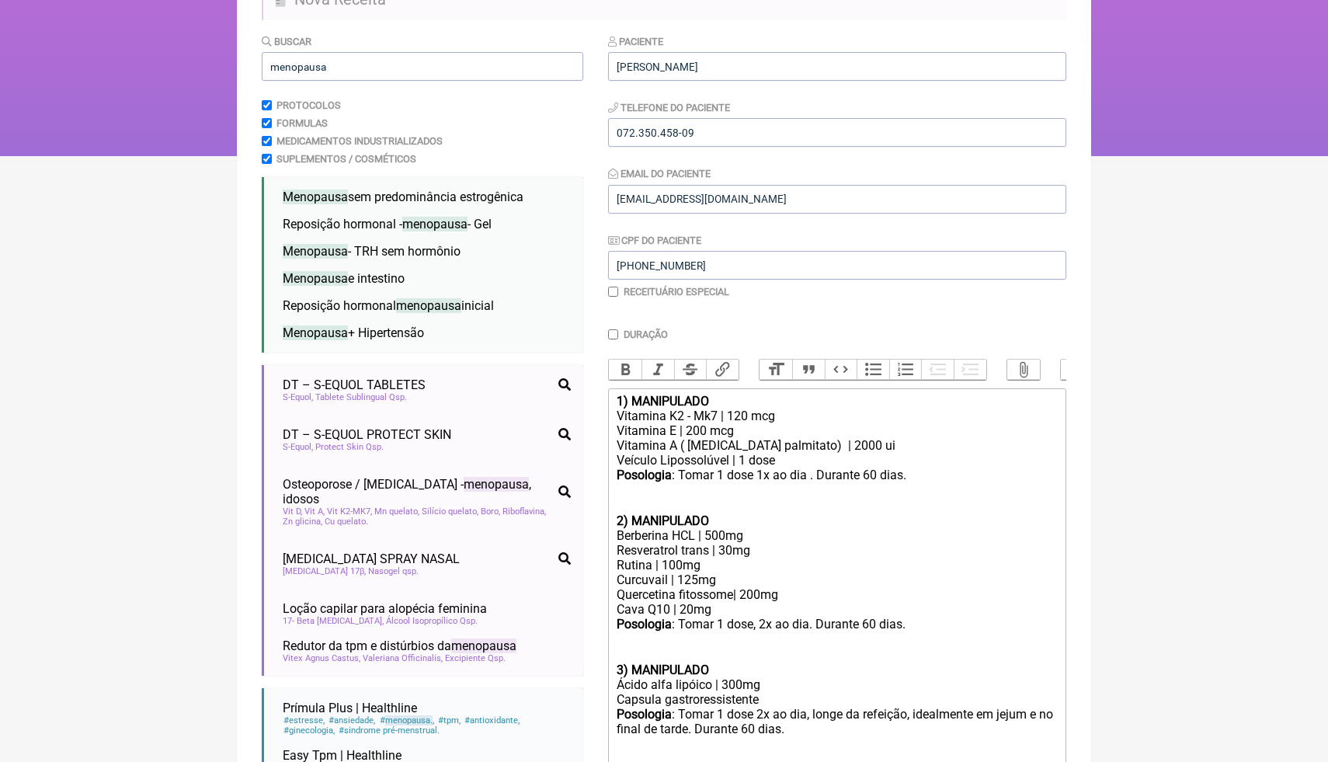
scroll to position [123, 0]
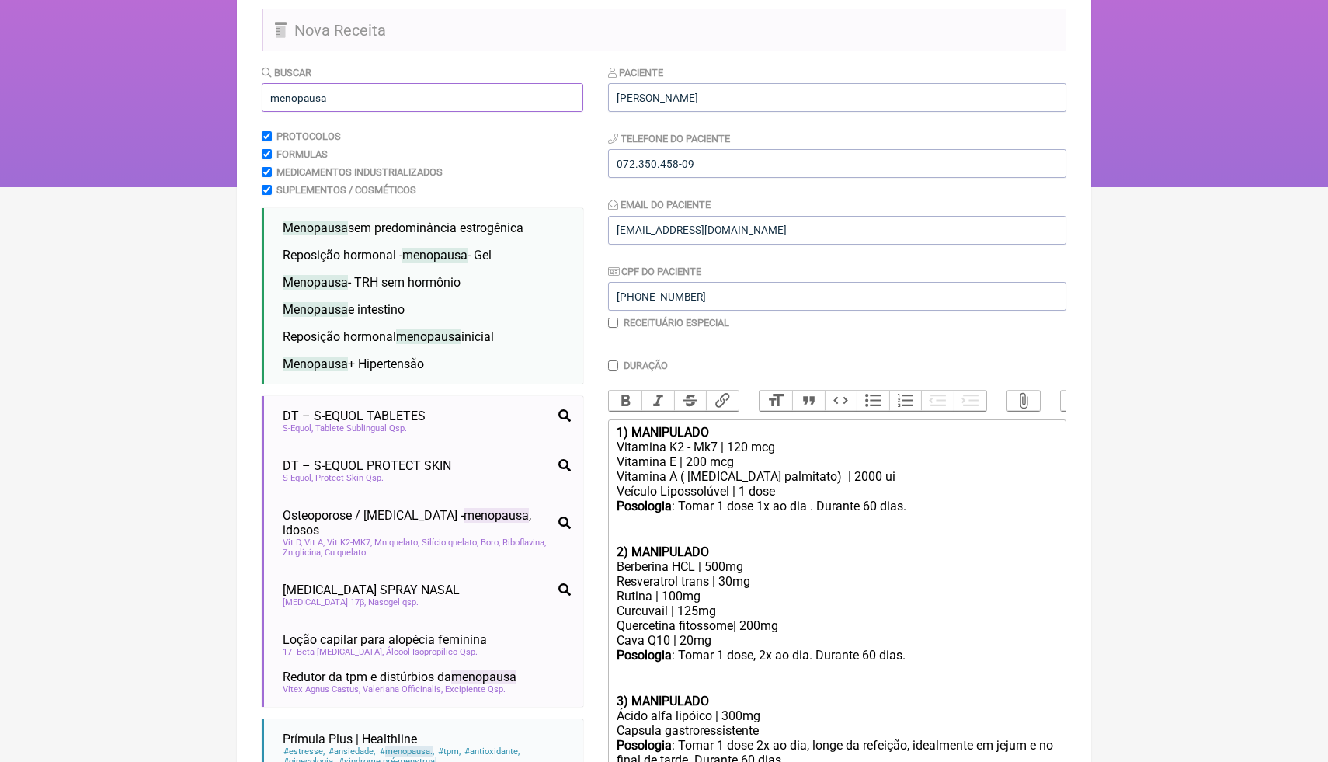
drag, startPoint x: 366, startPoint y: 97, endPoint x: 214, endPoint y: 102, distance: 152.2
click at [214, 102] on div "FormulApp (Clínica Balance - Dra. Bruna Scalco) Sair [GEOGRAPHIC_DATA] Receitas…" at bounding box center [664, 32] width 1328 height 311
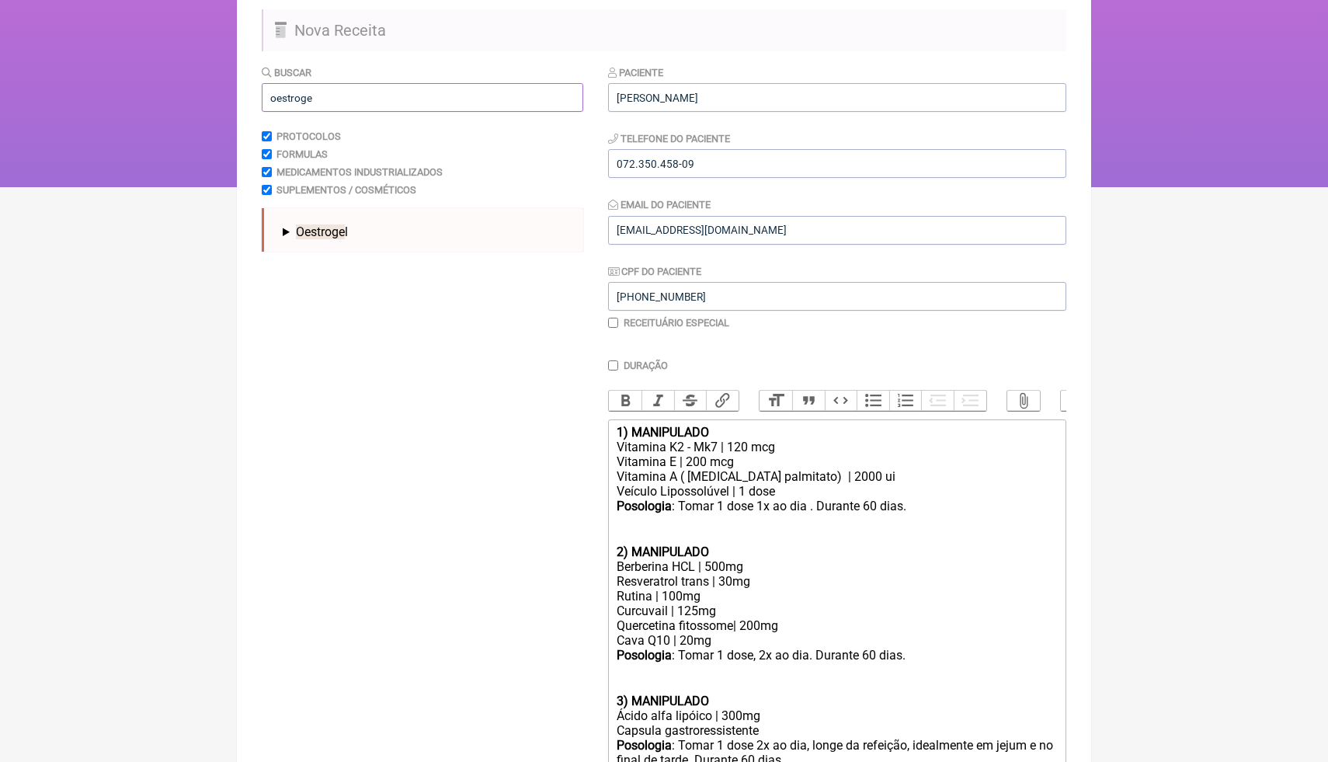
type input "oestroge"
click at [344, 243] on div "Oestroge l Gel | 0,6 MG/G" at bounding box center [426, 229] width 300 height 31
click at [345, 229] on span "Oestroge l" at bounding box center [322, 231] width 52 height 15
click at [1146, 187] on html "FormulApp (Clínica Balance - Dra. Bruna Scalco) Sair [GEOGRAPHIC_DATA] Receitas…" at bounding box center [664, 32] width 1328 height 311
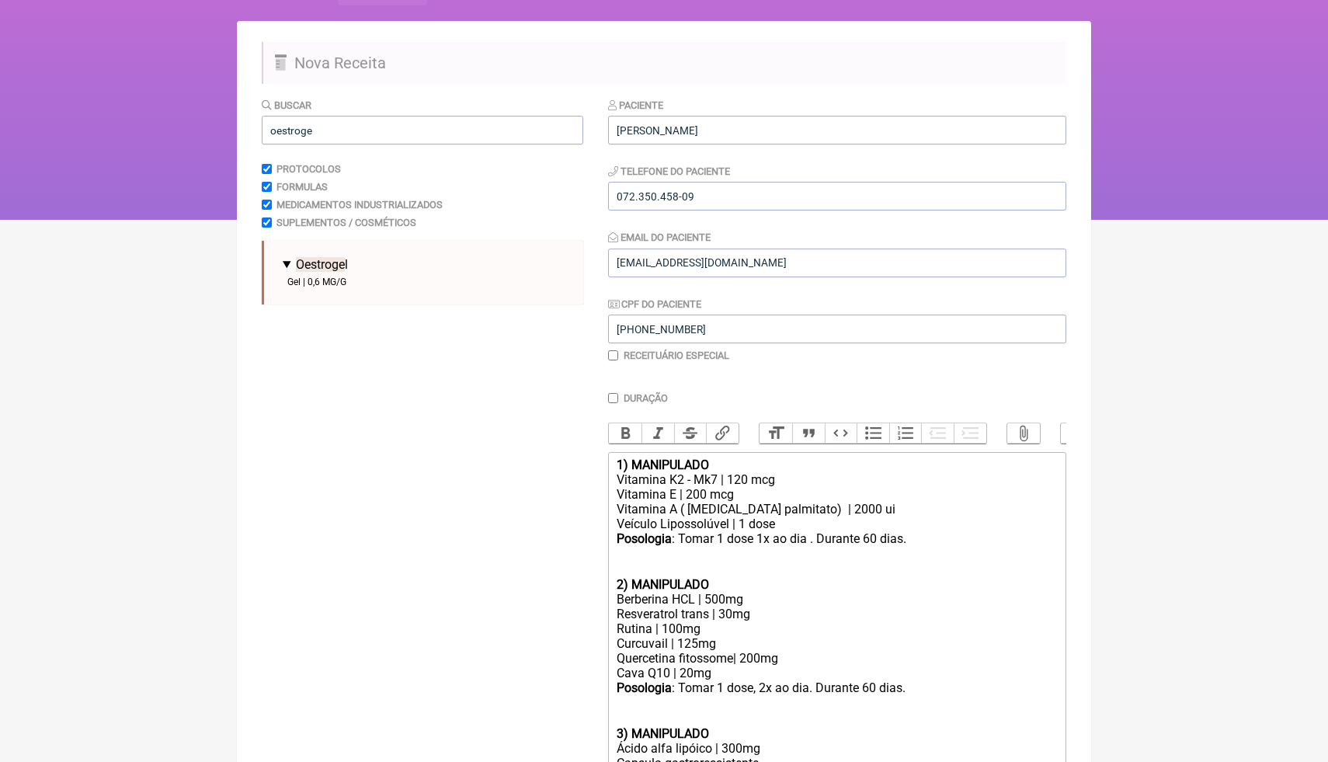
scroll to position [61, 0]
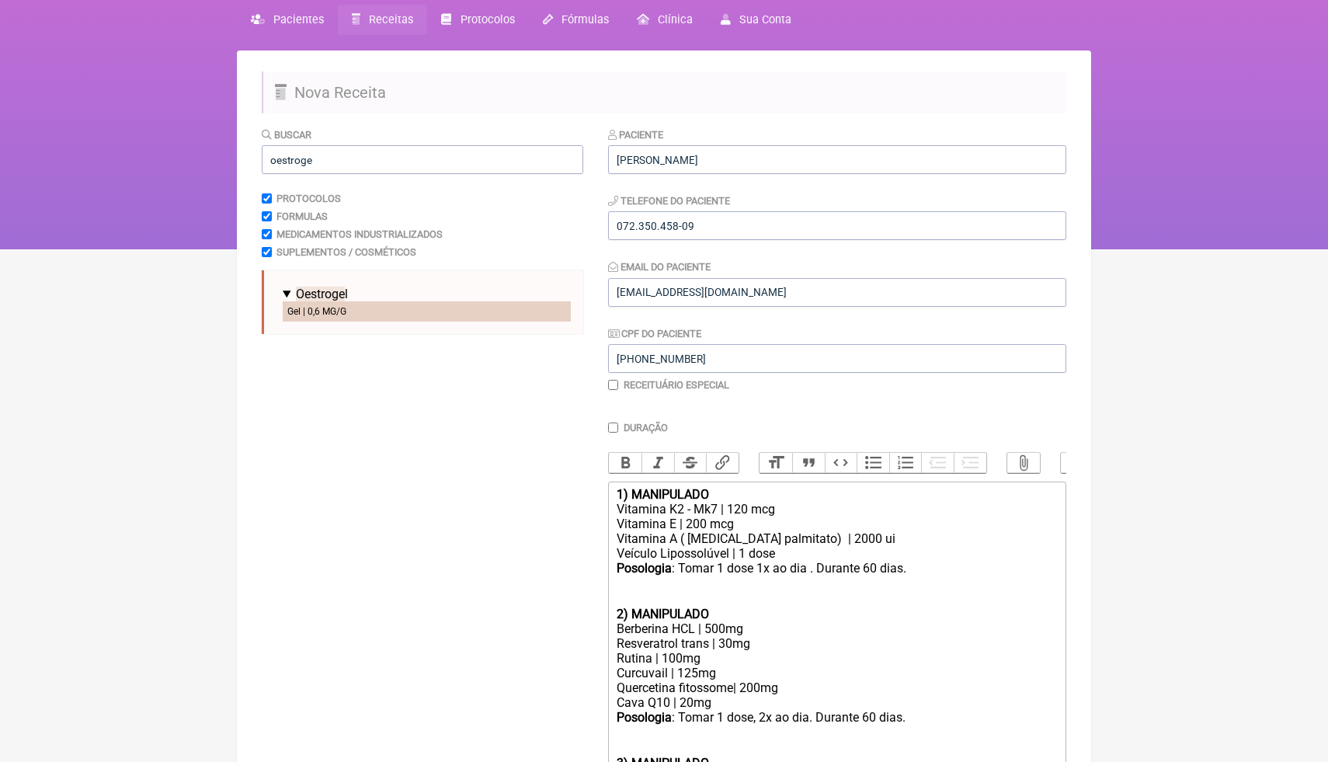
click at [561, 310] on li "Gel | 0,6 MG/G" at bounding box center [427, 311] width 288 height 20
click at [1199, 249] on html "FormulApp (Clínica Balance - Dra. Bruna Scalco) Sair [GEOGRAPHIC_DATA] Receitas…" at bounding box center [664, 94] width 1328 height 311
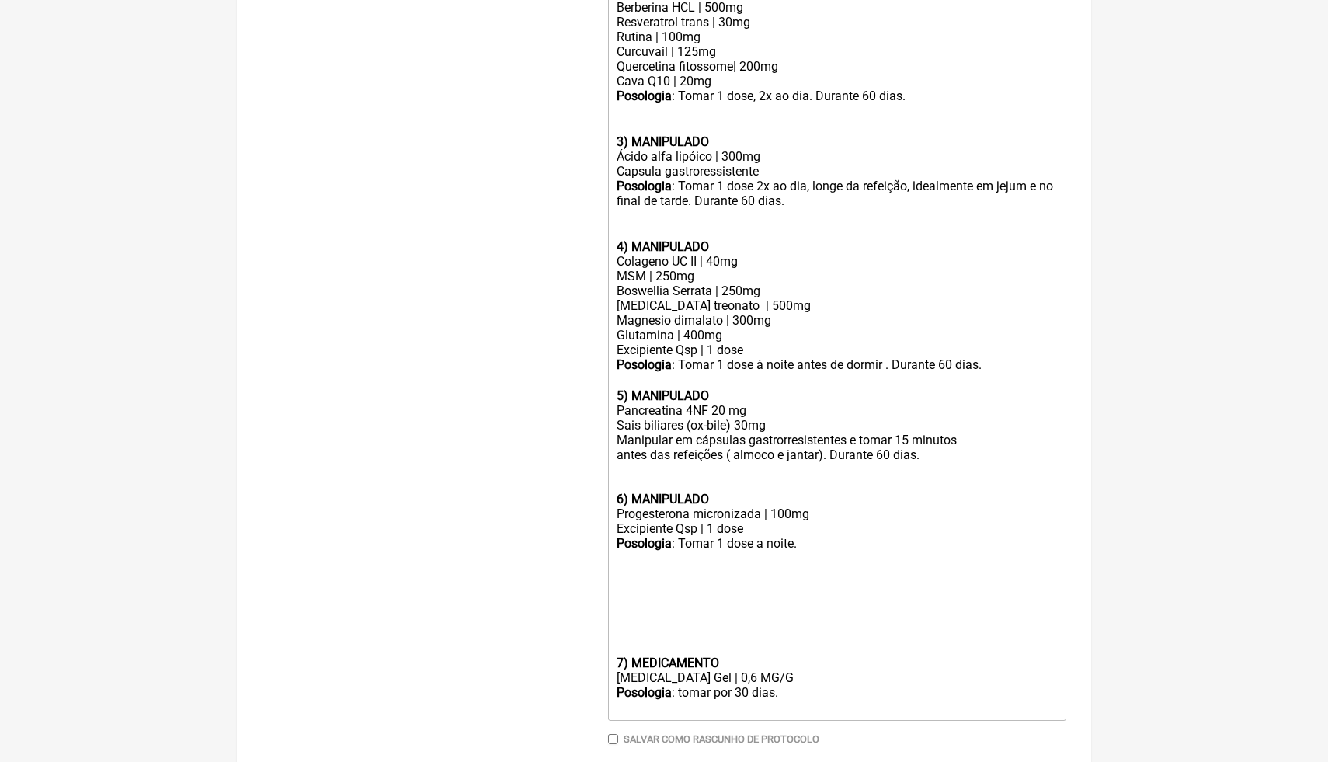
scroll to position [713, 0]
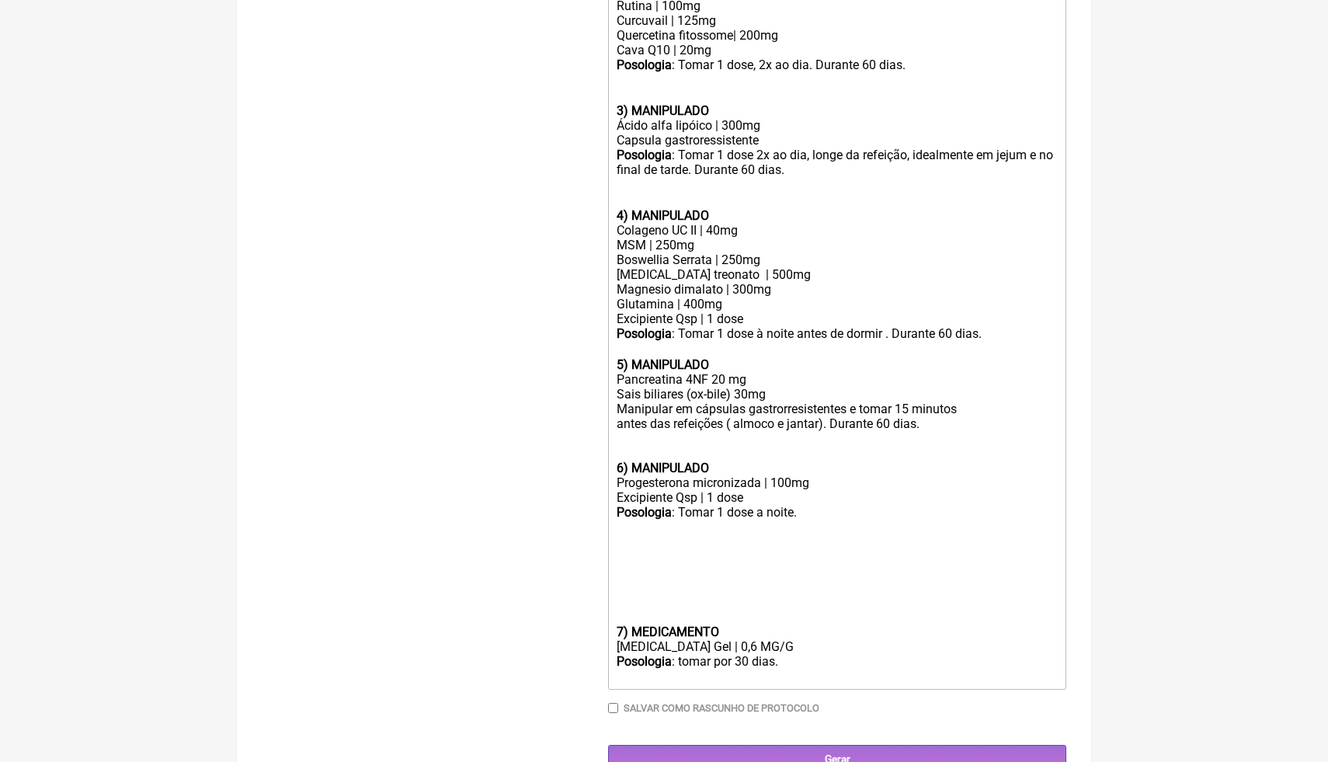
click at [624, 613] on div at bounding box center [836, 616] width 441 height 15
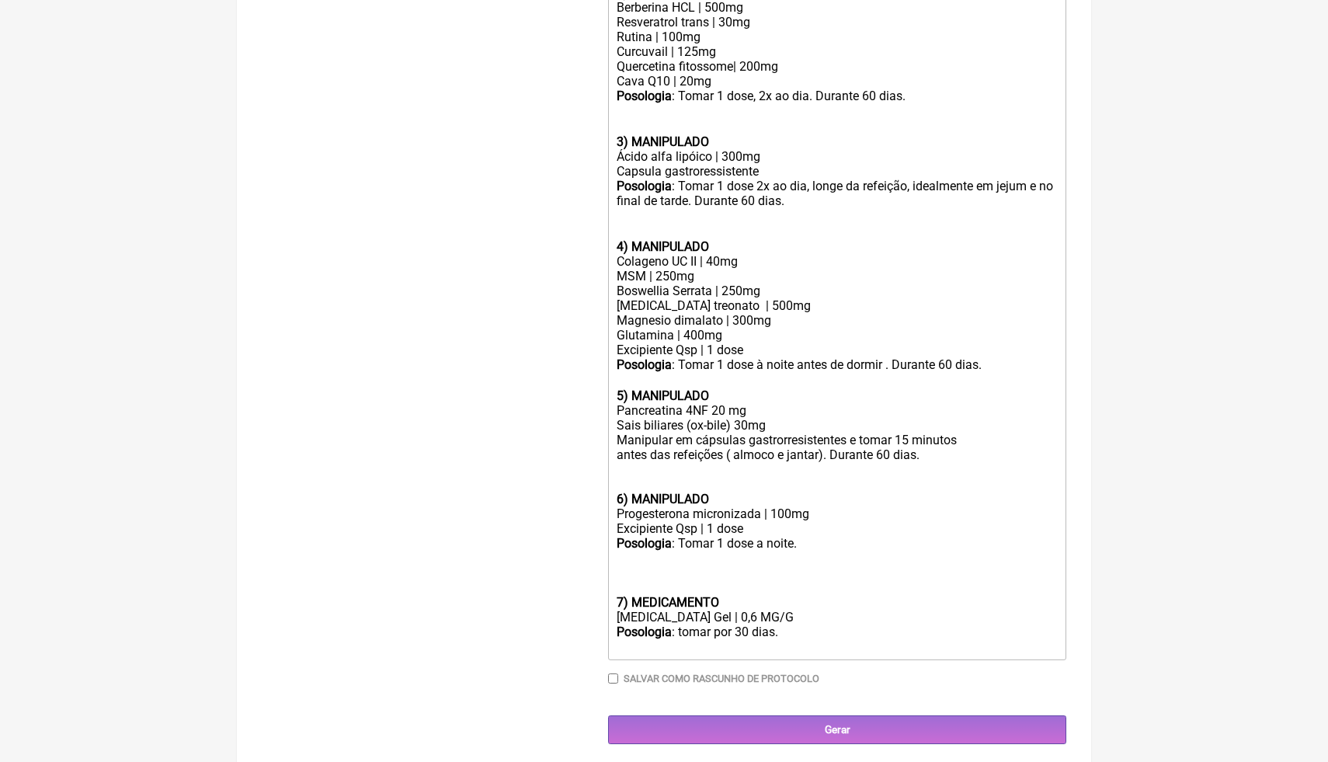
scroll to position [668, 0]
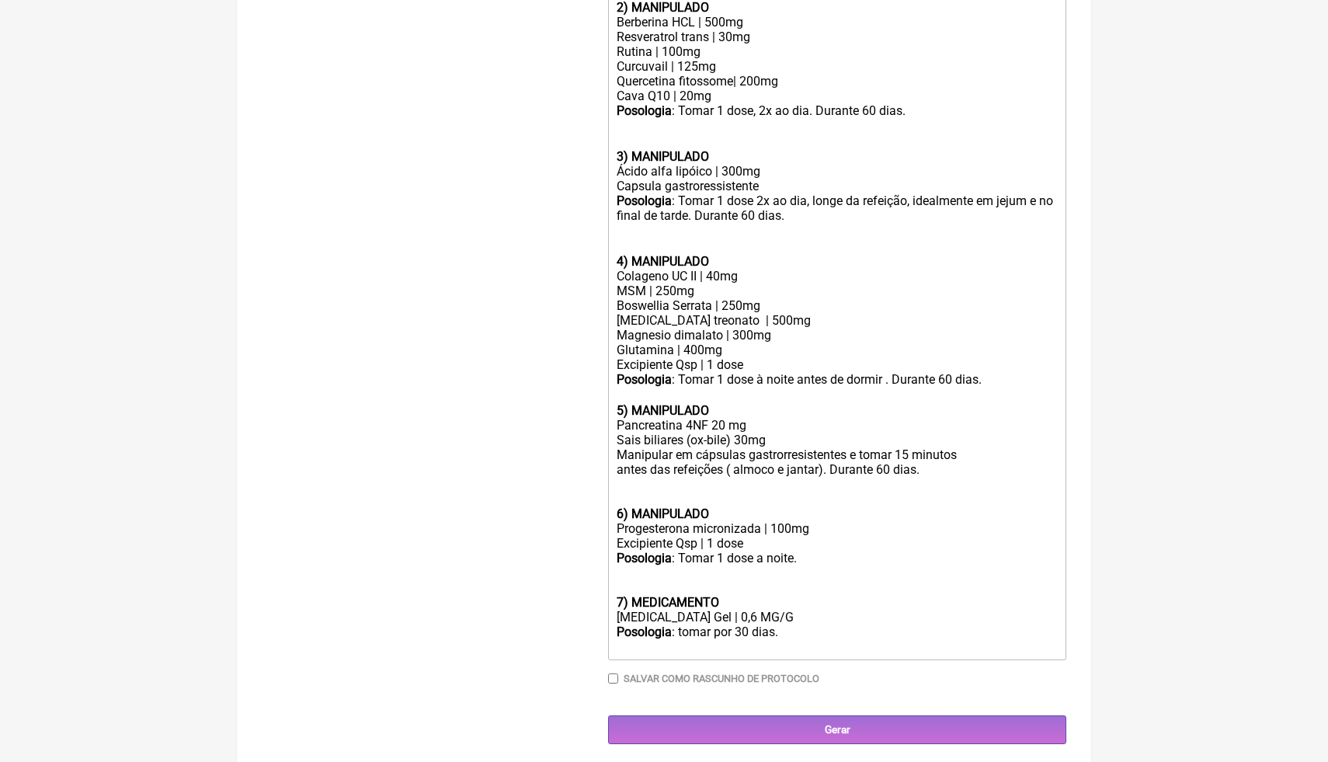
drag, startPoint x: 804, startPoint y: 625, endPoint x: 600, endPoint y: 592, distance: 206.8
click at [600, 592] on form "Buscar oestroge Protocolos Formulas Medicamentos Industrializados Suplementos /…" at bounding box center [664, 132] width 804 height 1224
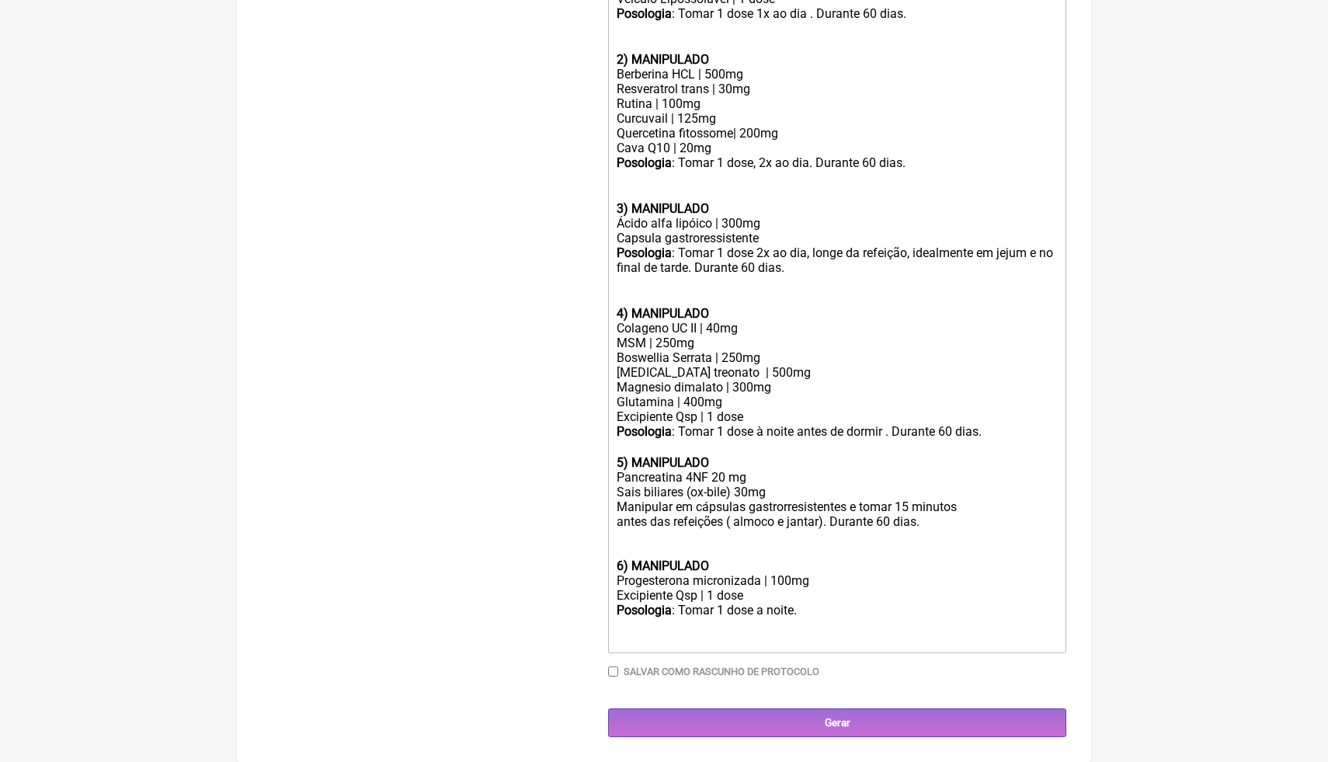
scroll to position [609, 0]
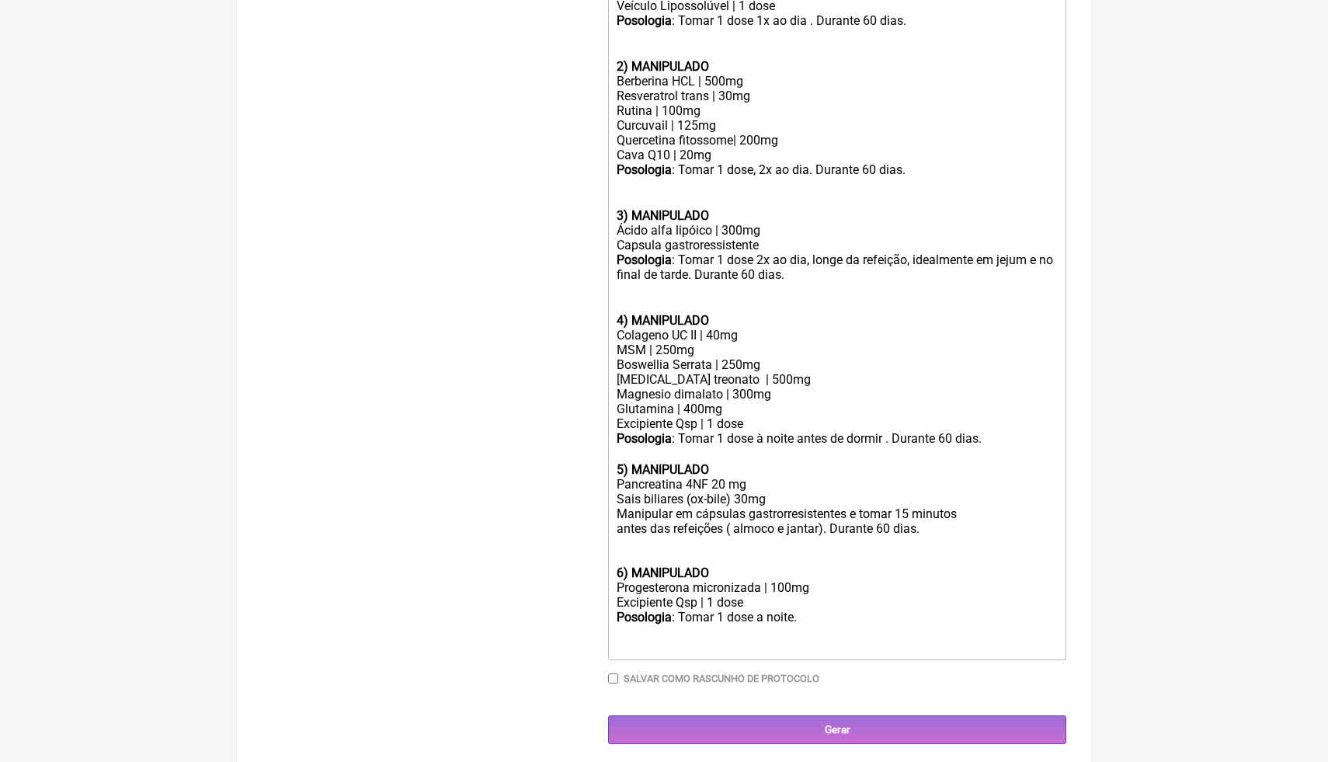
click at [1016, 440] on div "Posologia : Tomar 1 dose à noite antes de dormir . Durante 60 dias.ㅤㅤ 5) MANIPU…" at bounding box center [836, 454] width 441 height 46
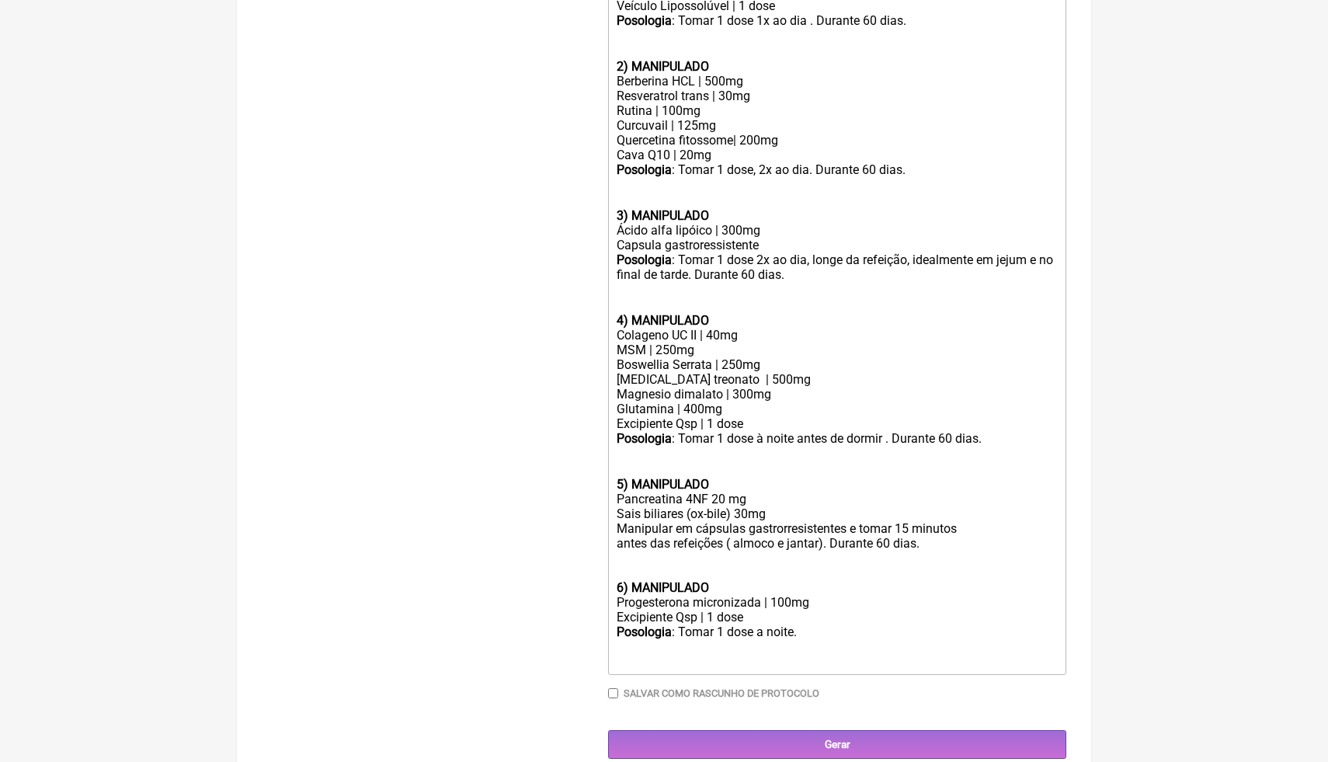
scroll to position [623, 0]
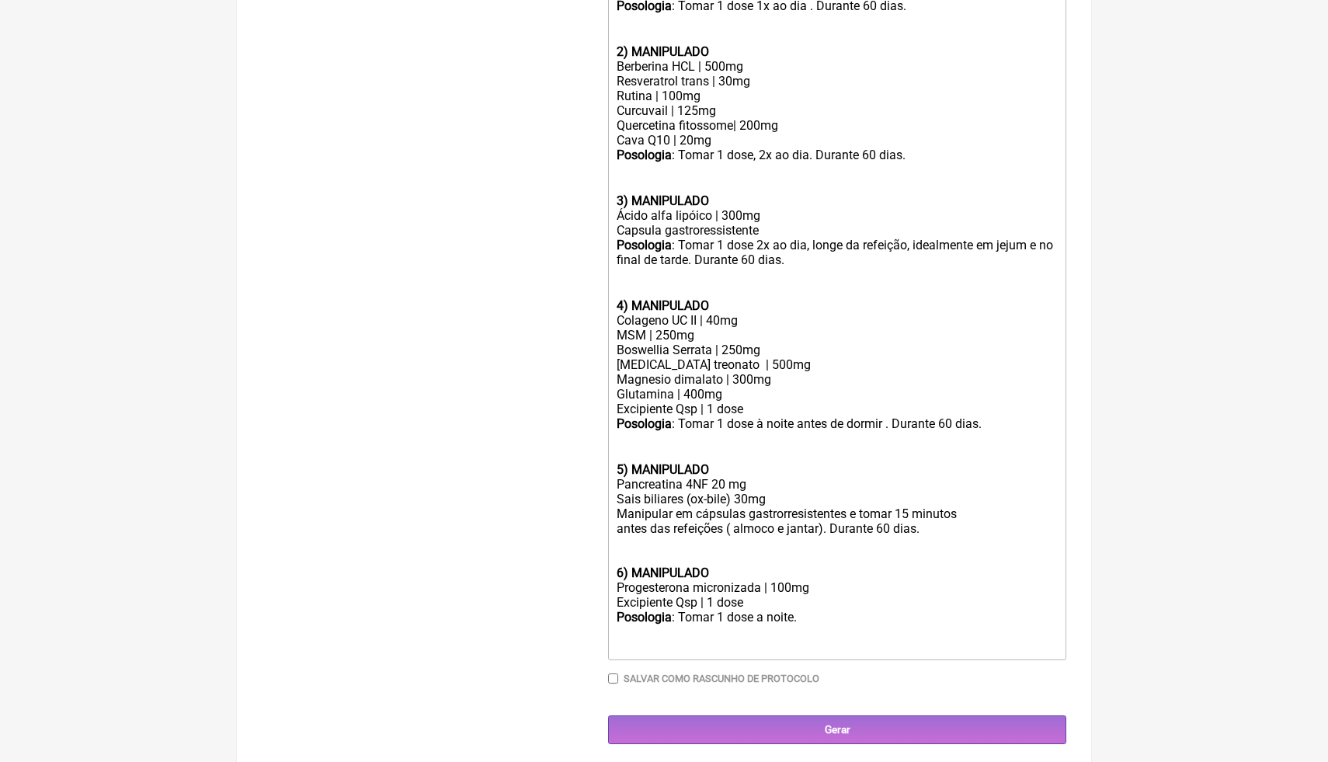
click at [820, 617] on div "Posologia : Tomar 1 dose a noite." at bounding box center [836, 624] width 441 height 30
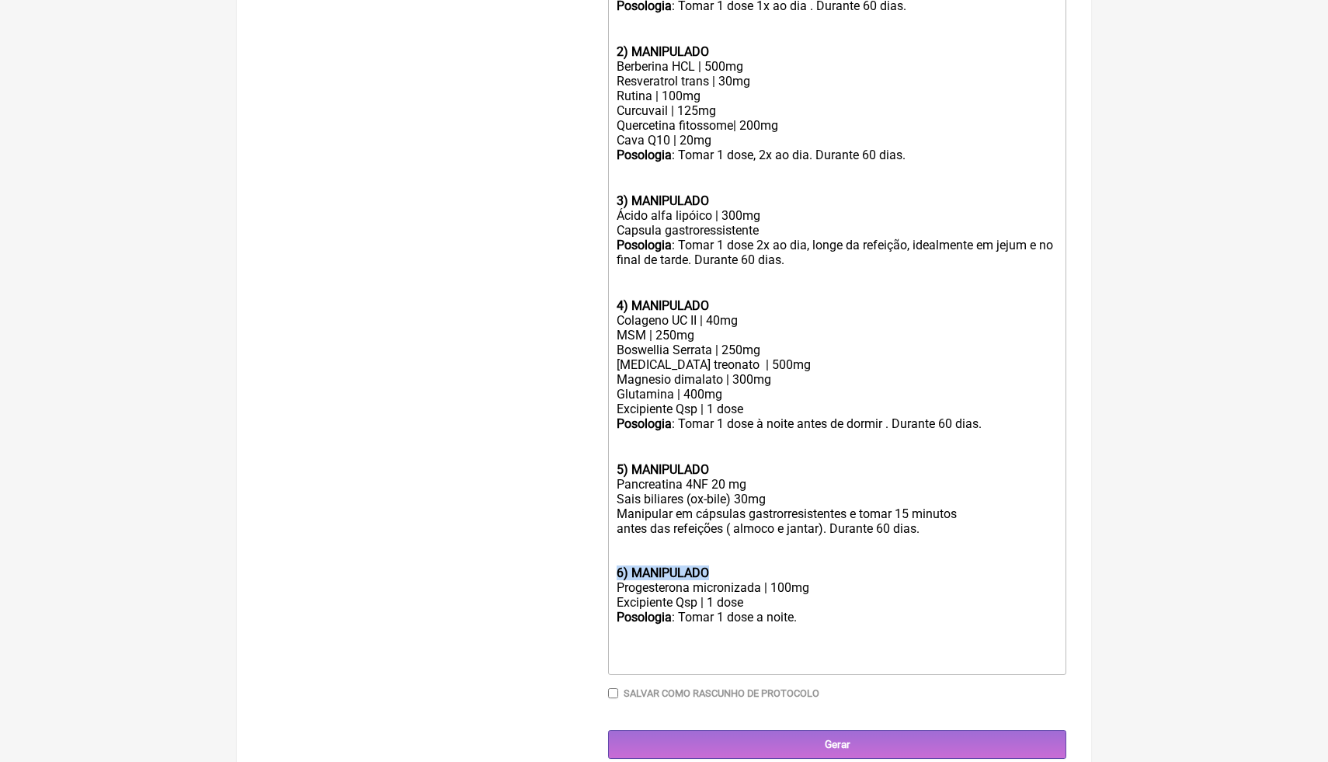
drag, startPoint x: 727, startPoint y: 562, endPoint x: 592, endPoint y: 563, distance: 135.1
click at [592, 563] on form "Buscar oestroge Protocolos Formulas Medicamentos Industrializados Suplementos /…" at bounding box center [664, 161] width 804 height 1194
copy strong "6) MANIPULADO"
click at [637, 658] on div at bounding box center [836, 661] width 441 height 15
paste trix-editor "strong>6) MANIPULADO</strong"
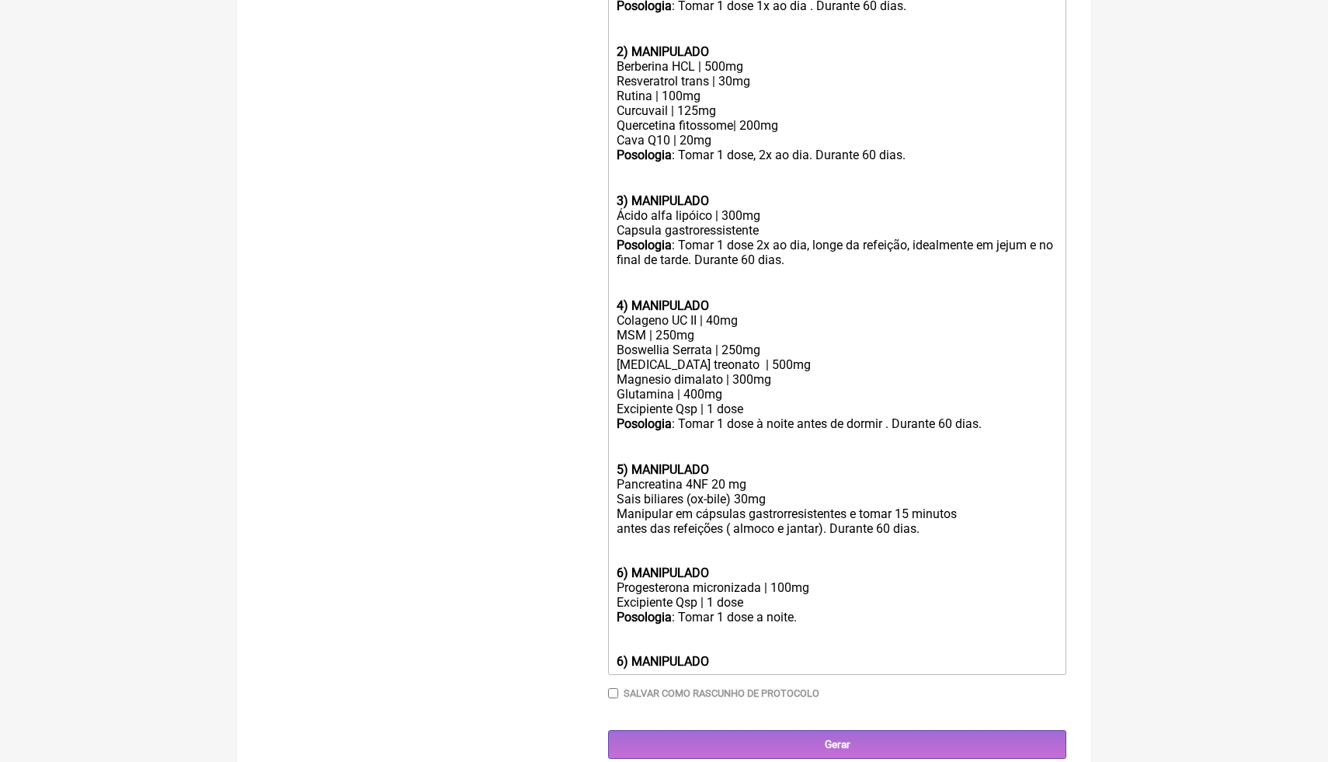
click at [620, 654] on strong "6) MANIPULADO" at bounding box center [662, 661] width 92 height 15
click at [621, 654] on strong "6) MANIPULADO" at bounding box center [662, 661] width 92 height 15
click at [616, 654] on div "7 ) MANIPULADO" at bounding box center [836, 661] width 441 height 15
click at [1086, 402] on main "Nova Receita Buscar oestroge Protocolos Formulas Medicamentos Industrializados …" at bounding box center [664, 135] width 854 height 1295
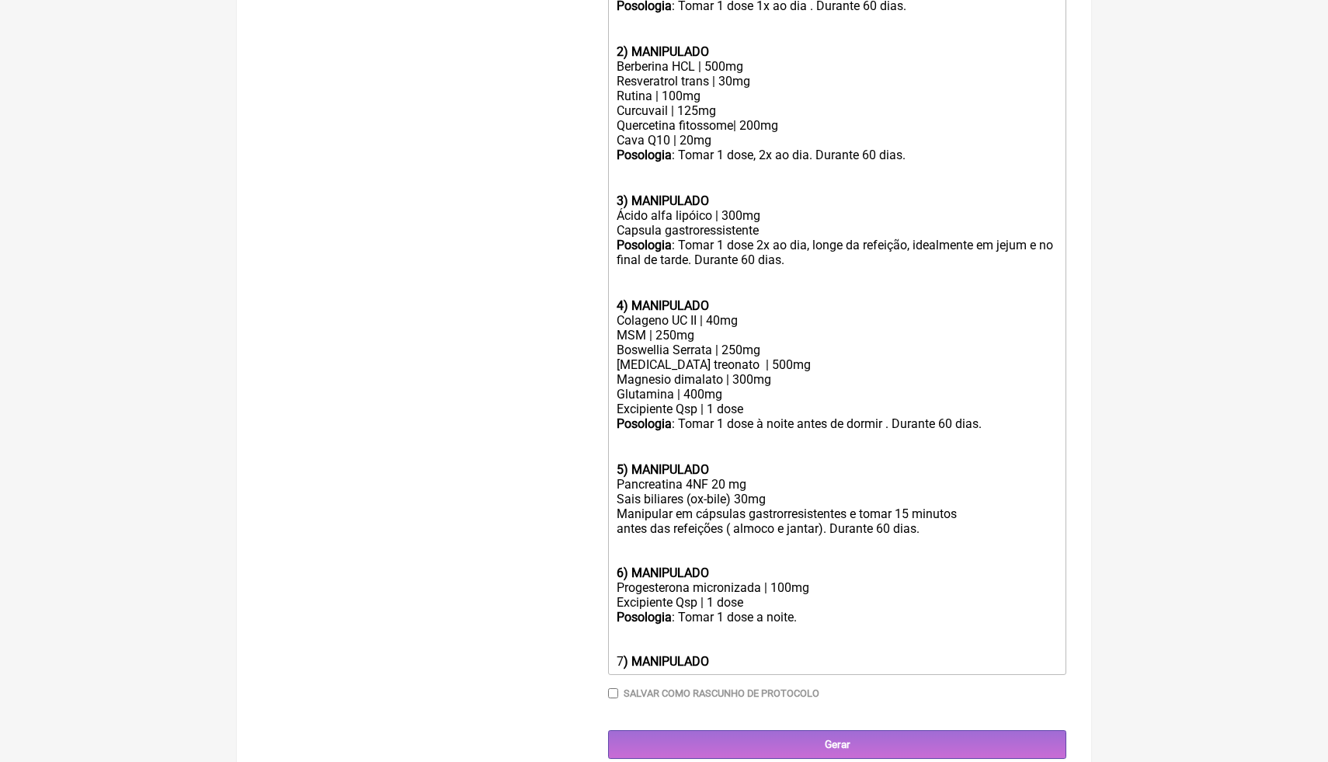
click at [620, 658] on trix-editor "1) MANIPULADO Vitamina K2 - Mk7 | 120 mcg Vitamina E | 200 mcg Vitamina A ( [ME…" at bounding box center [837, 296] width 458 height 755
click at [620, 658] on div "7 ) MANIPULADO" at bounding box center [836, 661] width 441 height 15
drag, startPoint x: 745, startPoint y: 654, endPoint x: 582, endPoint y: 643, distance: 163.5
click at [582, 644] on form "Buscar oestroge Protocolos Formulas Medicamentos Industrializados Suplementos /…" at bounding box center [664, 161] width 804 height 1194
click at [718, 654] on div "7 ) MANIPULADO" at bounding box center [836, 661] width 441 height 15
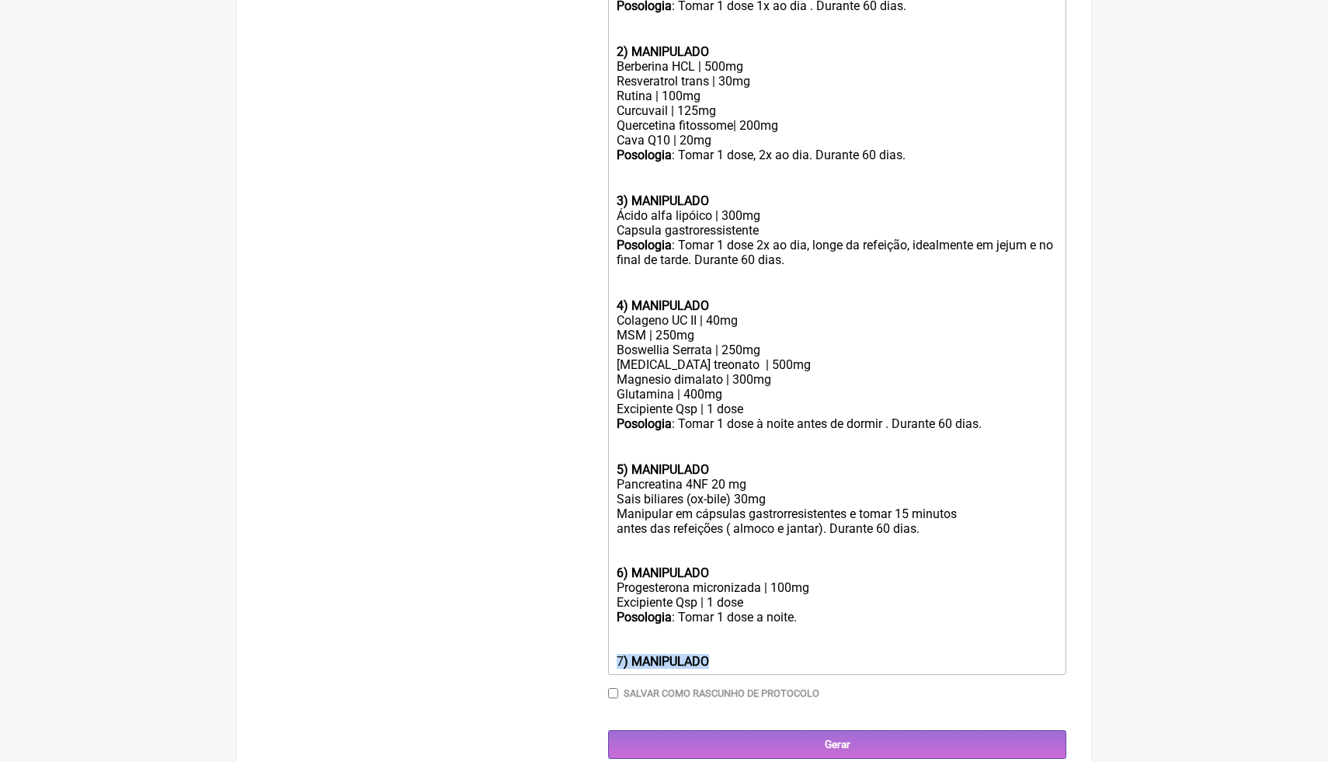
drag, startPoint x: 728, startPoint y: 655, endPoint x: 613, endPoint y: 655, distance: 114.9
click at [613, 655] on trix-editor "1) MANIPULADO Vitamina K2 - Mk7 | 120 mcg Vitamina E | 200 mcg Vitamina A ( [ME…" at bounding box center [837, 296] width 458 height 755
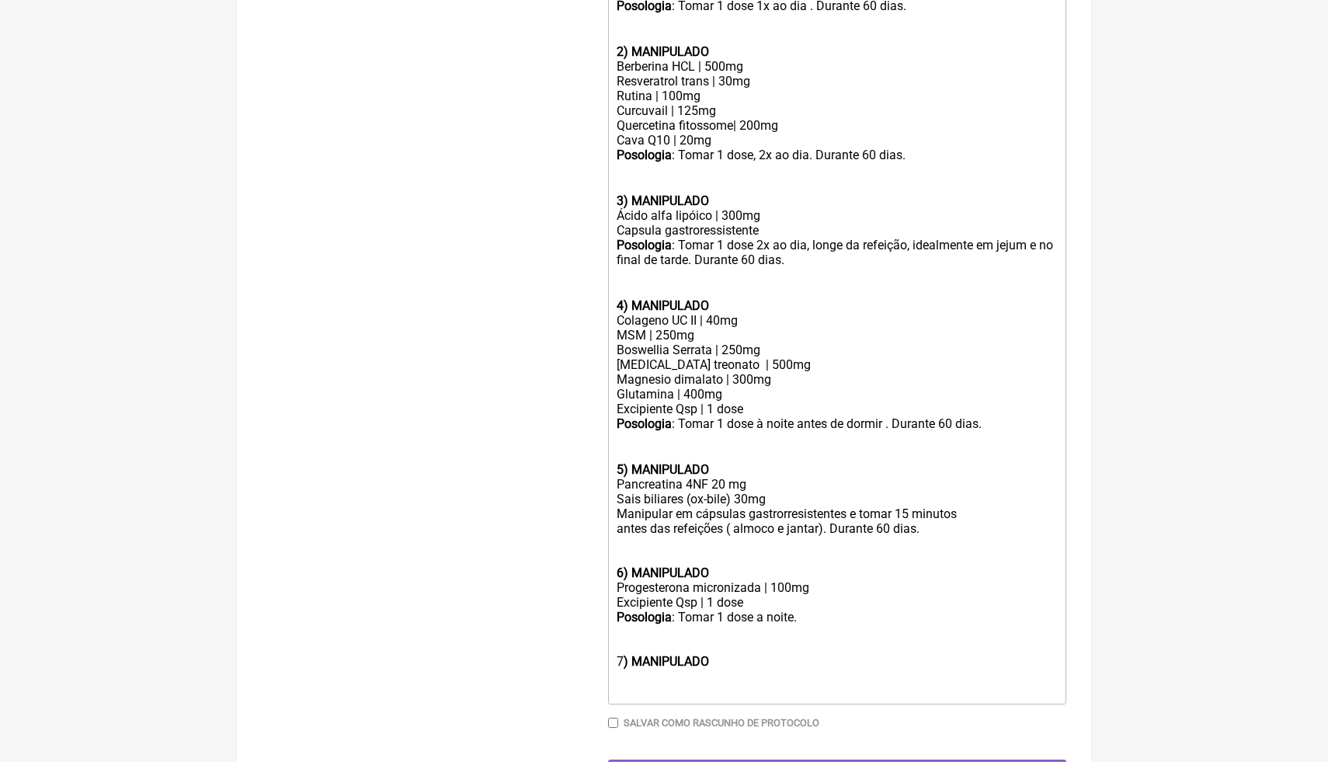
click at [738, 658] on div "7 ) MANIPULADO" at bounding box center [836, 676] width 441 height 44
click at [738, 657] on div "7 ) MANIPULADO" at bounding box center [836, 676] width 441 height 44
click at [738, 654] on div "7 ) MANIPULADO" at bounding box center [836, 676] width 441 height 44
drag, startPoint x: 622, startPoint y: 651, endPoint x: 613, endPoint y: 651, distance: 8.5
click at [613, 651] on trix-editor "1) MANIPULADO Vitamina K2 - Mk7 | 120 mcg Vitamina E | 200 mcg Vitamina A ( [ME…" at bounding box center [837, 311] width 458 height 785
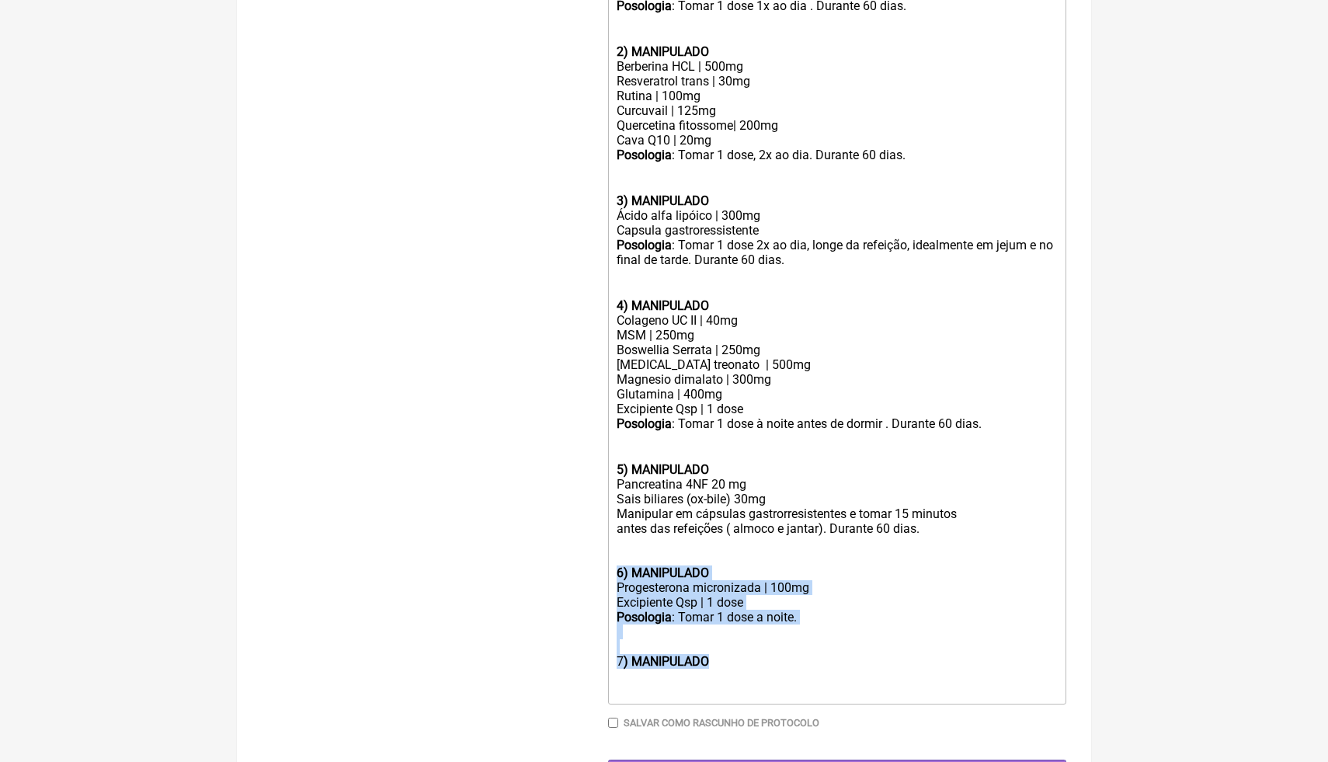
drag, startPoint x: 738, startPoint y: 657, endPoint x: 606, endPoint y: 559, distance: 164.3
click at [606, 559] on form "Buscar oestroge Protocolos Formulas Medicamentos Industrializados Suplementos /…" at bounding box center [664, 176] width 804 height 1224
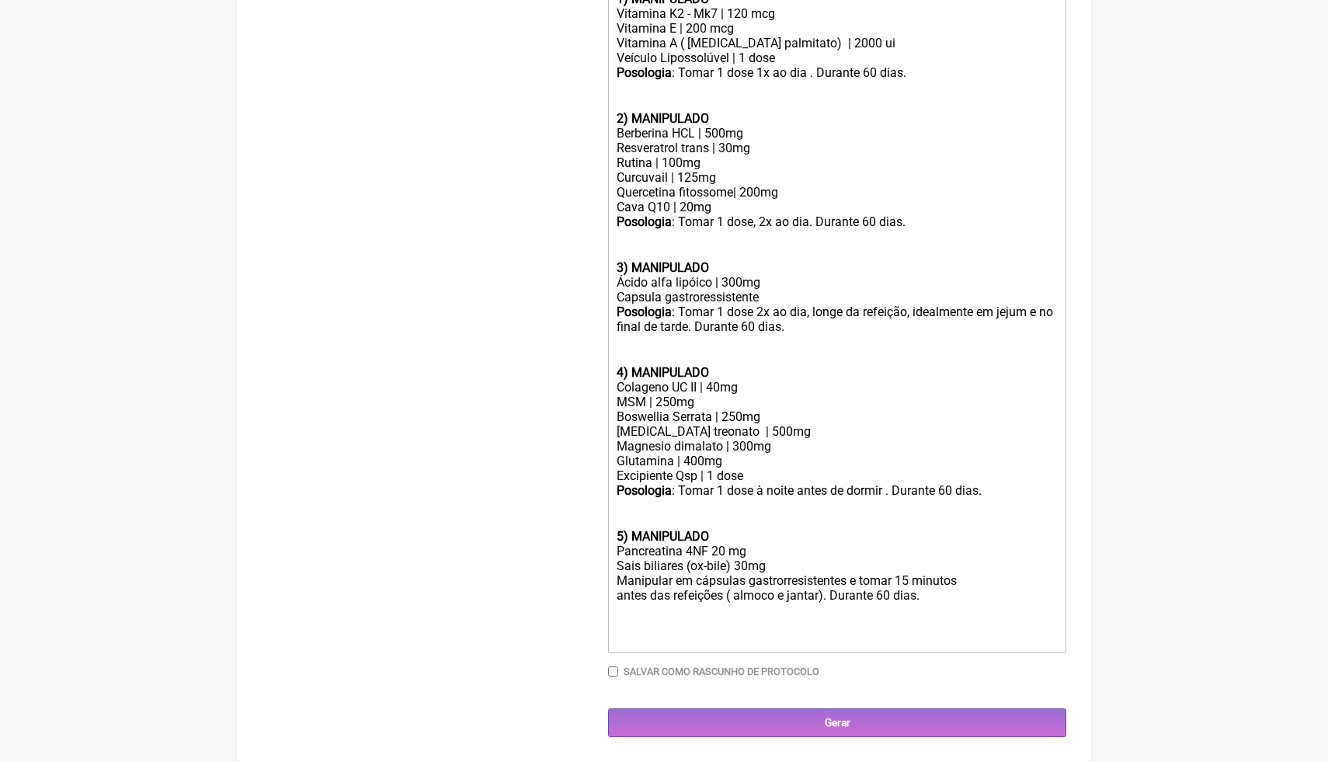
scroll to position [550, 0]
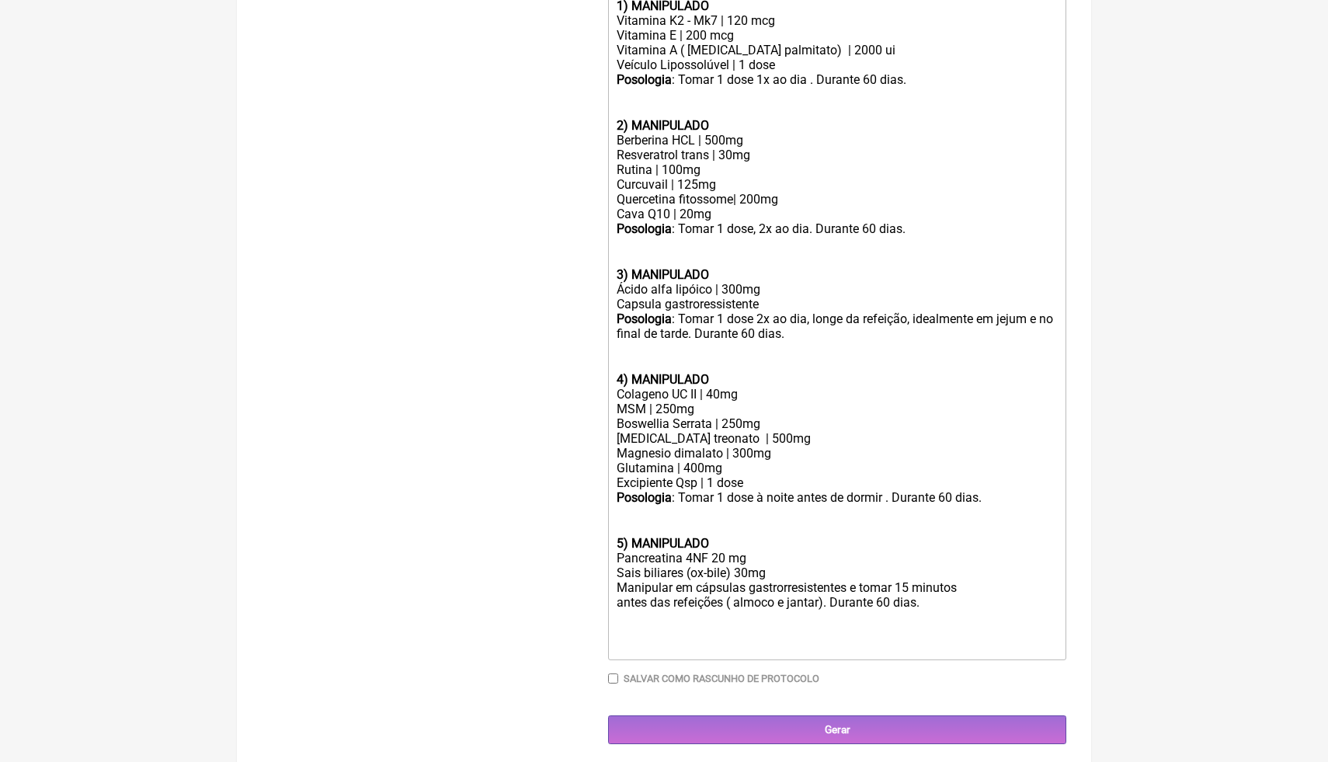
type trix-editor "<lor><ipsumd>5) SITAMETCON</adipis></eli><sed>Doeiusmo T7 - In6 | 418 utl<et>Do…"
click at [847, 511] on div "Posologia : Tomar 1 dose à noite antes de dormir . Durante 60 dias.ㅤㅤ 5) MANIPU…" at bounding box center [836, 520] width 441 height 61
click at [742, 724] on input "Gerar" at bounding box center [837, 729] width 458 height 29
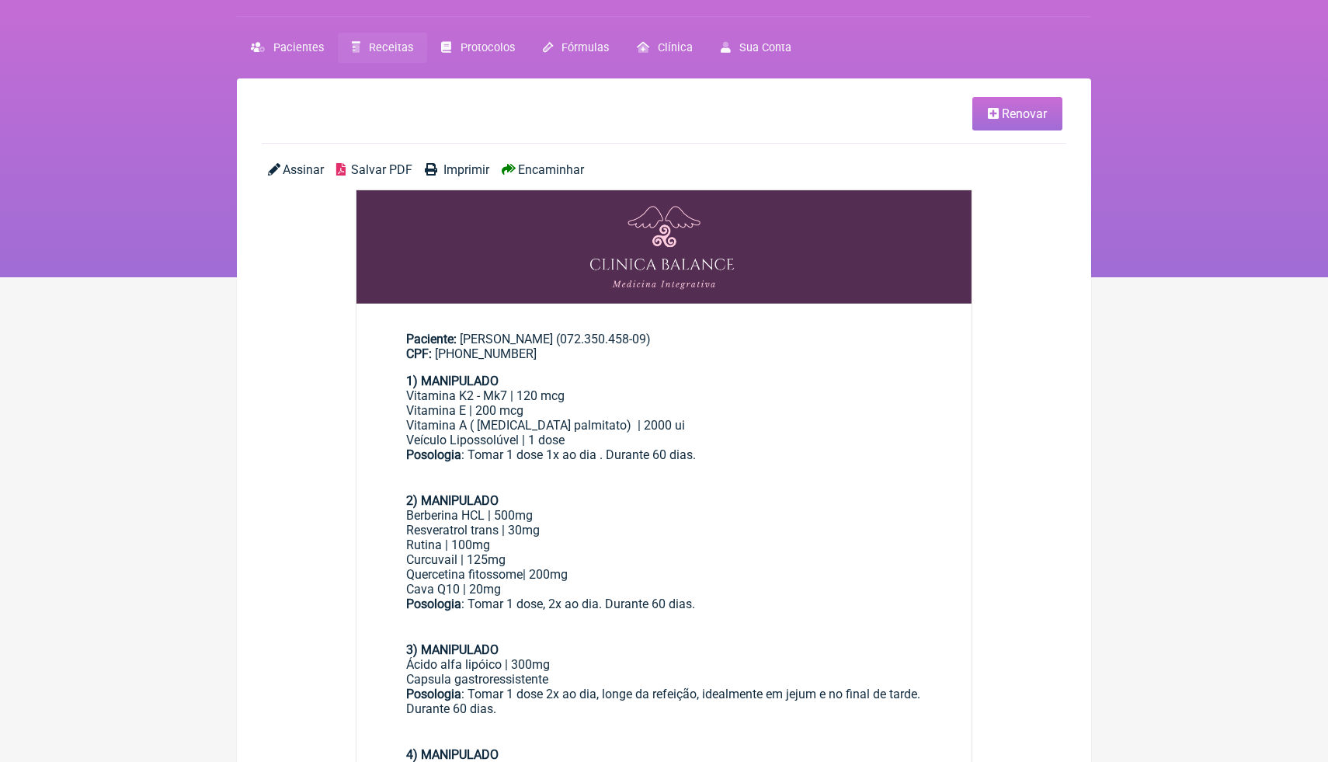
scroll to position [31, 0]
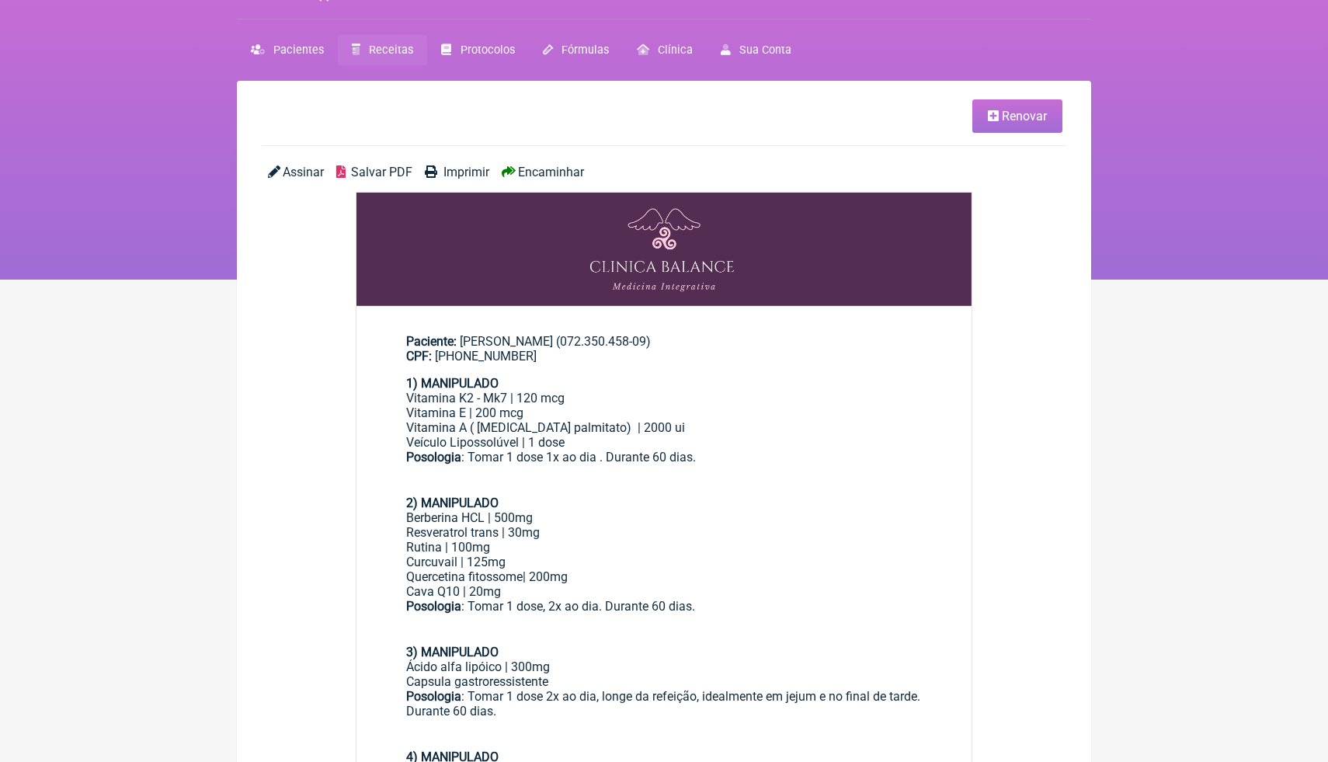
click at [381, 177] on span "Salvar PDF" at bounding box center [381, 172] width 61 height 15
click at [391, 172] on span "Salvar PDF" at bounding box center [381, 172] width 61 height 15
